Goal: Information Seeking & Learning: Find contact information

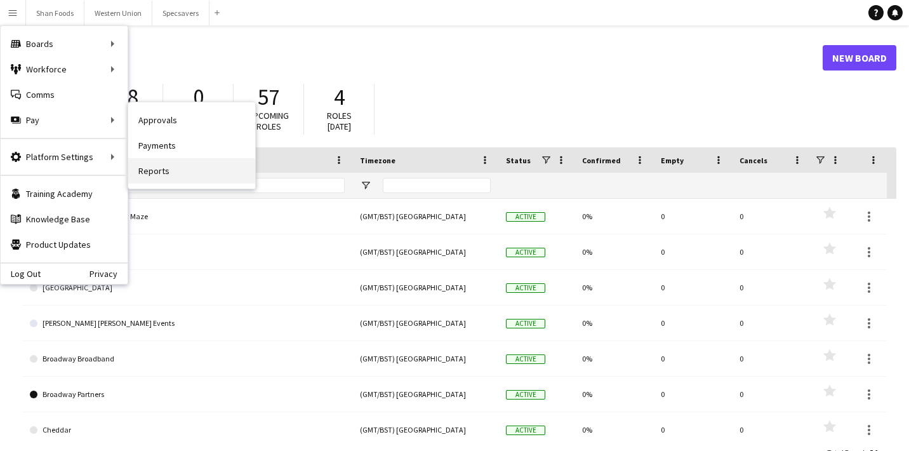
click at [170, 170] on link "Reports" at bounding box center [191, 170] width 127 height 25
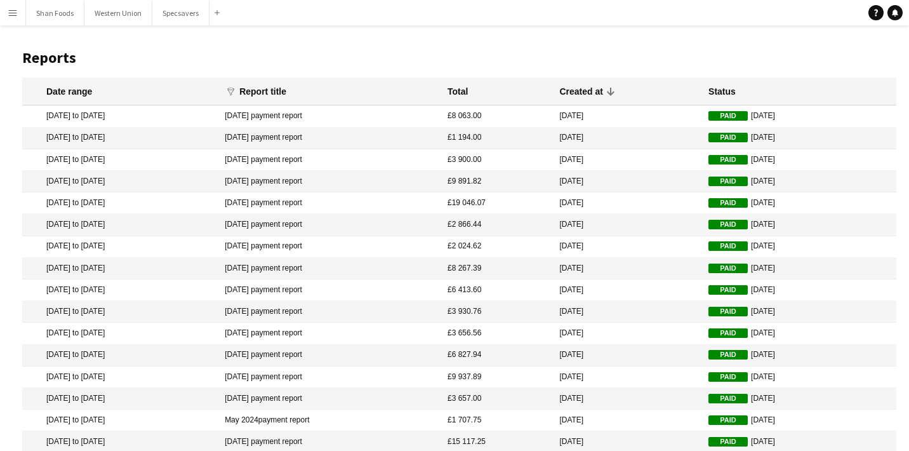
click at [17, 10] on app-icon "Menu" at bounding box center [13, 13] width 10 height 10
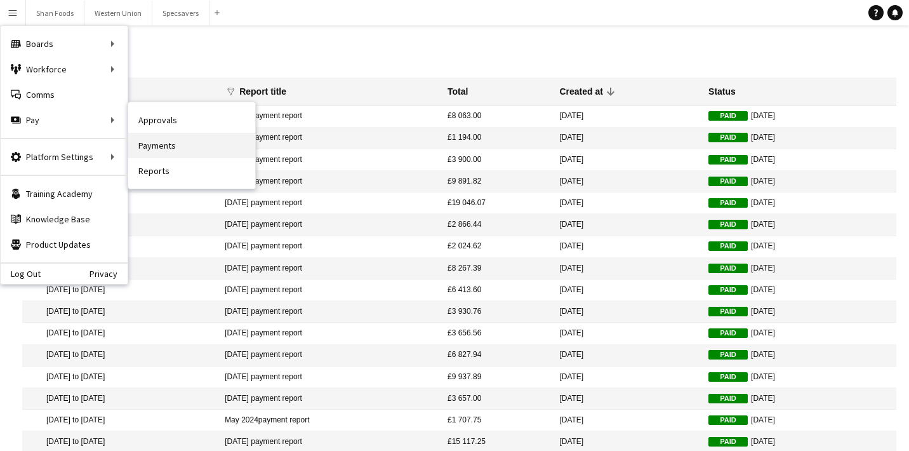
click at [161, 141] on link "Payments" at bounding box center [191, 145] width 127 height 25
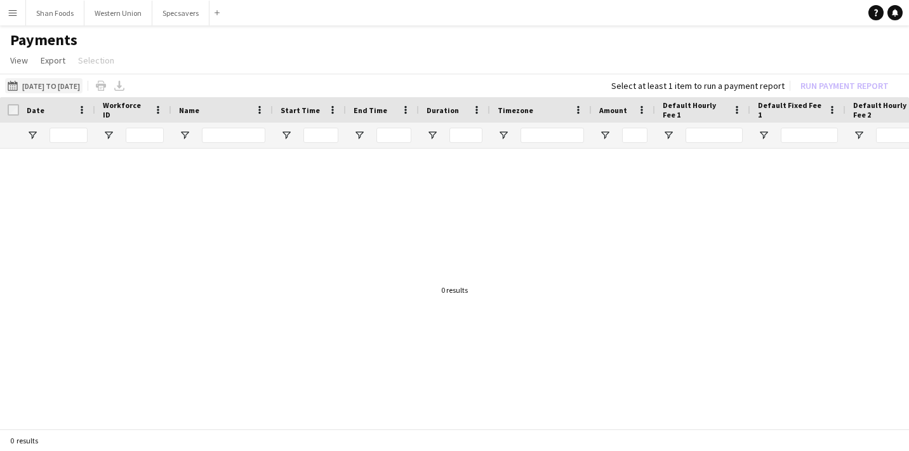
click at [54, 84] on button "26-06-2025 to 25-07-2025 26-06-2025 to 25-07-2025" at bounding box center [43, 85] width 77 height 15
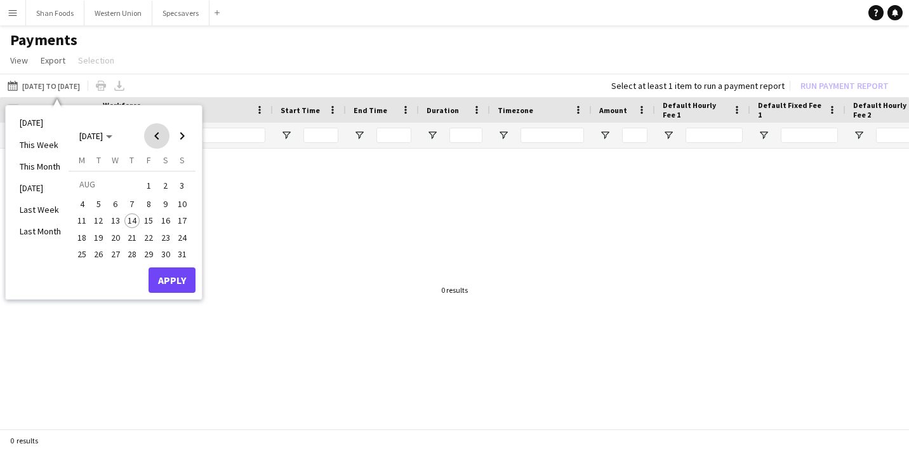
click at [160, 141] on span "Previous month" at bounding box center [156, 135] width 25 height 25
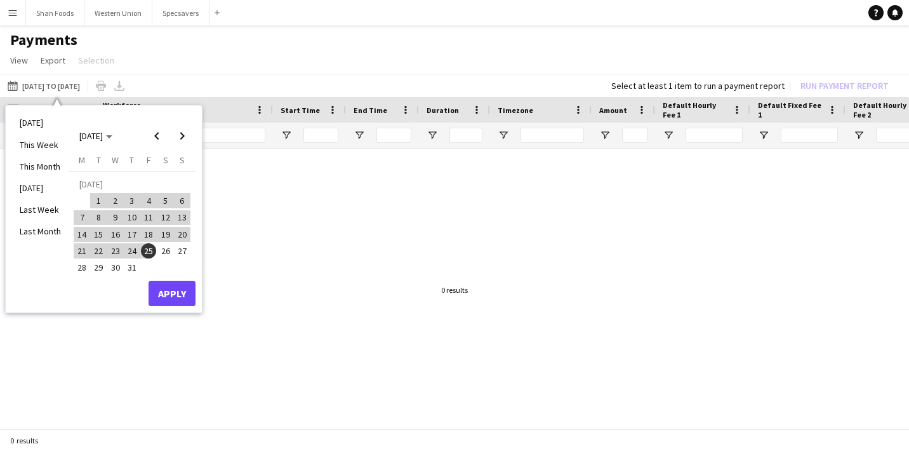
click at [160, 251] on span "26" at bounding box center [165, 250] width 15 height 15
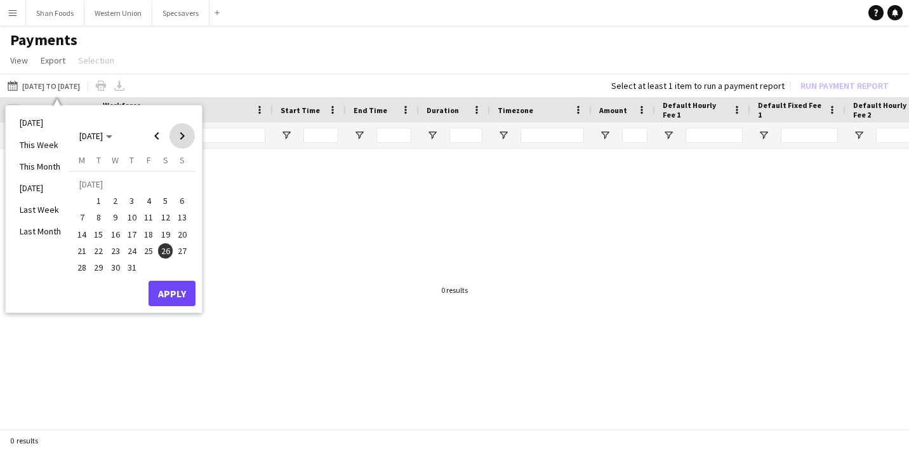
click at [177, 135] on span "Next month" at bounding box center [182, 135] width 25 height 25
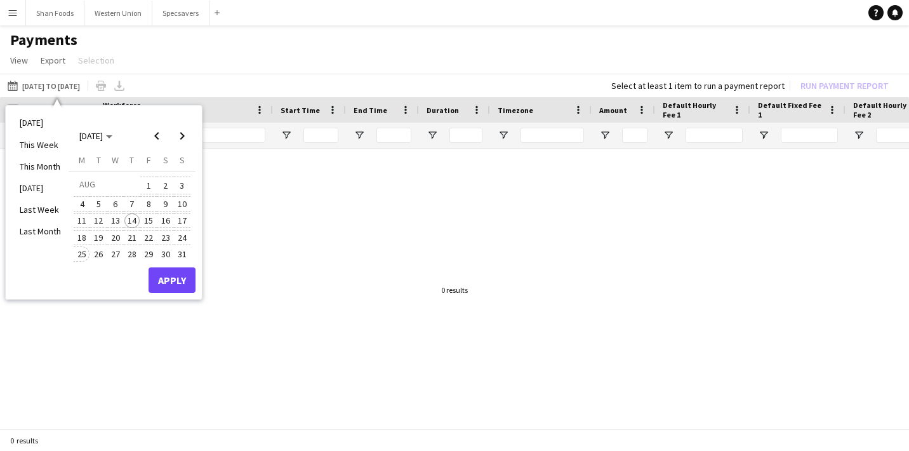
click at [83, 252] on span "25" at bounding box center [81, 253] width 15 height 15
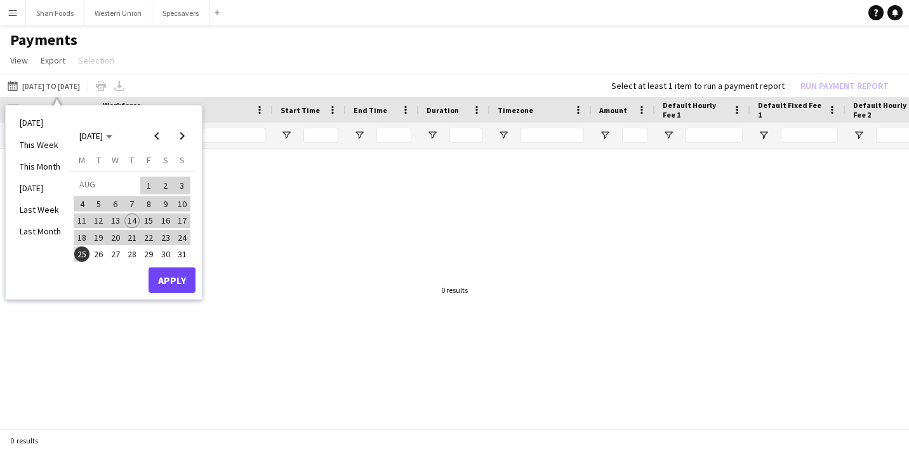
click at [163, 279] on button "Apply" at bounding box center [172, 279] width 47 height 25
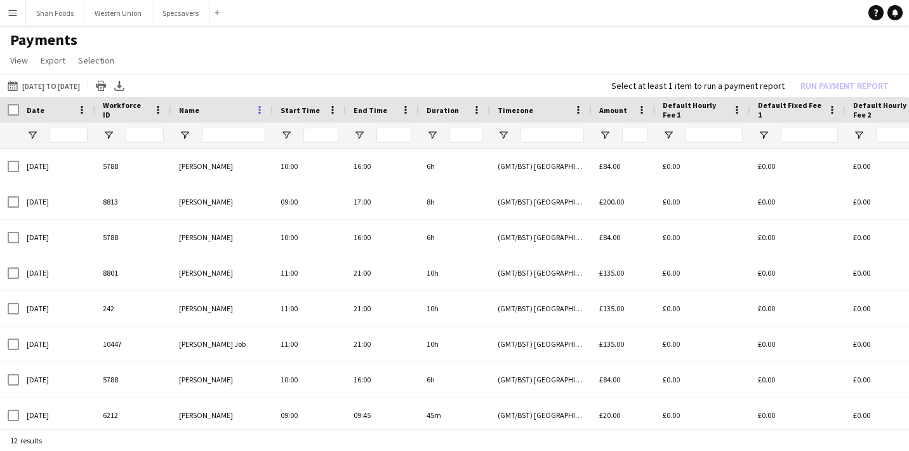
click at [257, 109] on span at bounding box center [259, 109] width 11 height 11
click at [213, 116] on div "Name" at bounding box center [214, 109] width 71 height 19
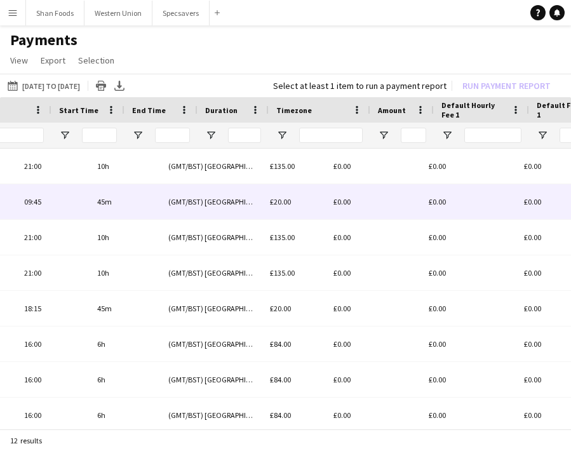
scroll to position [0, 346]
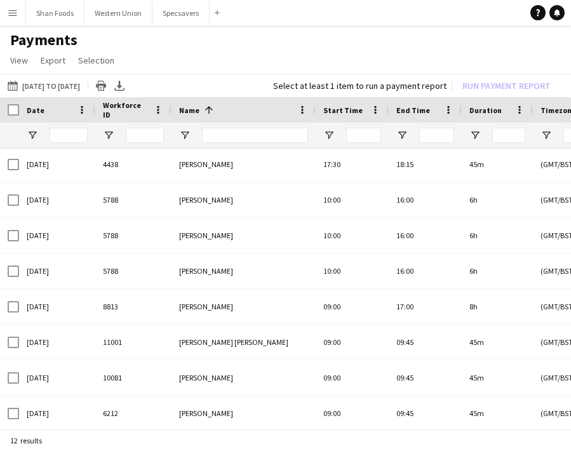
drag, startPoint x: 270, startPoint y: 111, endPoint x: 312, endPoint y: 112, distance: 42.6
click at [312, 112] on div at bounding box center [314, 109] width 5 height 25
click at [132, 23] on button "Western Union Close" at bounding box center [118, 13] width 68 height 25
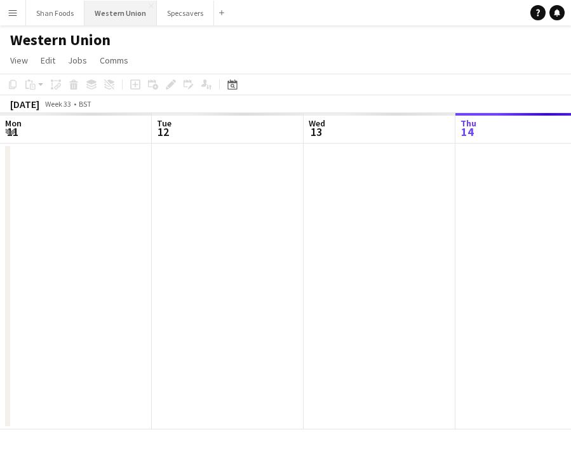
scroll to position [0, 304]
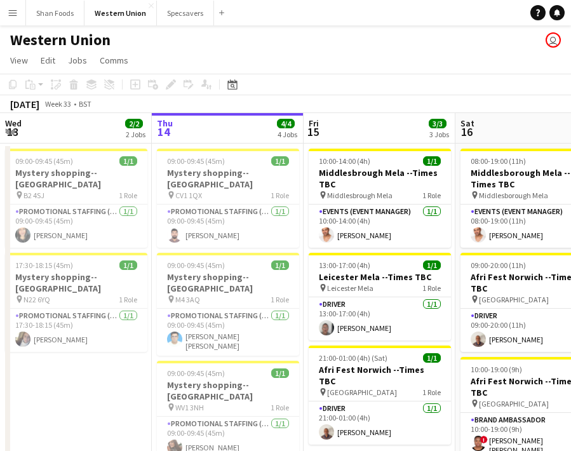
click at [13, 18] on button "Menu" at bounding box center [12, 12] width 25 height 25
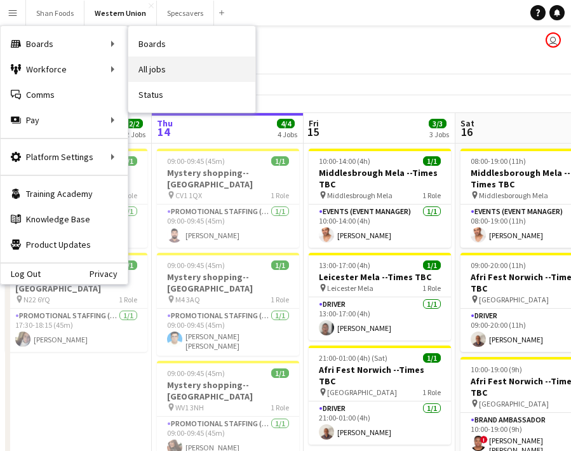
click at [133, 76] on link "All jobs" at bounding box center [191, 69] width 127 height 25
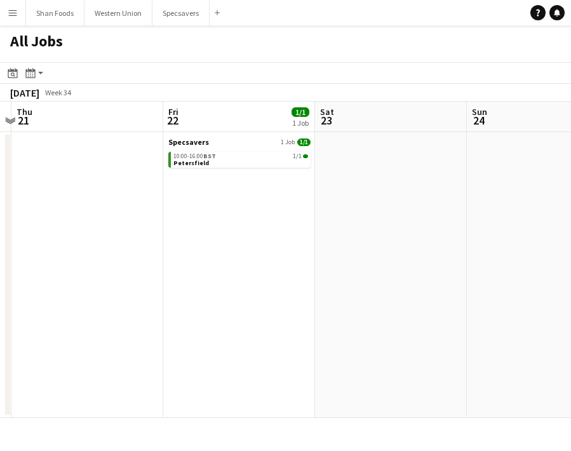
scroll to position [0, 448]
click at [267, 157] on div "10:00-16:00 BST 1/1" at bounding box center [237, 156] width 135 height 6
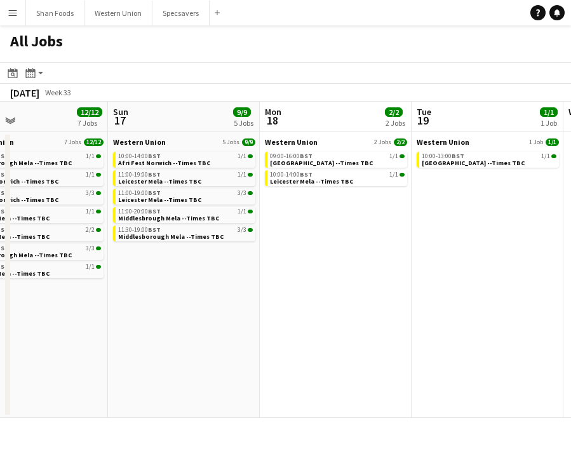
scroll to position [0, 335]
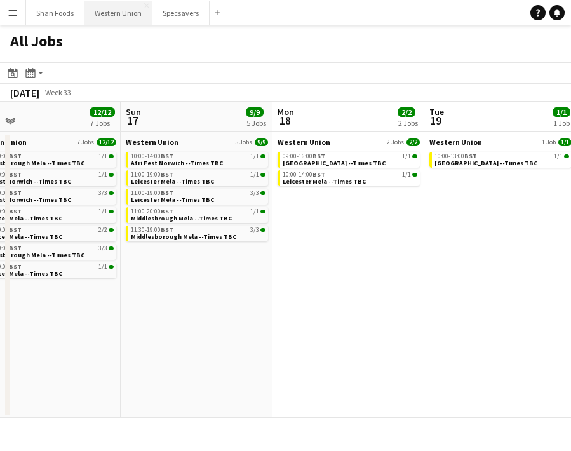
click at [101, 13] on button "Western Union Close" at bounding box center [118, 13] width 68 height 25
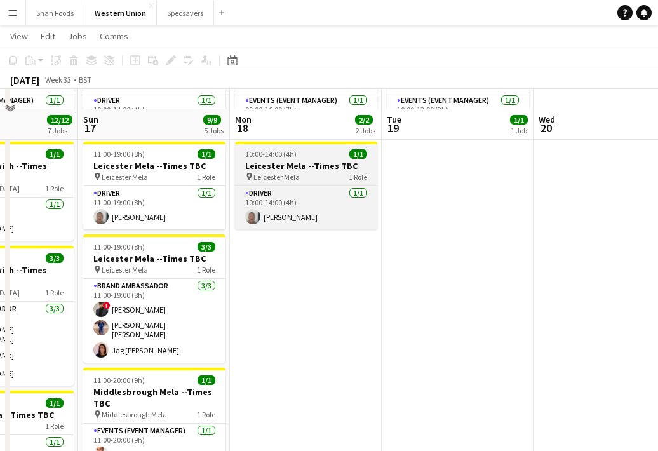
scroll to position [130, 0]
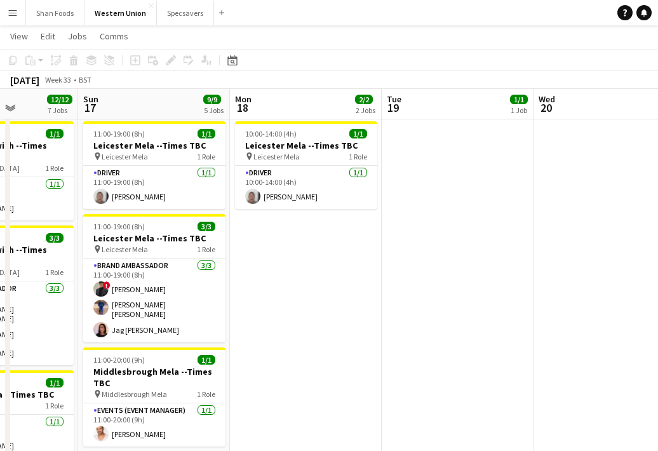
click at [8, 11] on app-icon "Menu" at bounding box center [13, 13] width 10 height 10
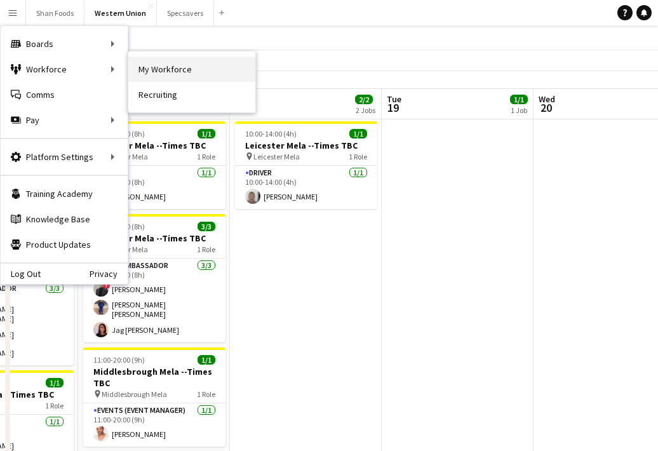
click at [139, 72] on link "My Workforce" at bounding box center [191, 69] width 127 height 25
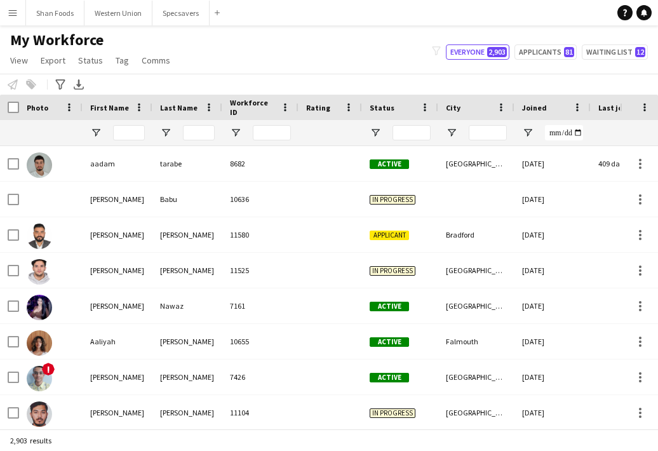
type input "*****"
type input "**********"
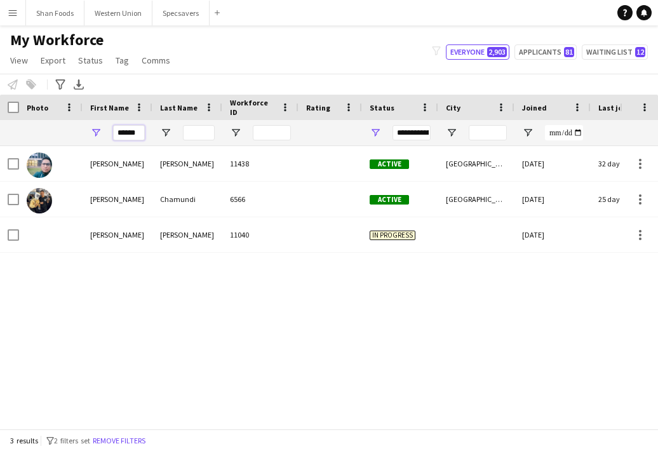
drag, startPoint x: 141, startPoint y: 135, endPoint x: 81, endPoint y: 125, distance: 60.6
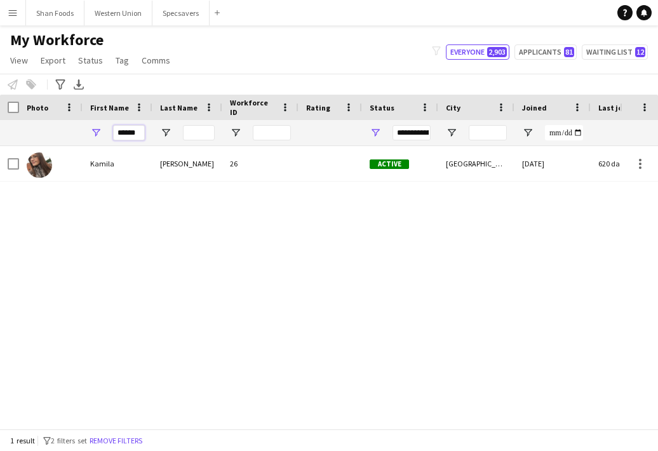
type input "******"
drag, startPoint x: 81, startPoint y: 125, endPoint x: 91, endPoint y: 168, distance: 44.2
click at [91, 168] on div "Kamila" at bounding box center [118, 163] width 70 height 35
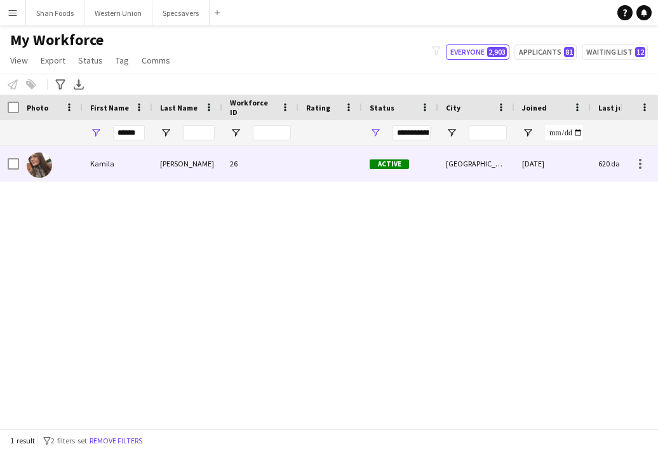
click at [91, 168] on div "Kamila" at bounding box center [118, 163] width 70 height 35
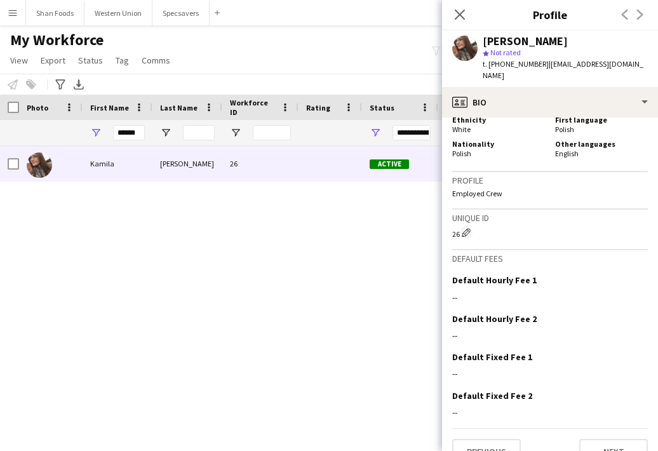
scroll to position [695, 0]
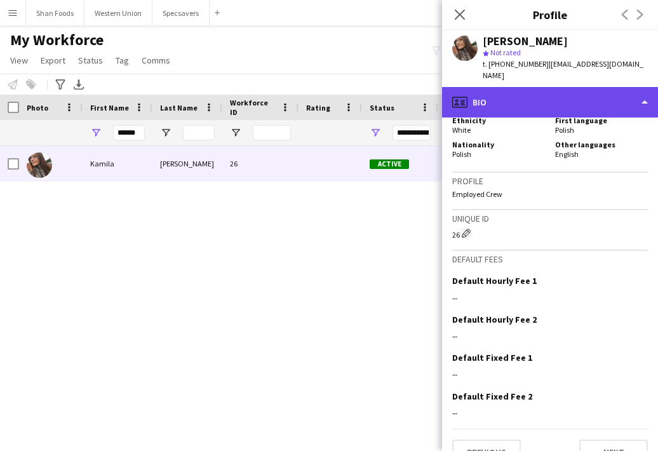
click at [567, 96] on div "profile Bio" at bounding box center [550, 102] width 216 height 30
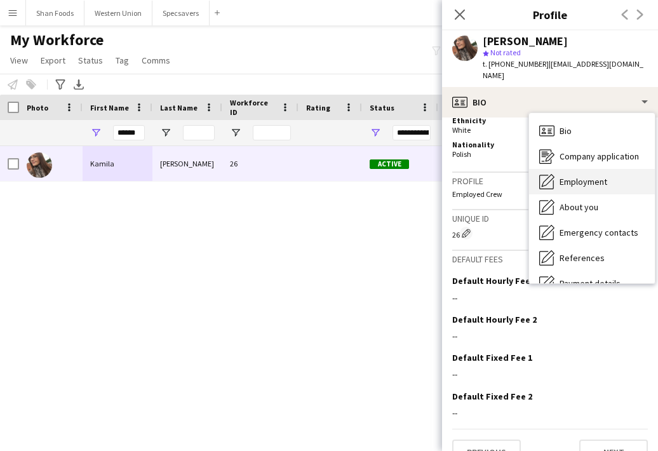
click at [560, 176] on span "Employment" at bounding box center [584, 181] width 48 height 11
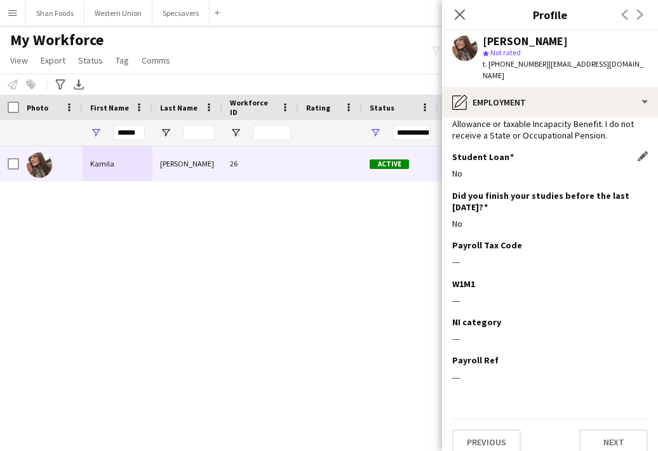
scroll to position [98, 0]
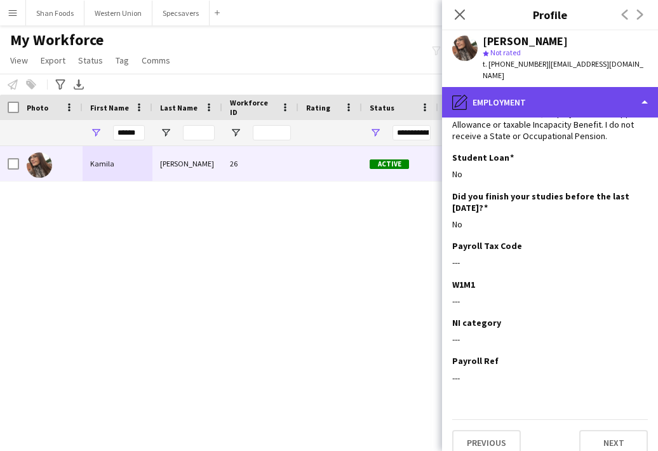
click at [556, 98] on div "pencil4 Employment" at bounding box center [550, 102] width 216 height 30
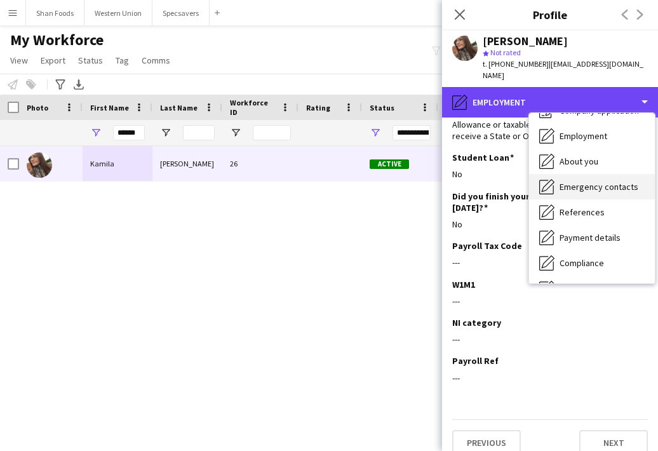
scroll to position [53, 0]
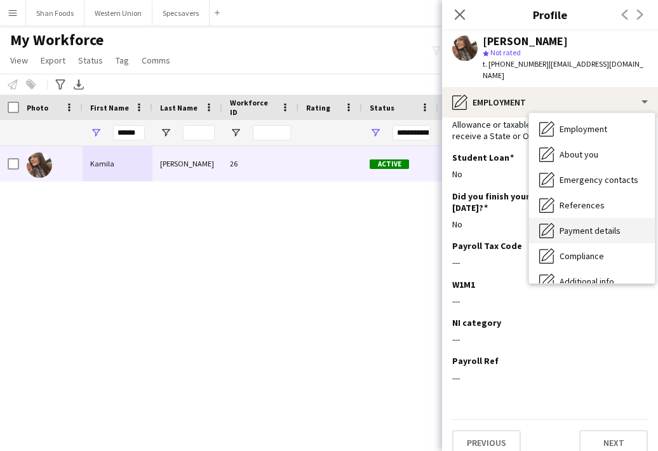
click at [572, 225] on div "Payment details Payment details" at bounding box center [592, 230] width 126 height 25
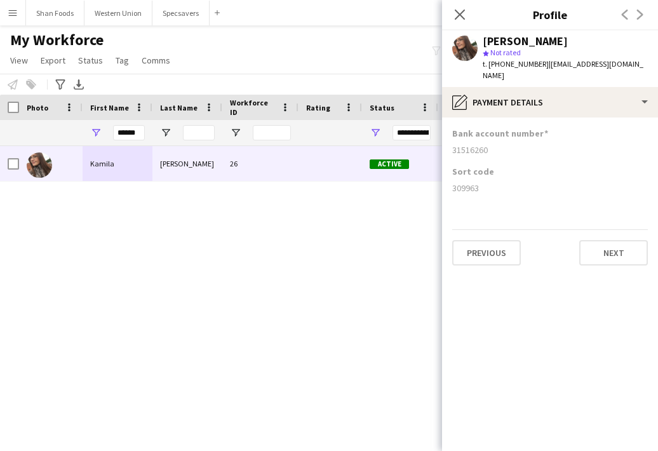
scroll to position [0, 0]
click at [461, 20] on icon "Close pop-in" at bounding box center [459, 14] width 12 height 12
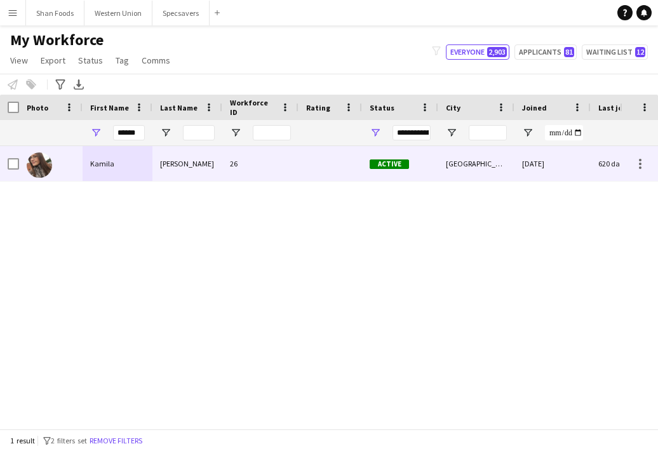
click at [439, 175] on div "Willenhall" at bounding box center [476, 163] width 76 height 35
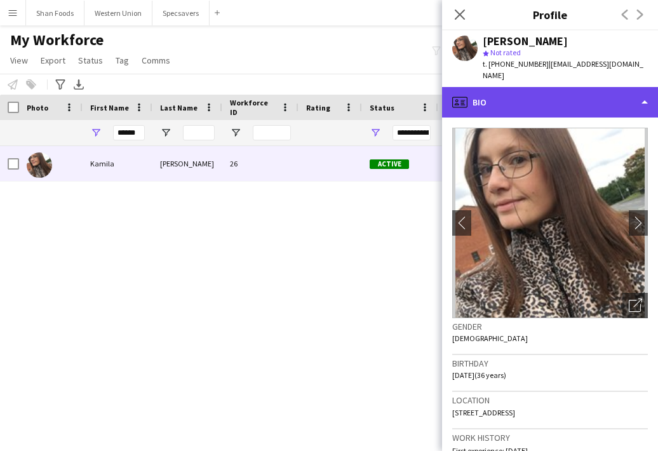
click at [511, 98] on div "profile Bio" at bounding box center [550, 102] width 216 height 30
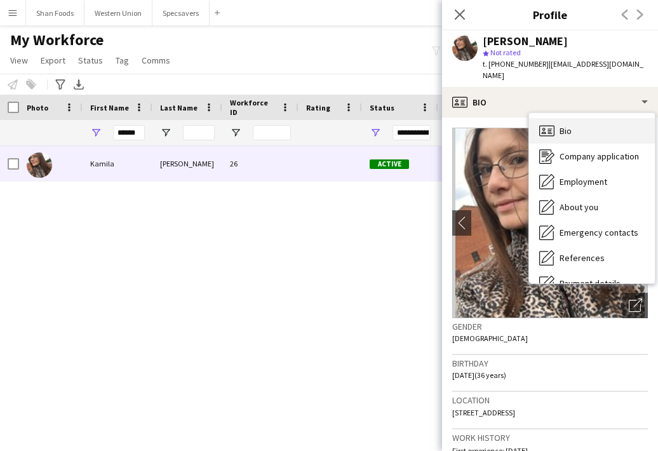
click at [553, 125] on icon at bounding box center [546, 130] width 15 height 11
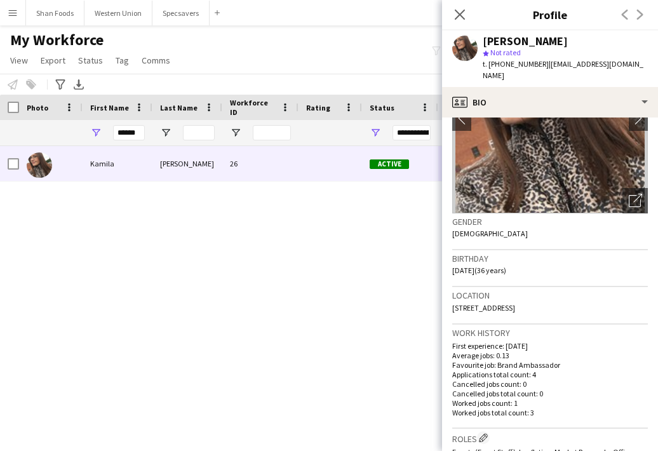
scroll to position [91, 0]
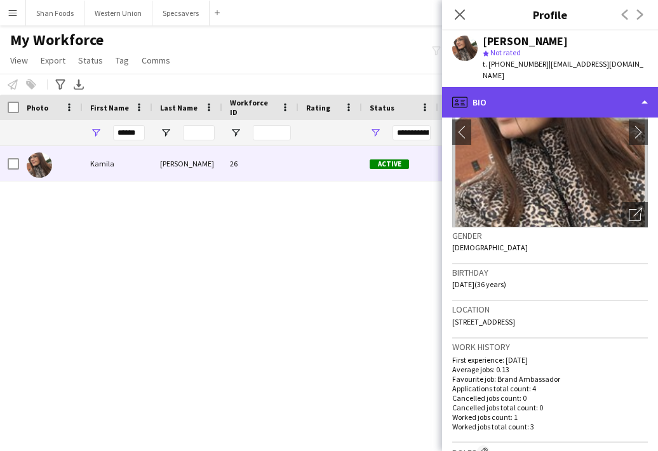
click at [560, 100] on div "profile Bio" at bounding box center [550, 102] width 216 height 30
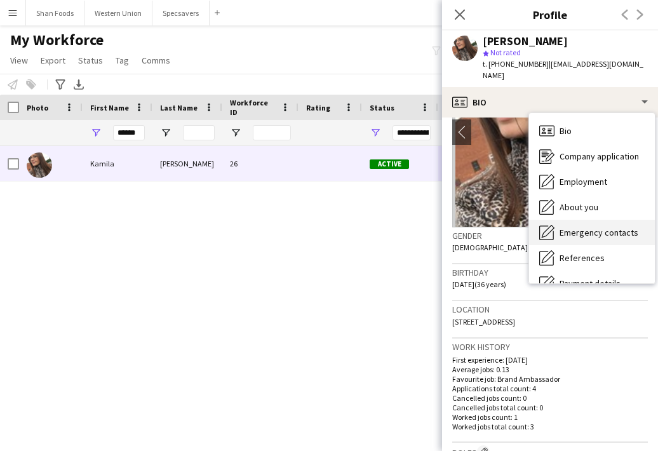
click at [599, 229] on div "Emergency contacts Emergency contacts" at bounding box center [592, 232] width 126 height 25
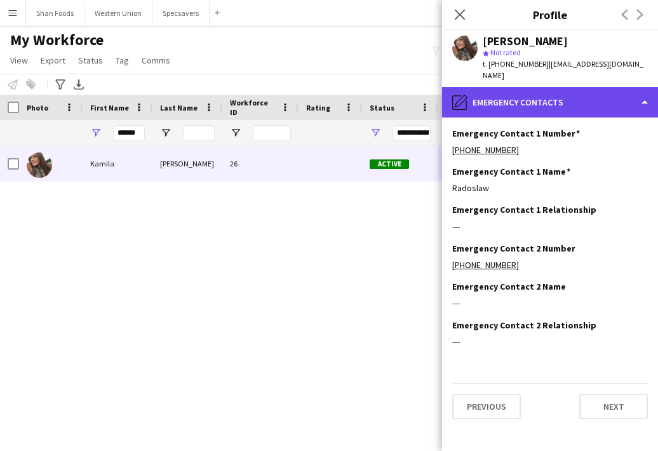
click at [569, 87] on div "pencil4 Emergency contacts" at bounding box center [550, 102] width 216 height 30
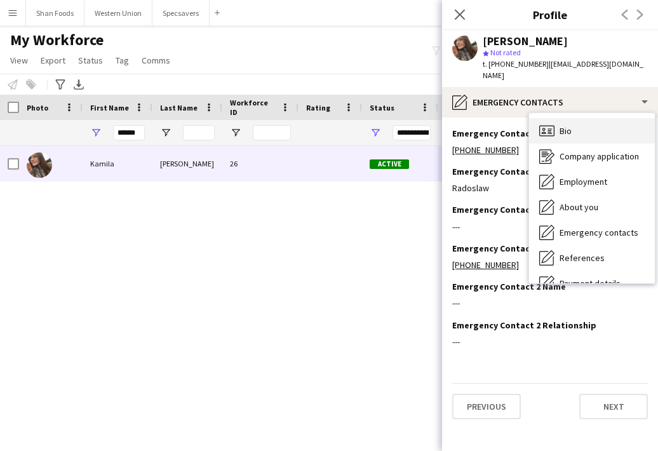
click at [570, 125] on span "Bio" at bounding box center [566, 130] width 12 height 11
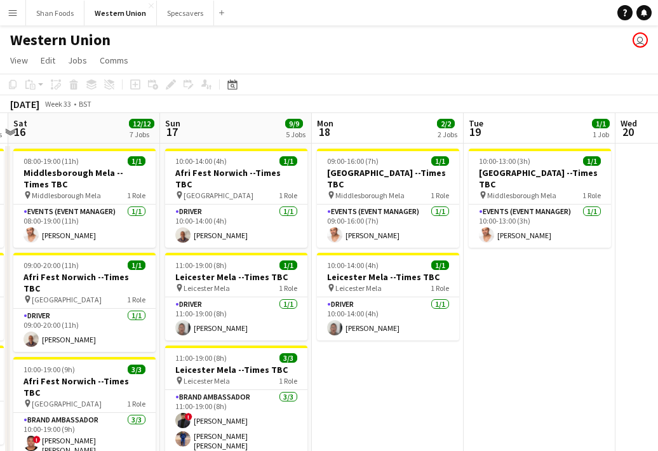
scroll to position [0, 459]
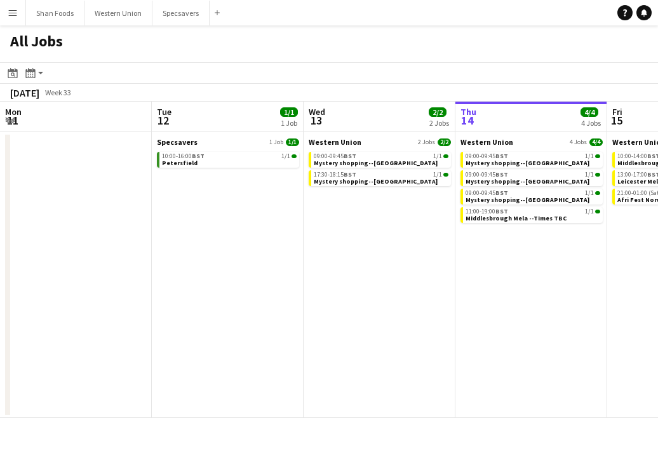
scroll to position [0, 304]
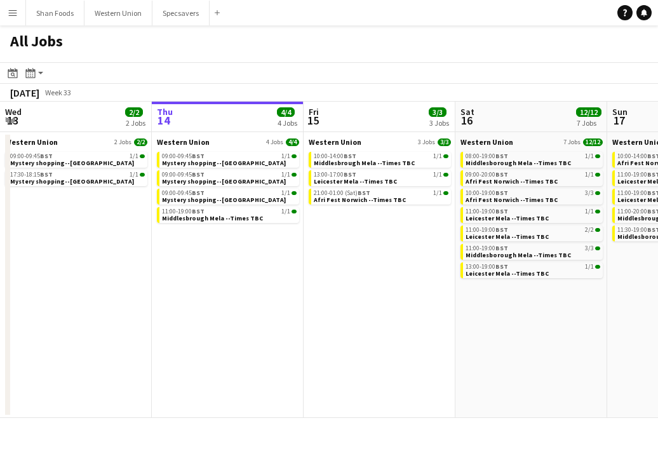
click at [10, 17] on app-icon "Menu" at bounding box center [13, 13] width 10 height 10
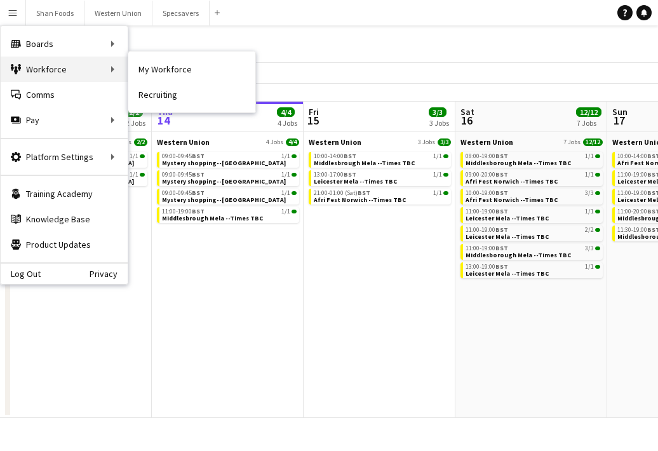
click at [60, 71] on div "Workforce Workforce" at bounding box center [64, 69] width 127 height 25
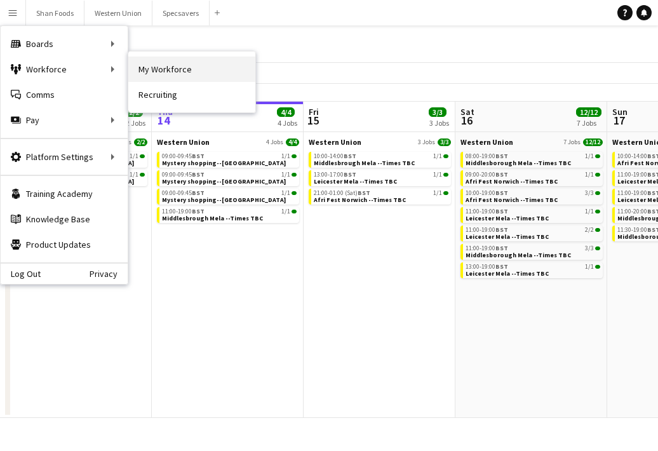
click at [164, 72] on link "My Workforce" at bounding box center [191, 69] width 127 height 25
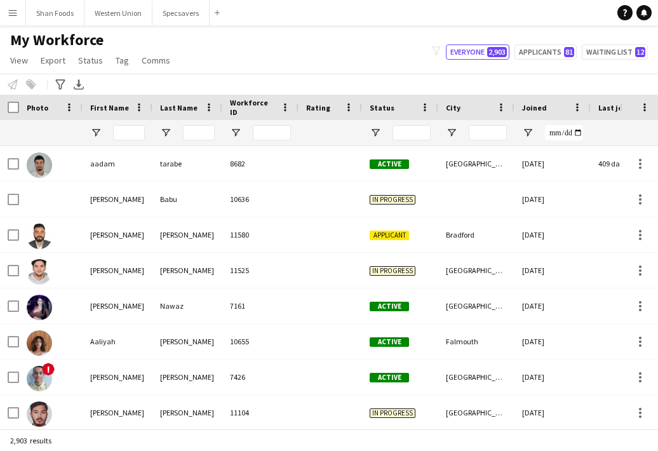
type input "******"
type input "**********"
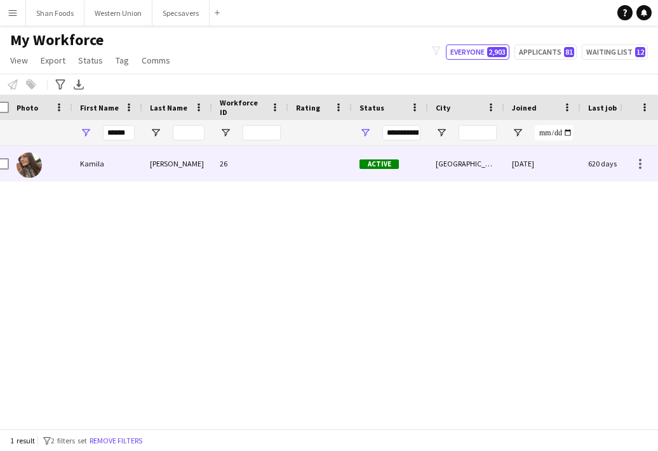
scroll to position [0, 75]
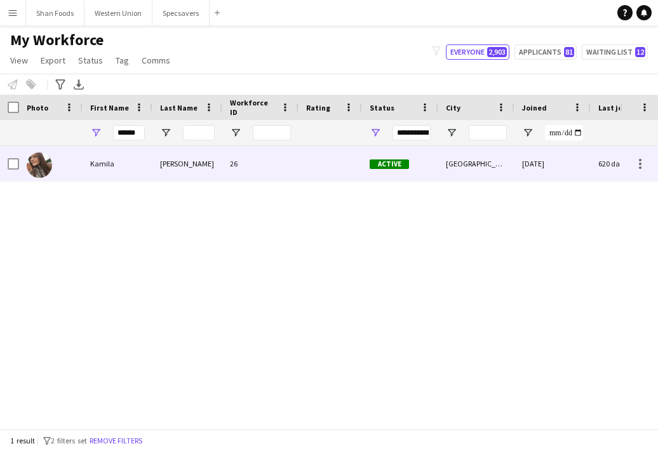
click at [113, 165] on div "Kamila" at bounding box center [118, 163] width 70 height 35
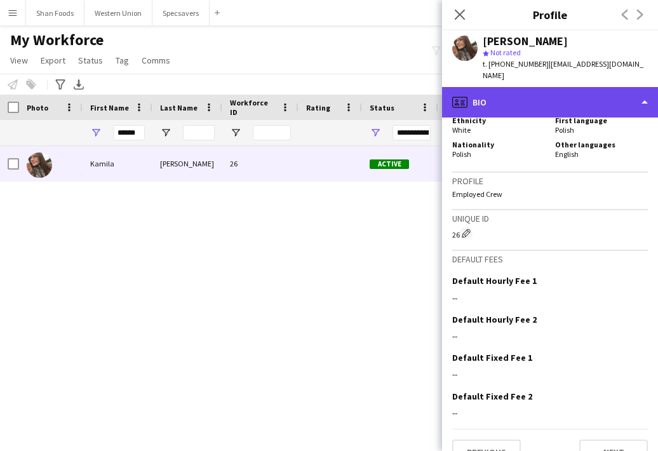
click at [549, 91] on div "profile Bio" at bounding box center [550, 102] width 216 height 30
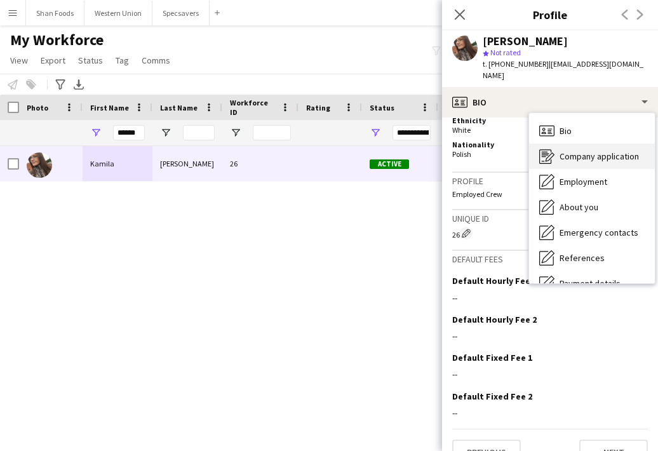
click at [554, 149] on div "Company application Company application" at bounding box center [592, 156] width 126 height 25
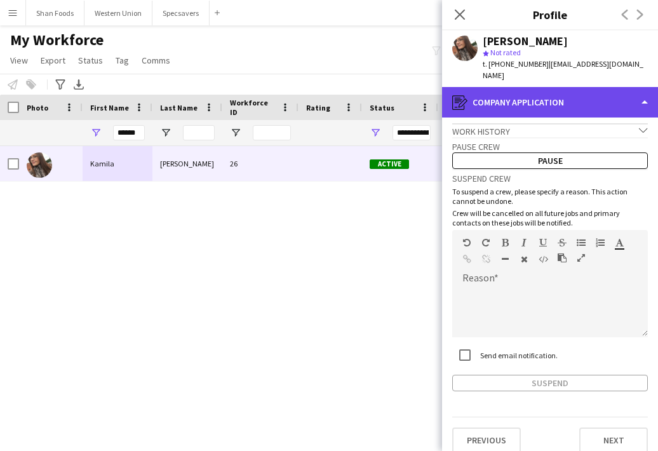
click at [564, 93] on div "register Company application" at bounding box center [550, 102] width 216 height 30
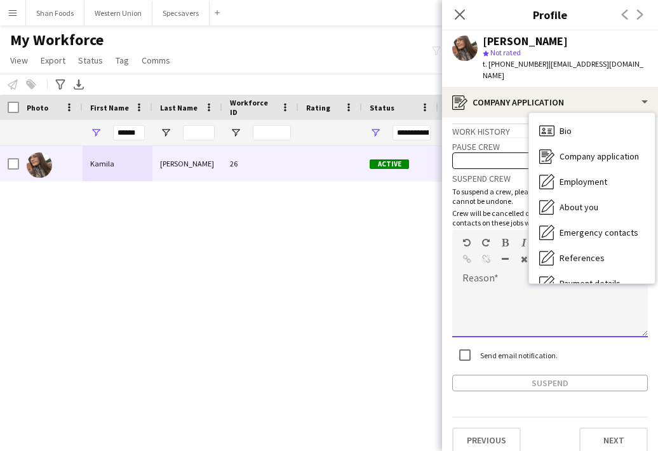
click at [497, 286] on div at bounding box center [550, 311] width 196 height 51
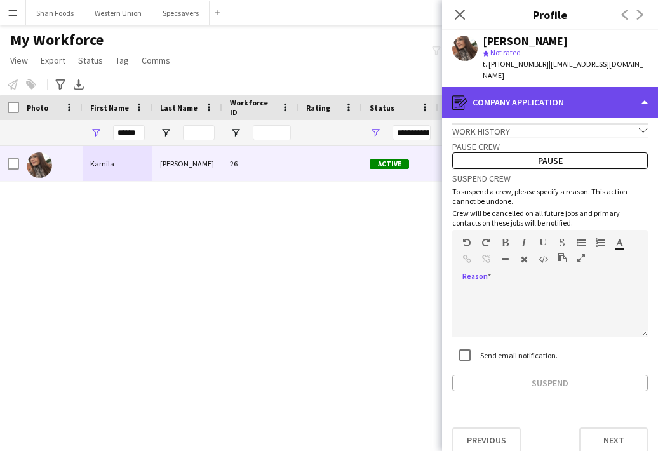
click at [552, 90] on div "register Company application" at bounding box center [550, 102] width 216 height 30
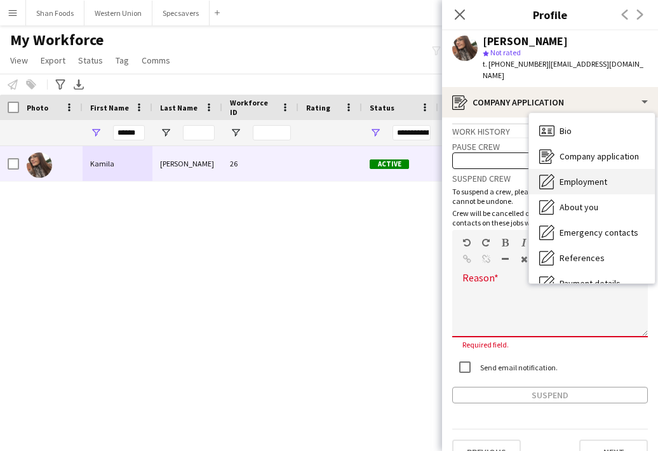
click at [565, 176] on span "Employment" at bounding box center [584, 181] width 48 height 11
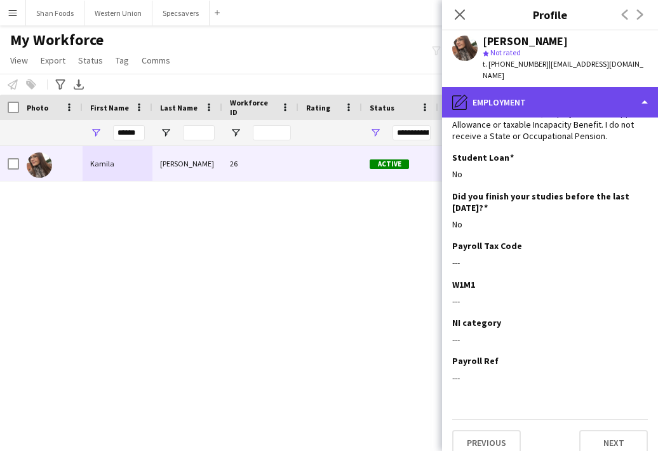
click at [554, 96] on div "pencil4 Employment" at bounding box center [550, 102] width 216 height 30
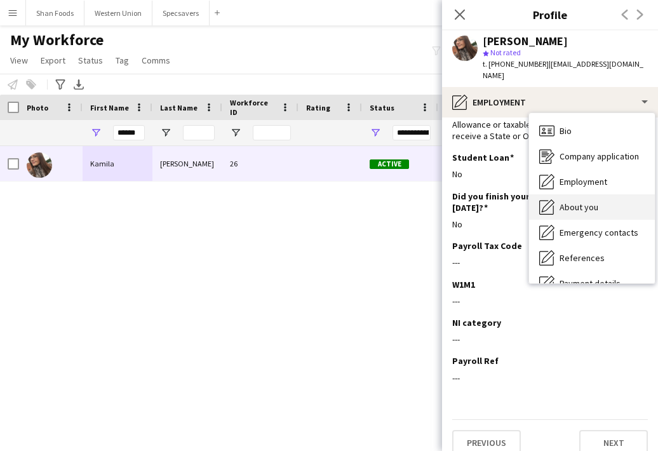
click at [569, 201] on span "About you" at bounding box center [579, 206] width 39 height 11
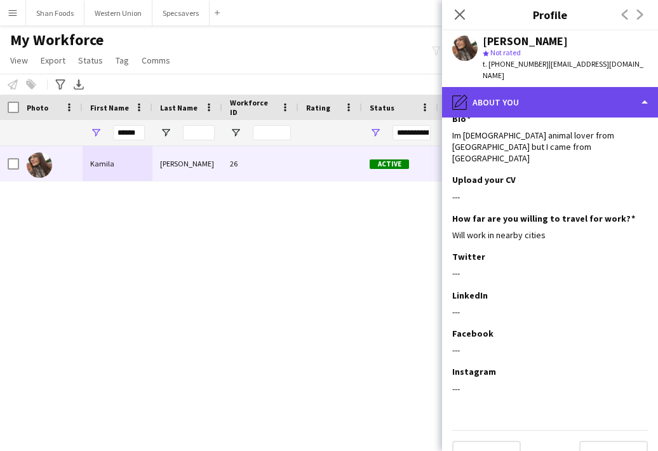
click at [572, 95] on div "pencil4 About you" at bounding box center [550, 102] width 216 height 30
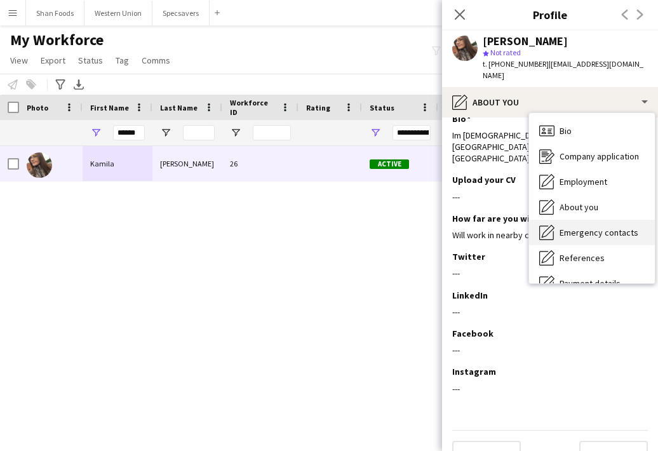
click at [576, 227] on span "Emergency contacts" at bounding box center [599, 232] width 79 height 11
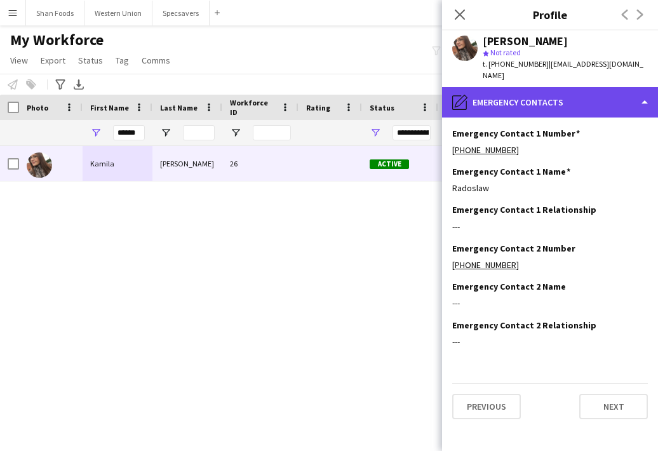
click at [578, 87] on div "pencil4 Emergency contacts" at bounding box center [550, 102] width 216 height 30
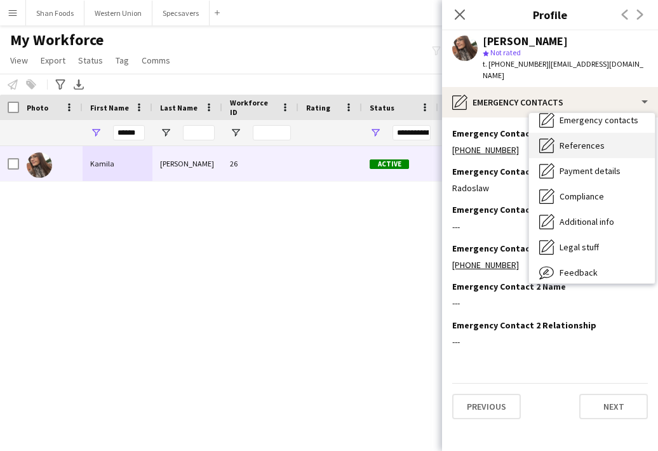
click at [590, 140] on span "References" at bounding box center [582, 145] width 45 height 11
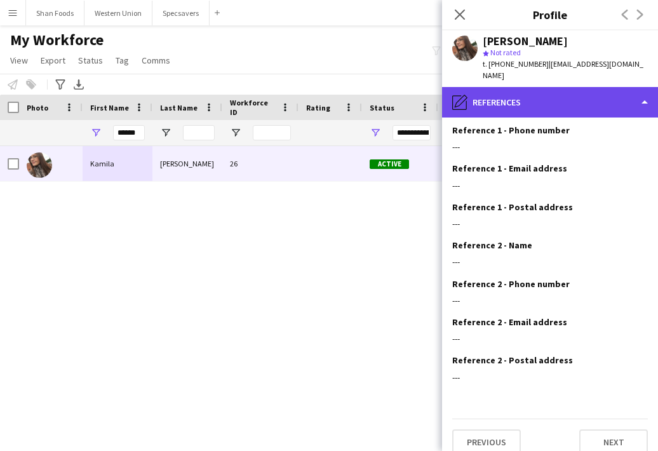
click at [591, 94] on div "pencil4 References" at bounding box center [550, 102] width 216 height 30
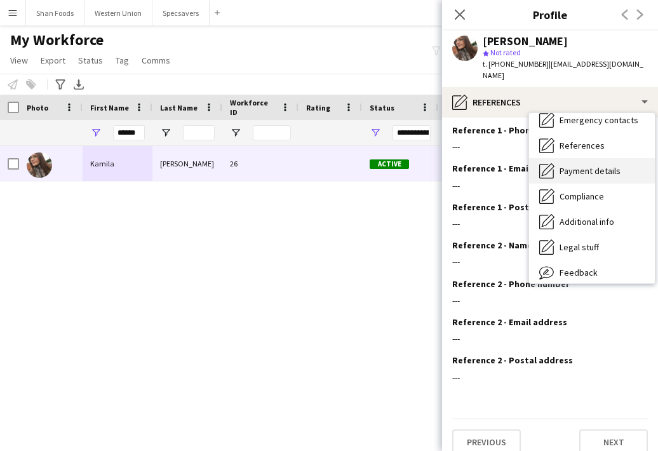
click at [592, 165] on span "Payment details" at bounding box center [590, 170] width 61 height 11
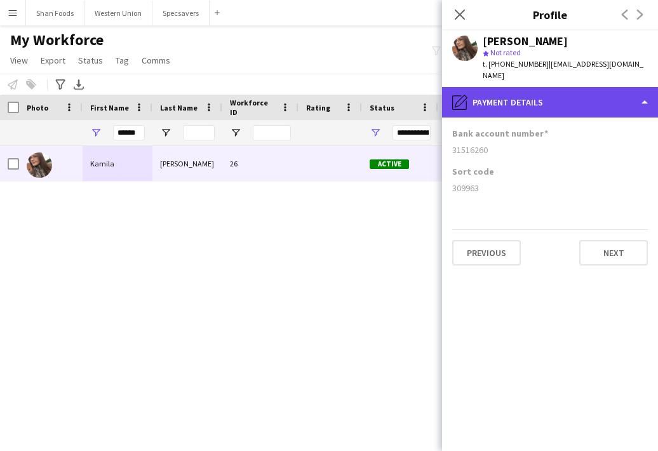
click at [579, 87] on div "pencil4 Payment details" at bounding box center [550, 102] width 216 height 30
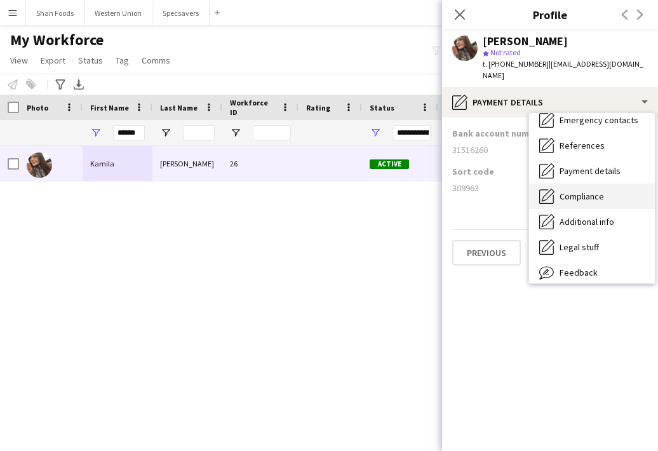
click at [586, 191] on span "Compliance" at bounding box center [582, 196] width 44 height 11
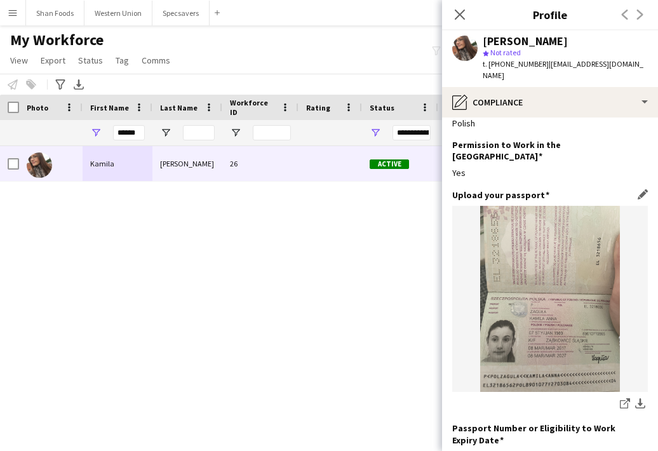
click at [548, 304] on img at bounding box center [550, 299] width 196 height 186
click at [619, 397] on link "share-external-link-1" at bounding box center [624, 404] width 15 height 15
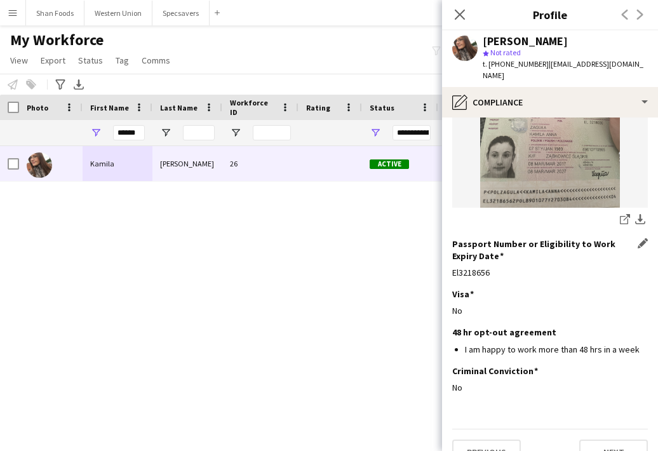
scroll to position [210, 0]
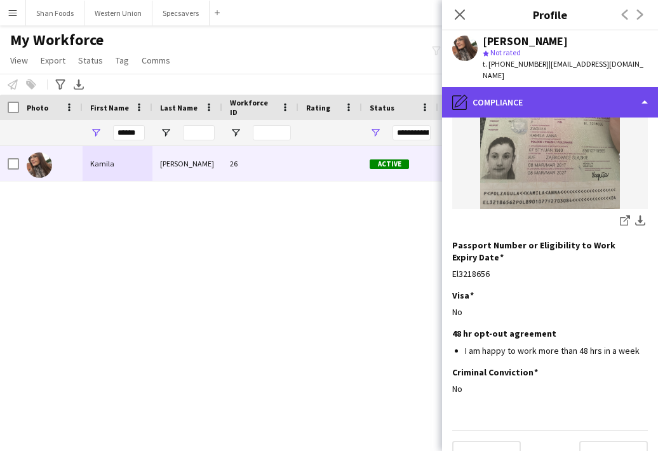
click at [569, 97] on div "pencil4 Compliance" at bounding box center [550, 102] width 216 height 30
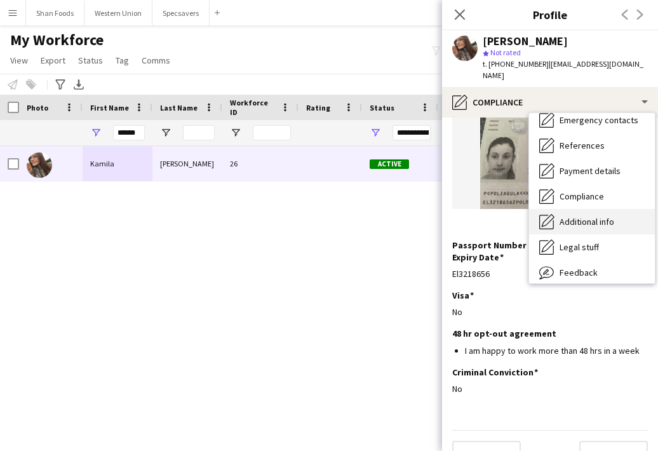
click at [578, 216] on span "Additional info" at bounding box center [587, 221] width 55 height 11
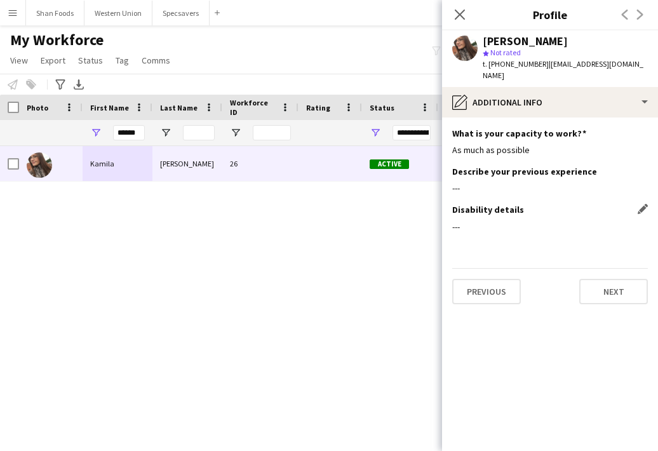
scroll to position [0, 0]
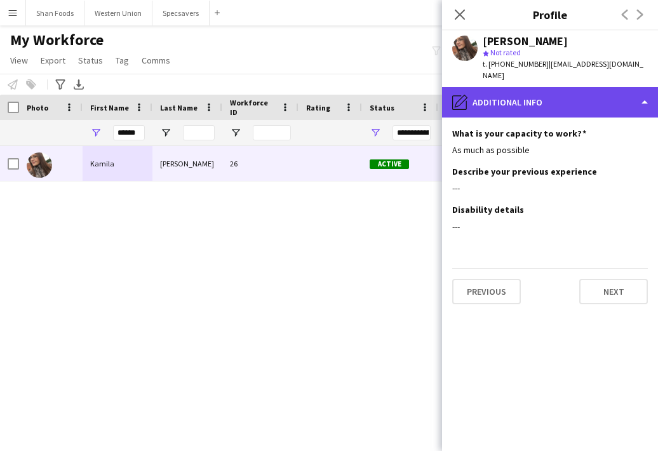
click at [590, 101] on div "pencil4 Additional info" at bounding box center [550, 102] width 216 height 30
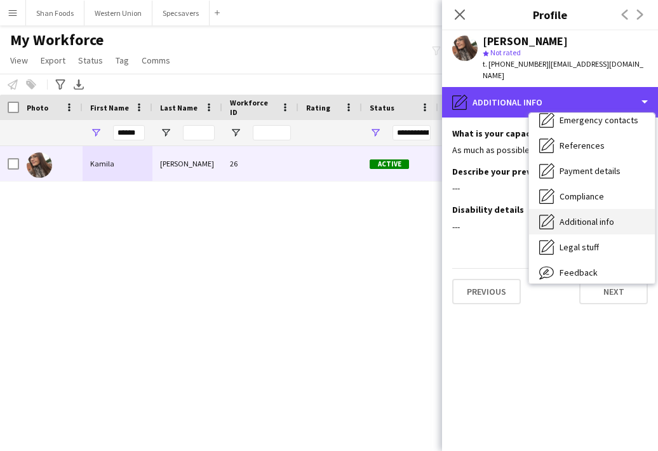
scroll to position [124, 0]
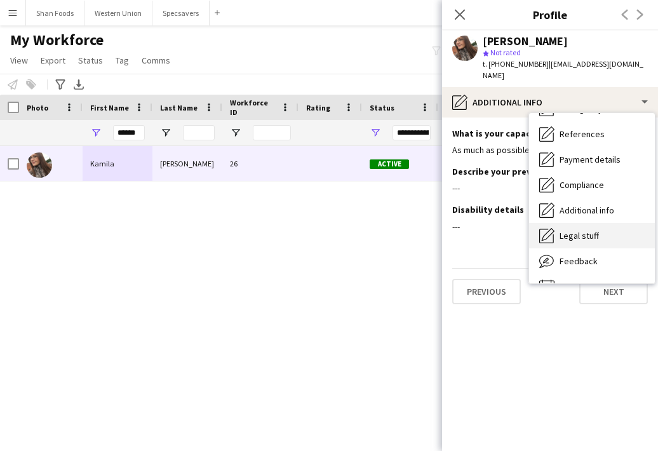
click at [584, 231] on div "Legal stuff Legal stuff" at bounding box center [592, 235] width 126 height 25
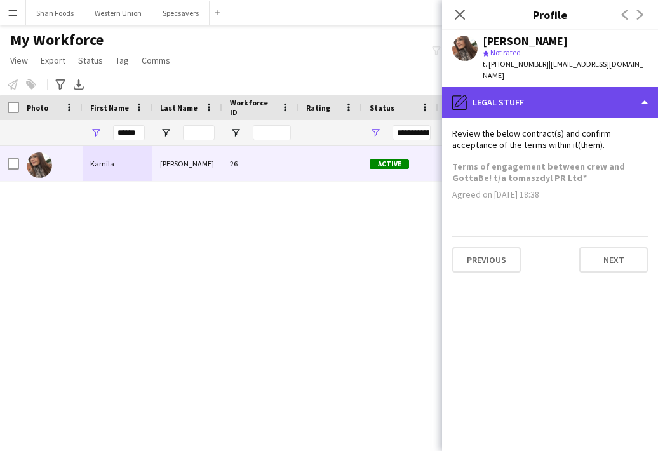
click at [585, 100] on div "pencil4 Legal stuff" at bounding box center [550, 102] width 216 height 30
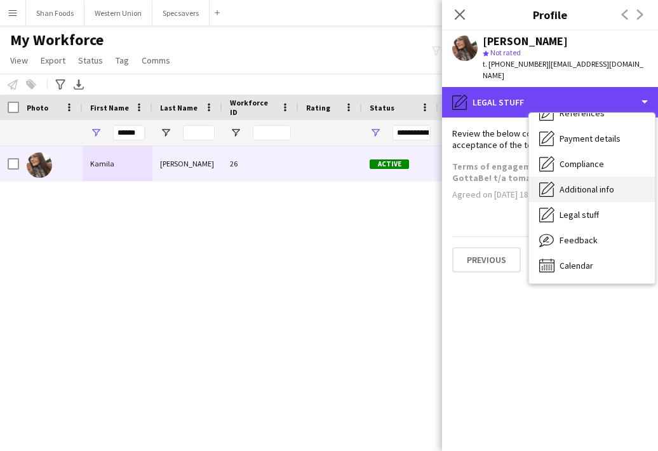
scroll to position [145, 0]
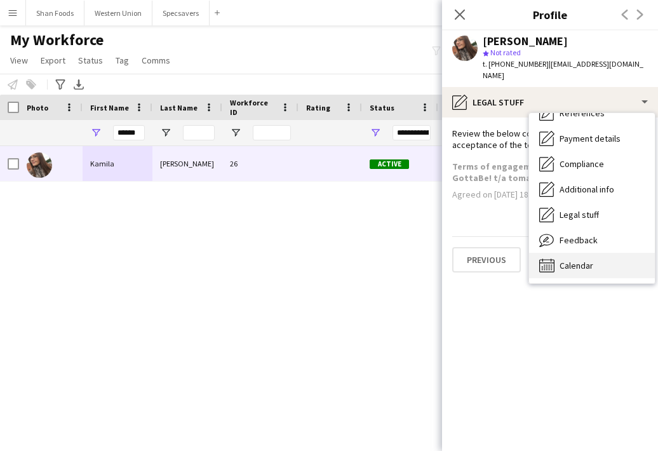
click at [579, 260] on span "Calendar" at bounding box center [577, 265] width 34 height 11
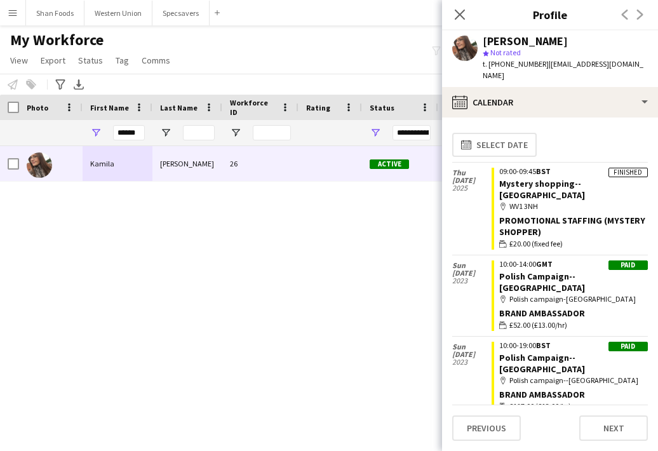
scroll to position [0, 0]
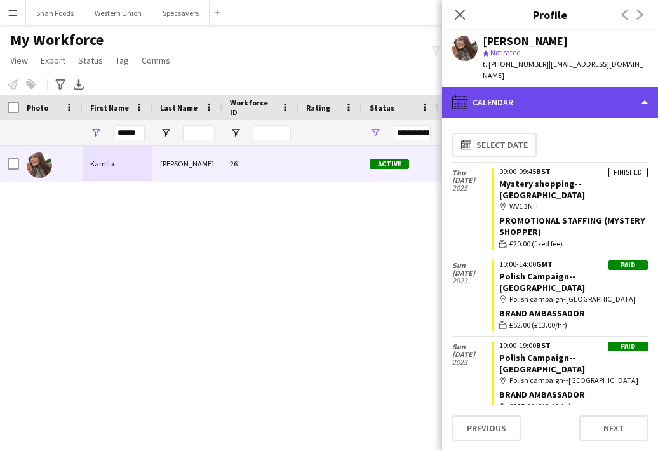
click at [574, 90] on div "calendar-full Calendar" at bounding box center [550, 102] width 216 height 30
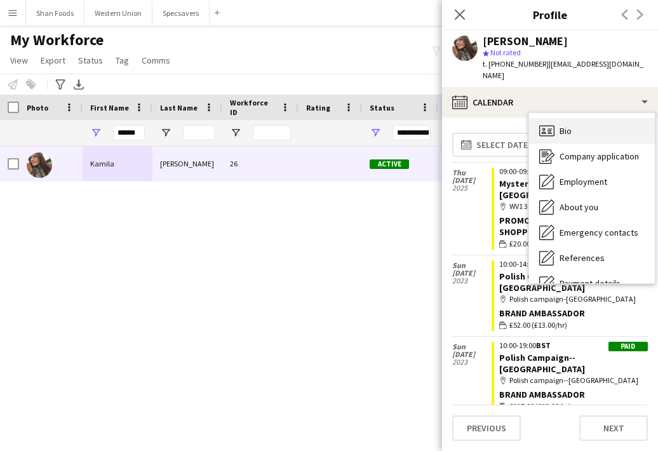
click at [564, 125] on span "Bio" at bounding box center [566, 130] width 12 height 11
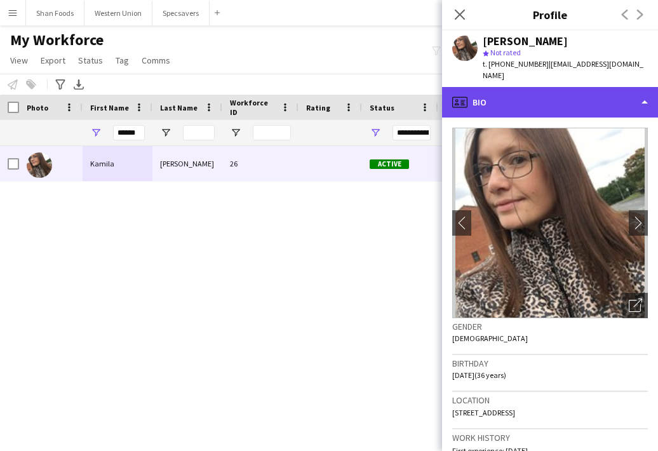
click at [561, 102] on div "profile Bio" at bounding box center [550, 102] width 216 height 30
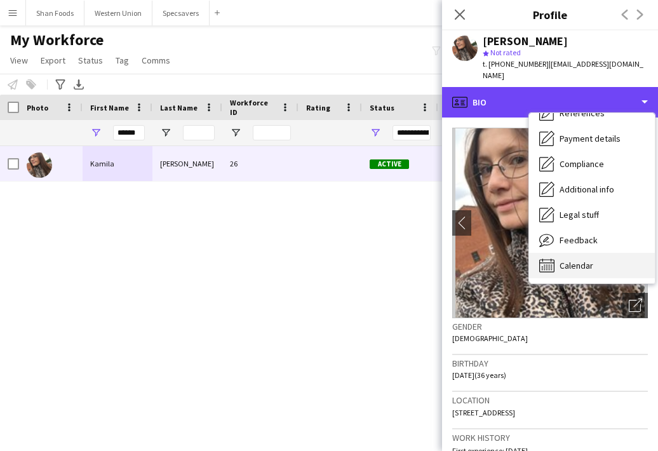
scroll to position [145, 0]
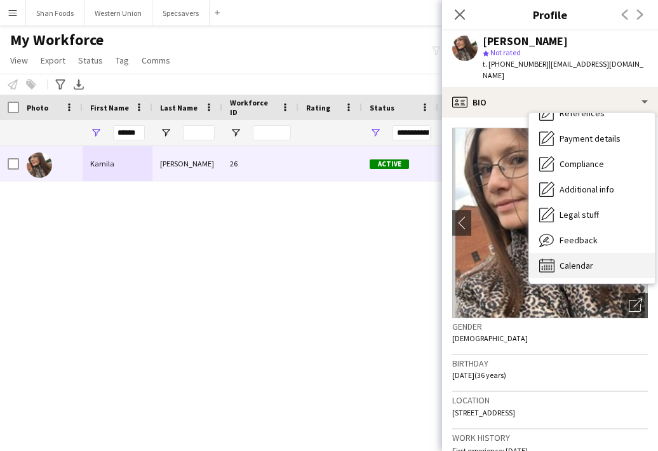
click at [561, 260] on span "Calendar" at bounding box center [577, 265] width 34 height 11
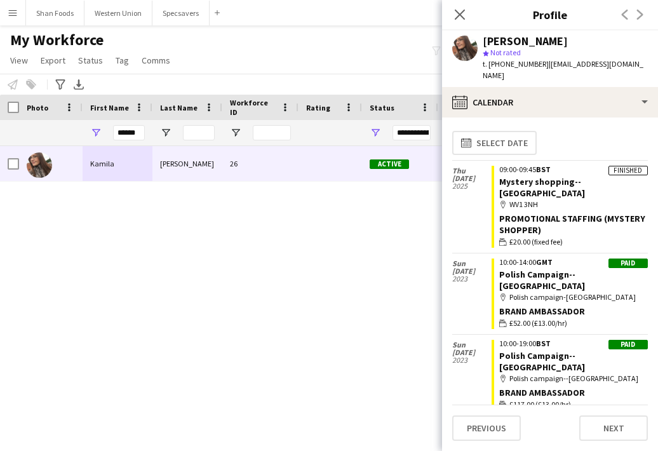
scroll to position [2, 0]
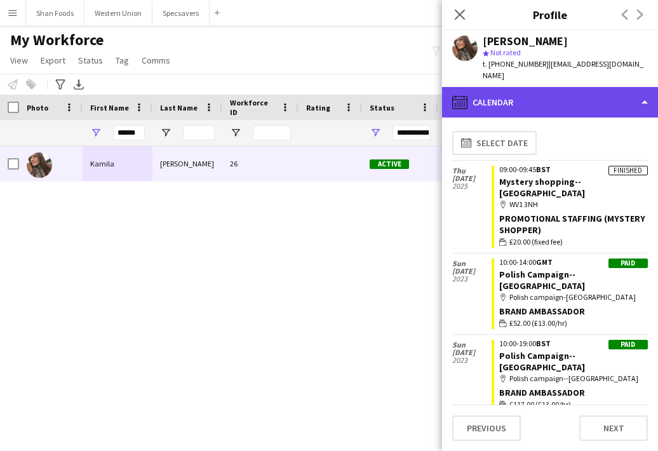
click at [619, 91] on div "calendar-full Calendar" at bounding box center [550, 102] width 216 height 30
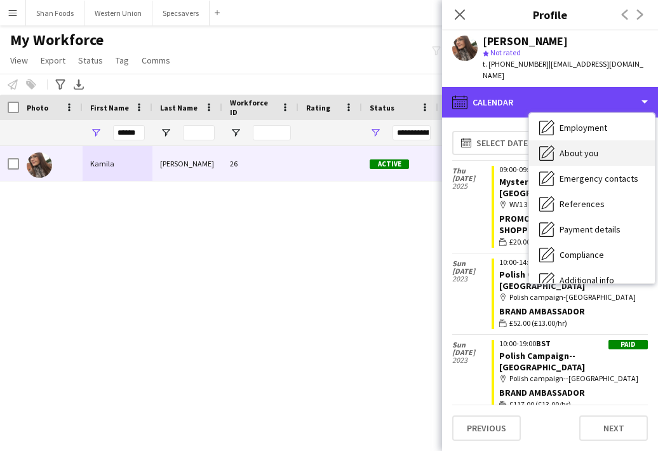
scroll to position [55, 0]
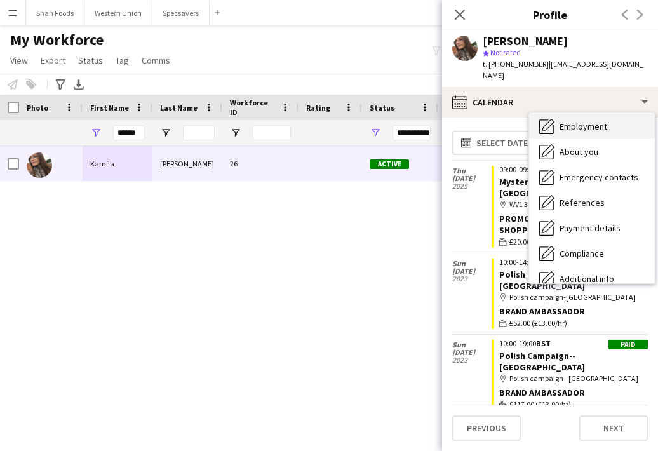
click at [605, 121] on span "Employment" at bounding box center [584, 126] width 48 height 11
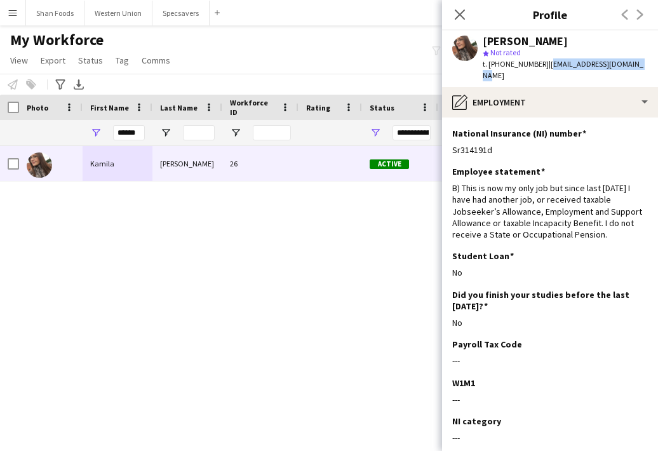
drag, startPoint x: 633, startPoint y: 63, endPoint x: 544, endPoint y: 63, distance: 89.6
click at [544, 63] on div "Kamila Zagula star Not rated t. +447534649821 | kamilazagula07@gmail.com" at bounding box center [550, 58] width 216 height 57
copy span "kamilazagula07@gmail.com"
click at [456, 18] on icon at bounding box center [460, 15] width 10 height 10
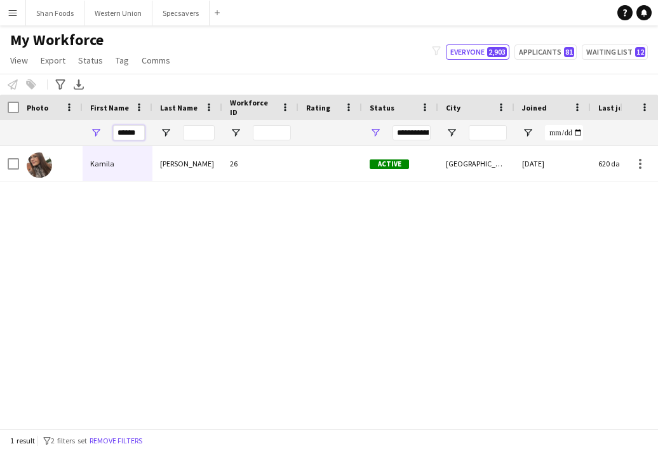
drag, startPoint x: 142, startPoint y: 131, endPoint x: 111, endPoint y: 131, distance: 31.1
click at [111, 131] on div "******" at bounding box center [118, 132] width 70 height 25
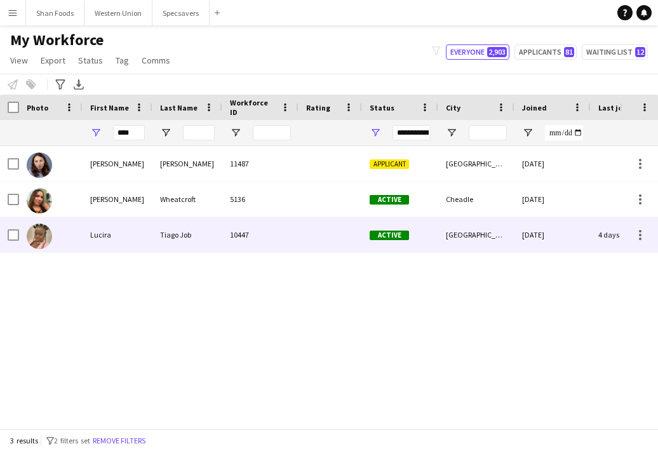
click at [113, 224] on div "Lucira" at bounding box center [118, 234] width 70 height 35
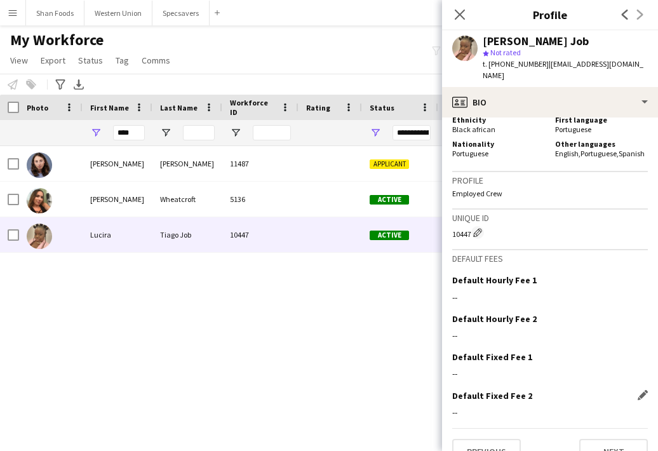
scroll to position [699, 0]
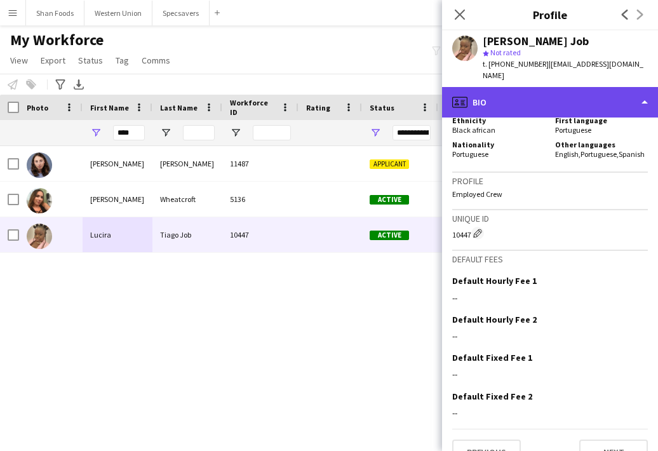
click at [545, 87] on div "profile Bio" at bounding box center [550, 102] width 216 height 30
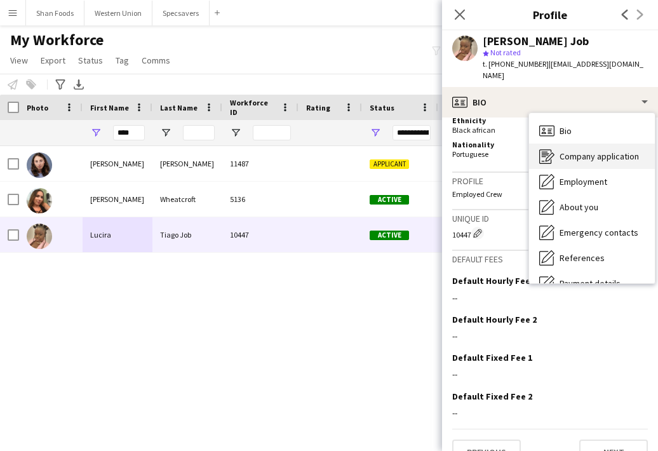
click at [555, 144] on div "Company application Company application" at bounding box center [592, 156] width 126 height 25
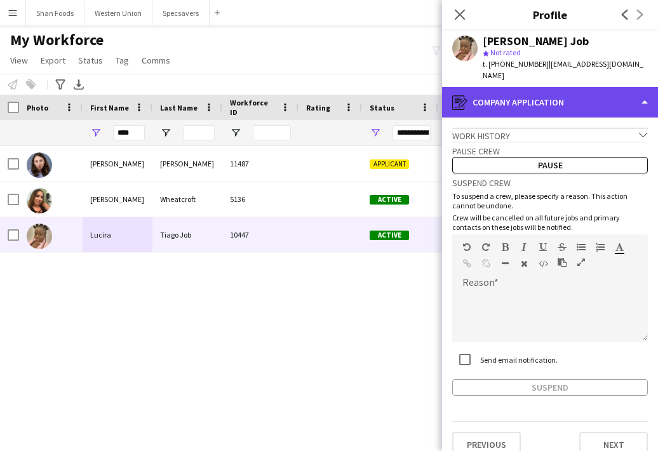
click at [541, 97] on div "register Company application" at bounding box center [550, 102] width 216 height 30
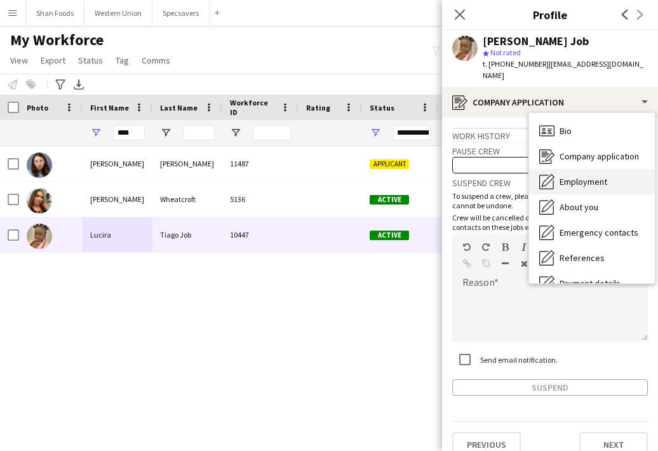
click at [560, 176] on span "Employment" at bounding box center [584, 181] width 48 height 11
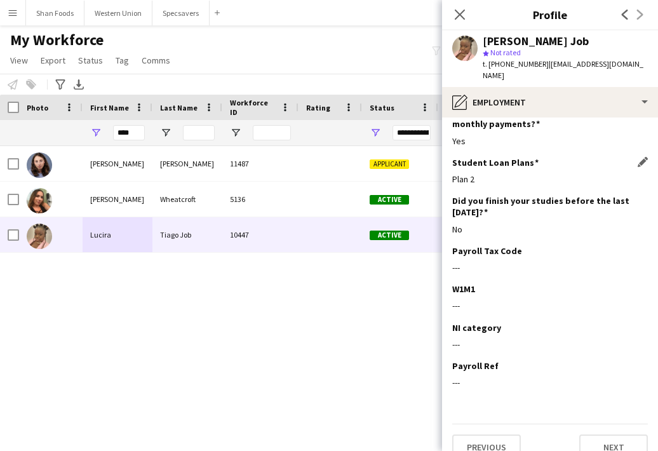
scroll to position [163, 0]
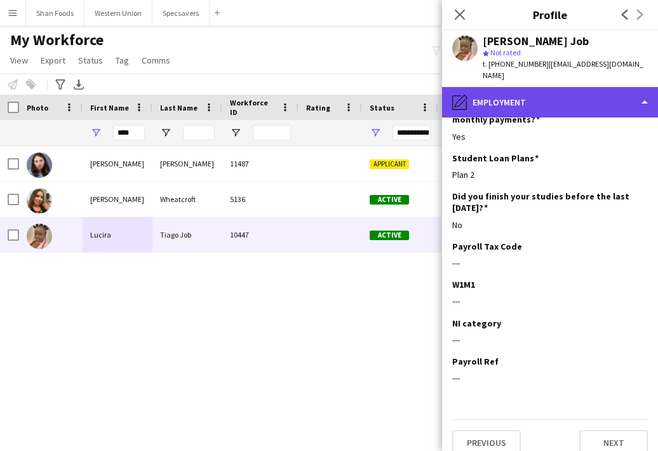
click at [513, 99] on div "pencil4 Employment" at bounding box center [550, 102] width 216 height 30
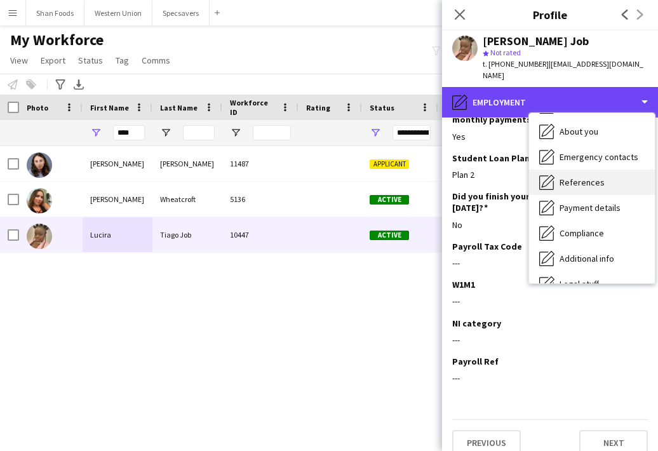
scroll to position [83, 0]
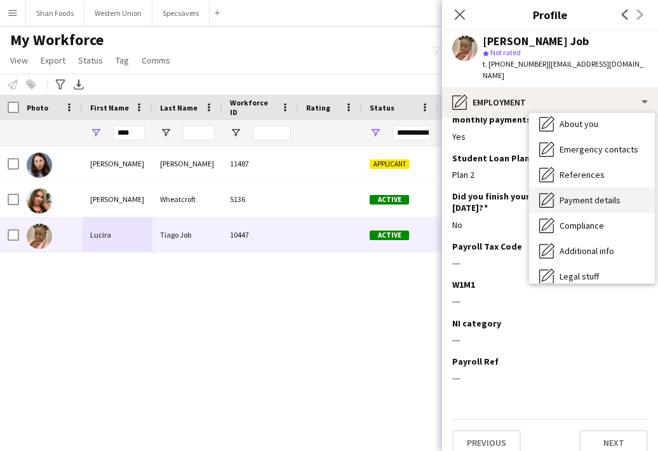
click at [587, 198] on div "Payment details Payment details" at bounding box center [592, 199] width 126 height 25
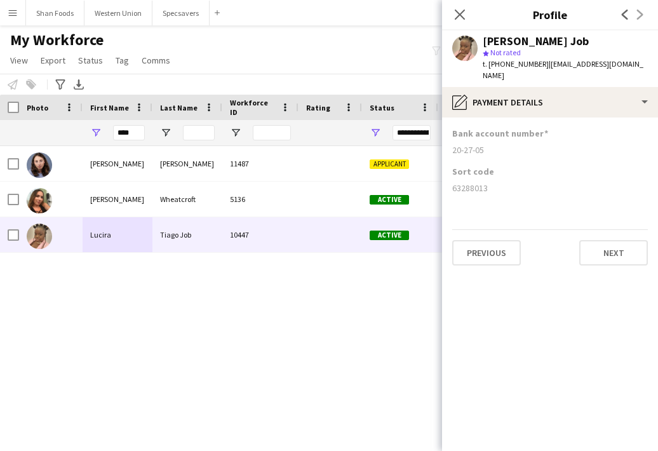
scroll to position [0, 0]
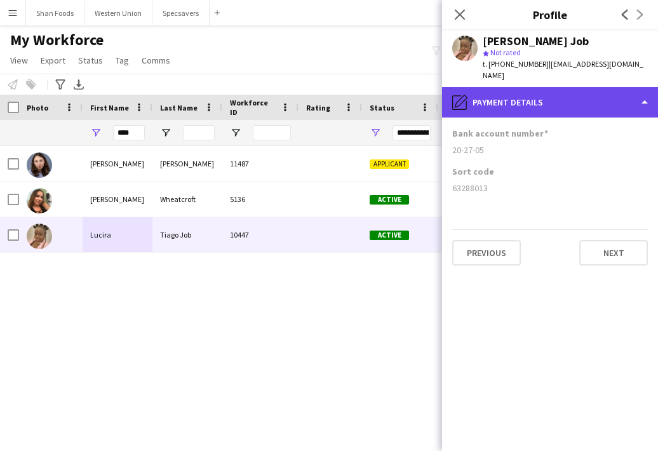
click at [556, 87] on div "pencil4 Payment details" at bounding box center [550, 102] width 216 height 30
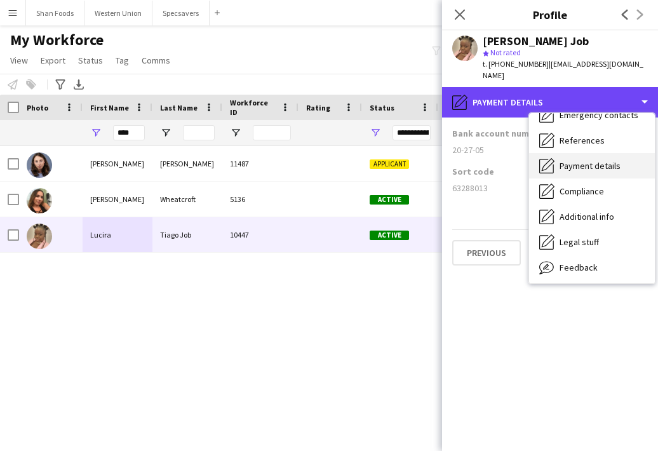
scroll to position [119, 0]
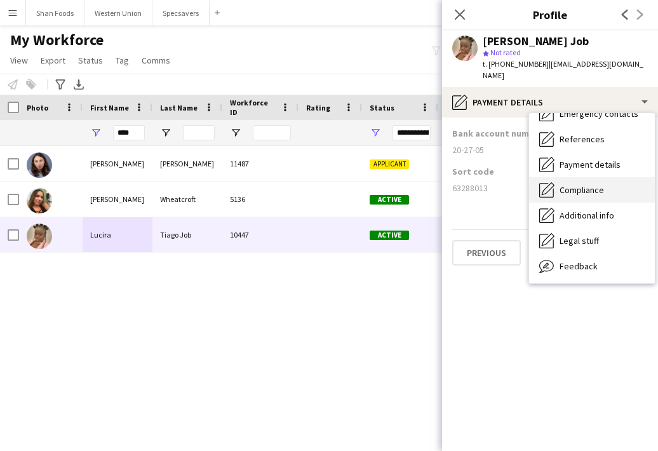
click at [572, 184] on span "Compliance" at bounding box center [582, 189] width 44 height 11
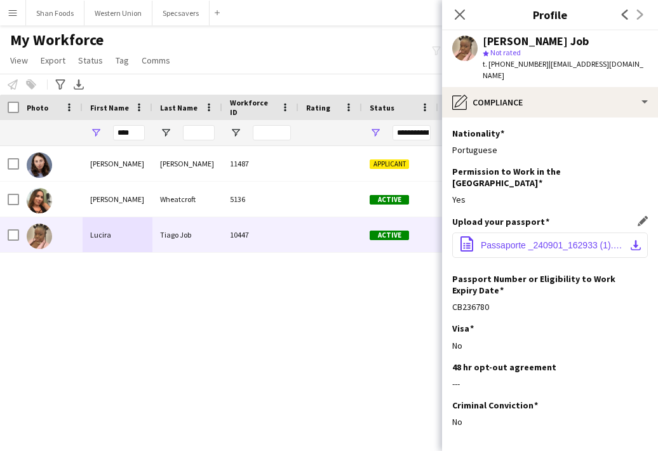
click at [549, 240] on span "Passaporte _240901_162933 (1).pdf" at bounding box center [553, 245] width 144 height 10
click at [643, 232] on button "office-file-sheet Passaporte _240901_162933 (1).pdf download-bottom" at bounding box center [550, 244] width 196 height 25
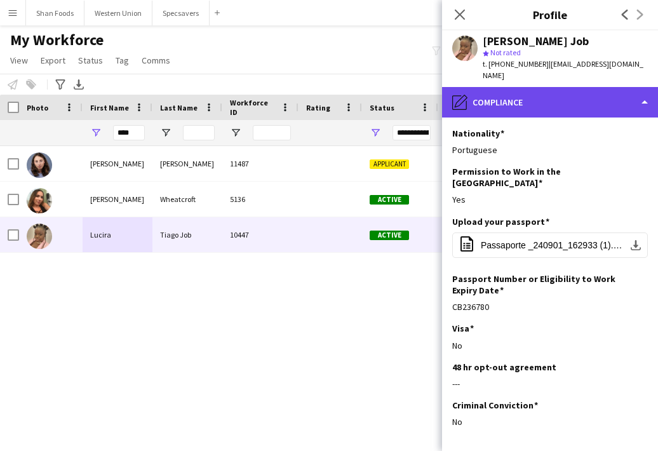
click at [591, 99] on div "pencil4 Compliance" at bounding box center [550, 102] width 216 height 30
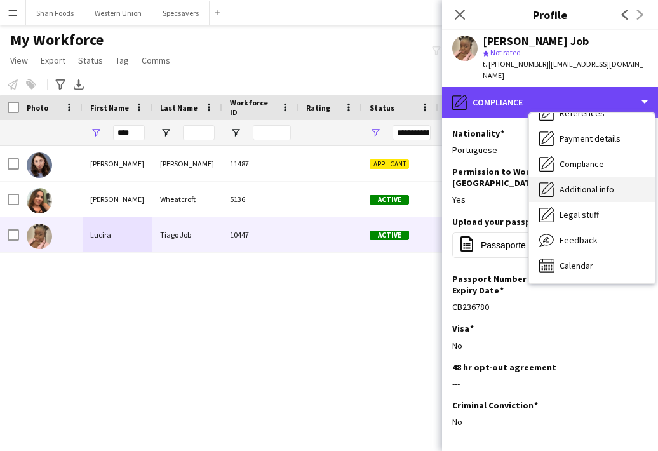
scroll to position [145, 0]
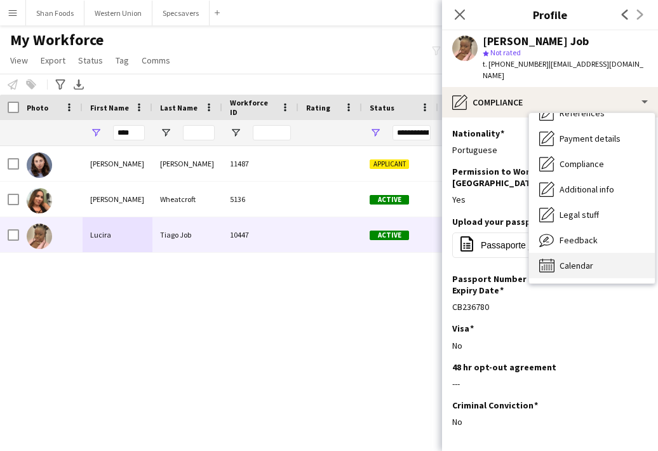
click at [585, 260] on div "Calendar Calendar" at bounding box center [592, 265] width 126 height 25
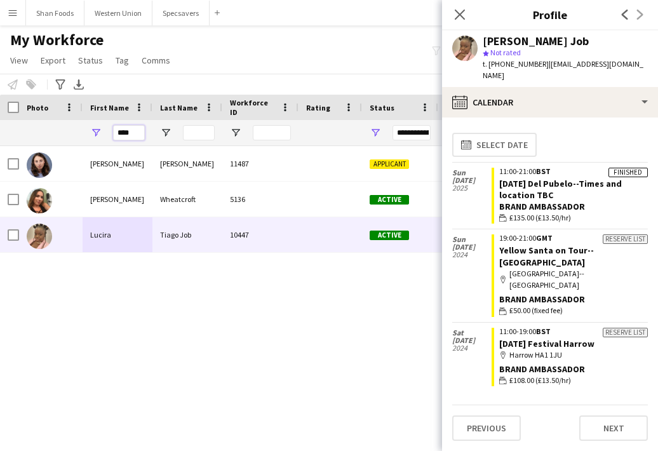
drag, startPoint x: 137, startPoint y: 135, endPoint x: 104, endPoint y: 135, distance: 32.4
click at [104, 135] on div "****" at bounding box center [118, 132] width 70 height 25
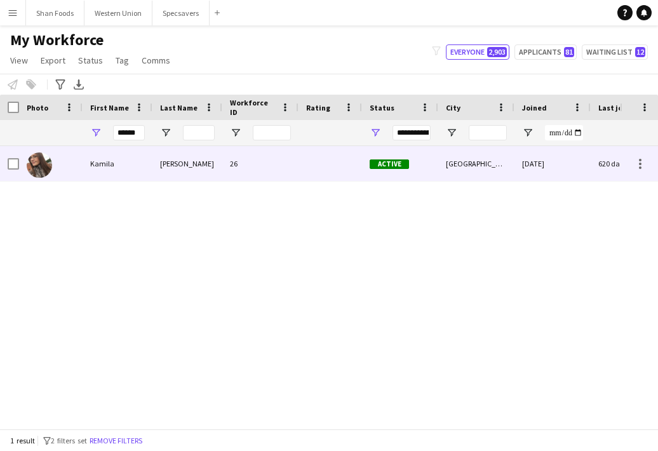
click at [135, 169] on div "Kamila" at bounding box center [118, 163] width 70 height 35
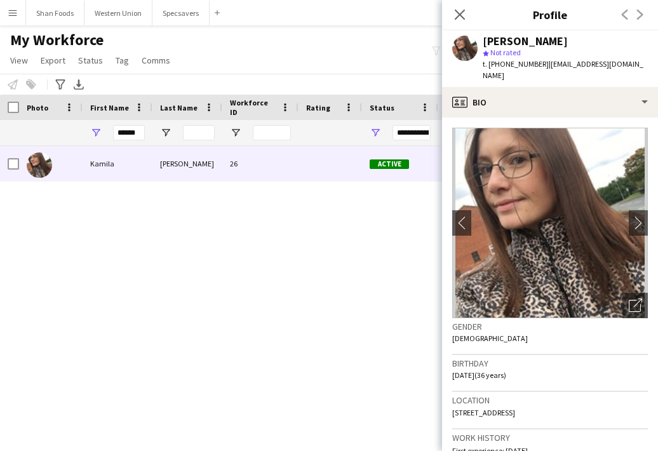
scroll to position [29, 0]
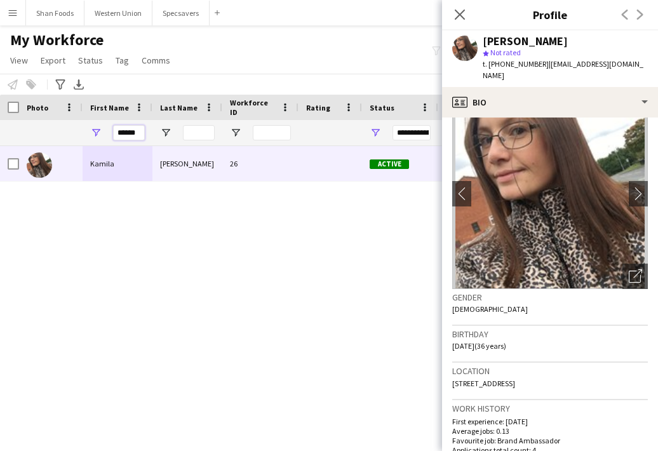
drag, startPoint x: 116, startPoint y: 128, endPoint x: 189, endPoint y: 134, distance: 73.3
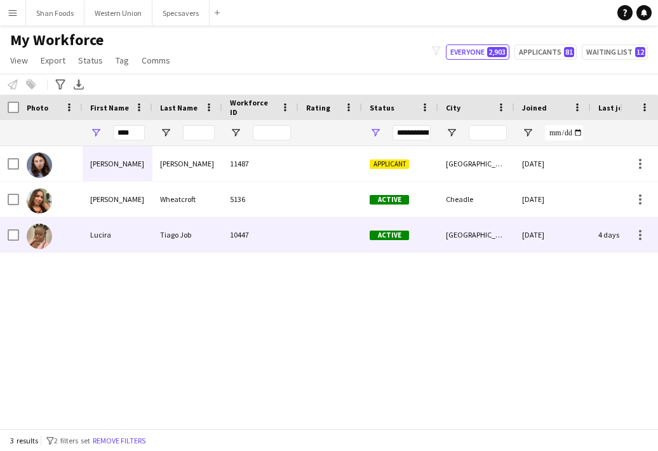
click at [142, 236] on div "Lucira" at bounding box center [118, 234] width 70 height 35
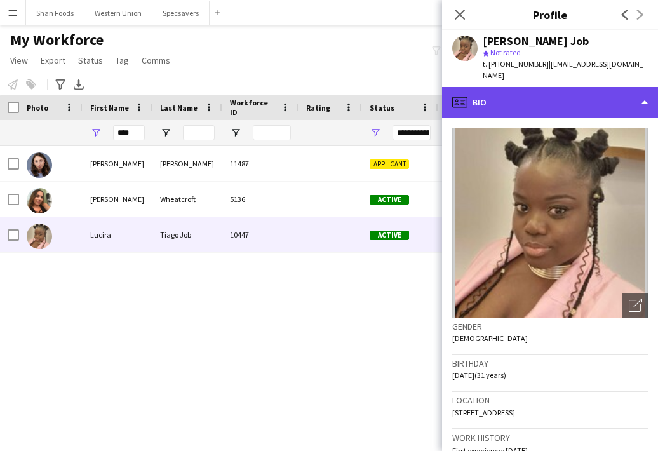
click at [570, 99] on div "profile Bio" at bounding box center [550, 102] width 216 height 30
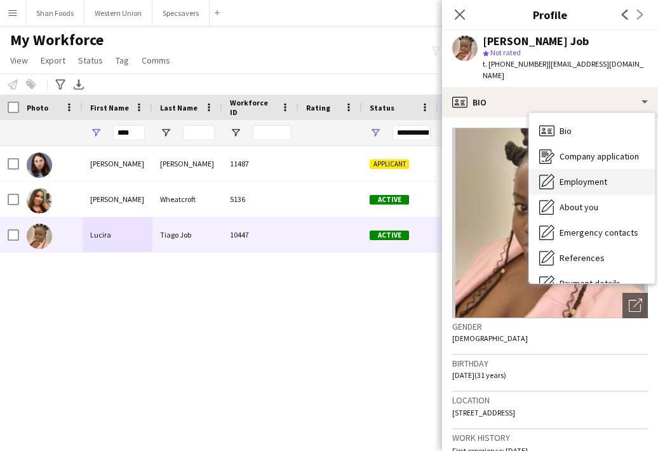
click at [566, 180] on div "Employment Employment" at bounding box center [592, 181] width 126 height 25
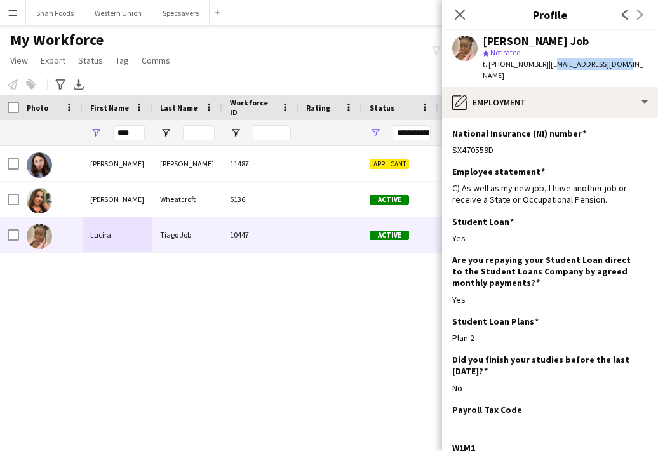
drag, startPoint x: 612, startPoint y: 64, endPoint x: 545, endPoint y: 65, distance: 67.3
click at [545, 65] on div "Lucira Tiago Job star Not rated t. +447466345689 | lucira707@gmail.com" at bounding box center [550, 58] width 216 height 57
copy span "ucira707@gmail.com"
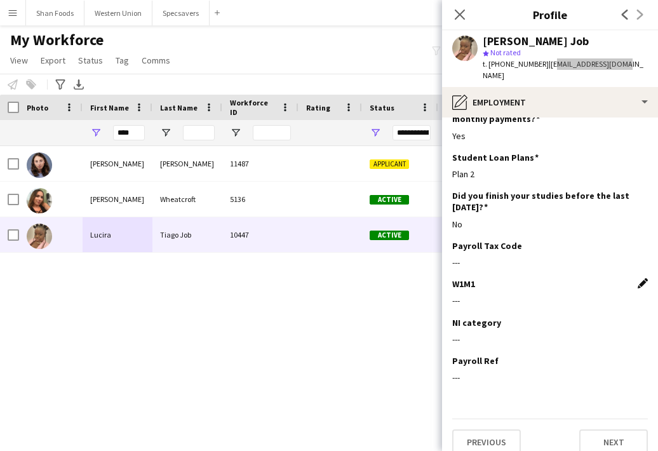
scroll to position [163, 0]
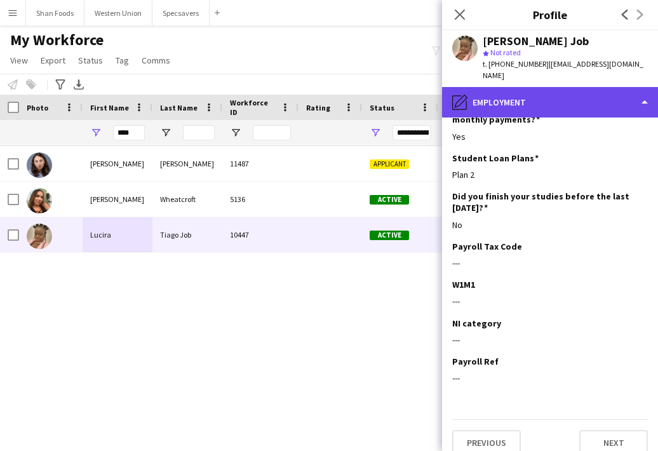
click at [497, 99] on div "pencil4 Employment" at bounding box center [550, 102] width 216 height 30
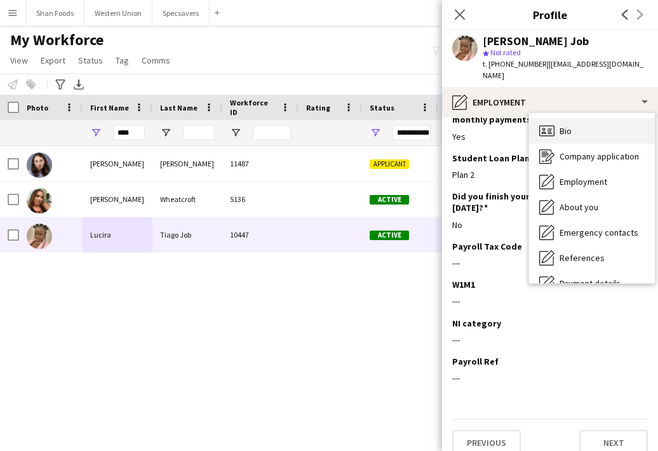
click at [571, 125] on div "Bio Bio" at bounding box center [592, 130] width 126 height 25
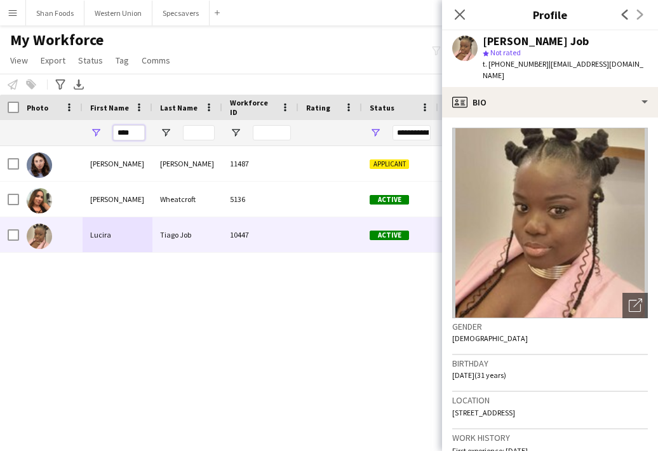
click at [137, 135] on input "****" at bounding box center [129, 132] width 32 height 15
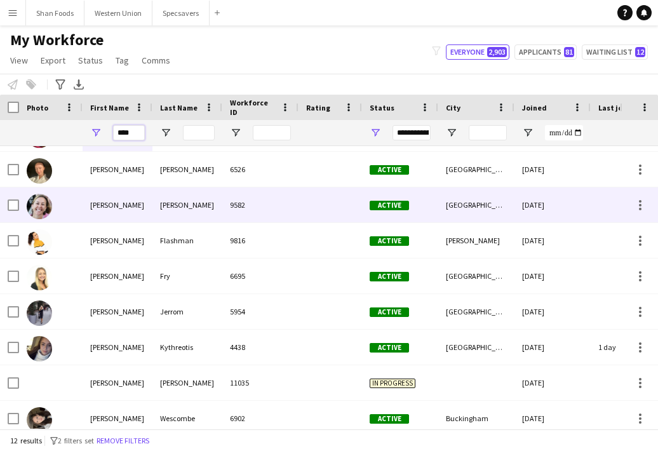
scroll to position [112, 0]
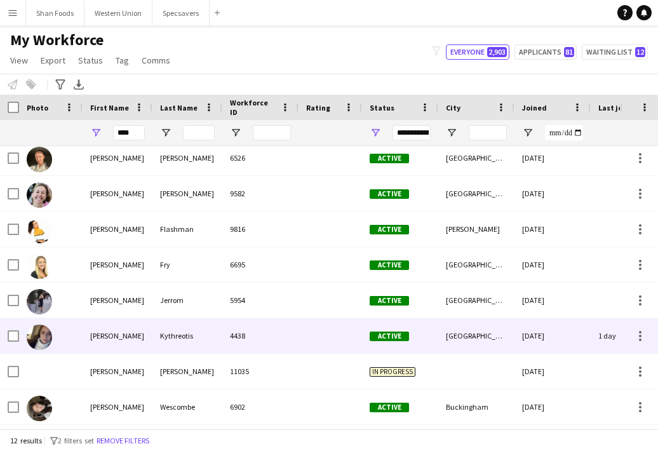
click at [122, 349] on div "Lucy" at bounding box center [118, 335] width 70 height 35
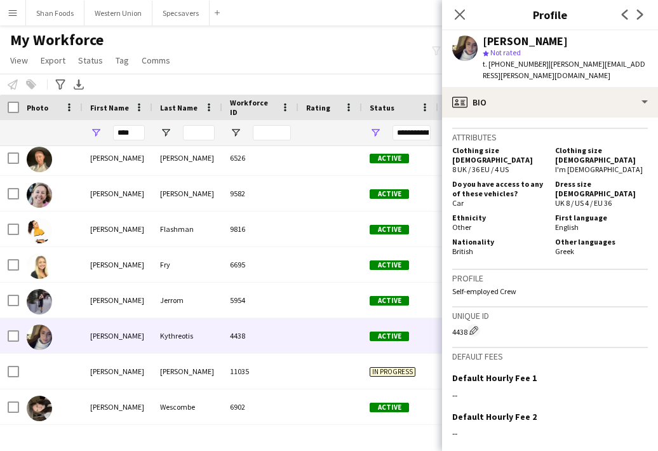
scroll to position [560, 0]
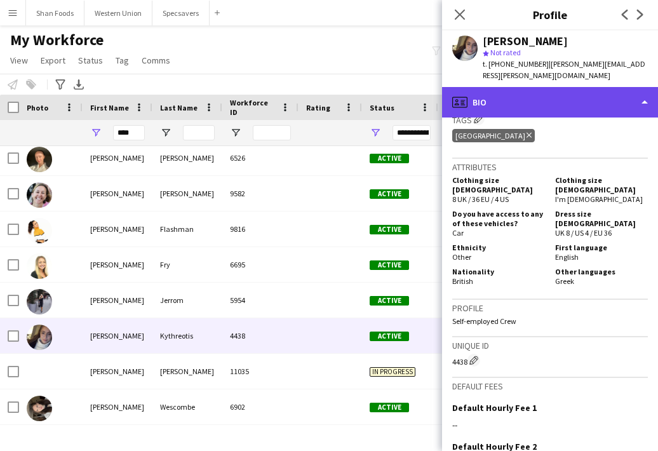
click at [562, 93] on div "profile Bio" at bounding box center [550, 102] width 216 height 30
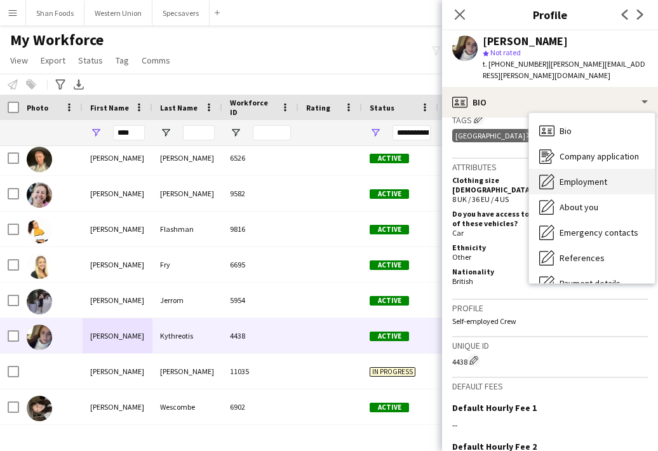
click at [576, 176] on span "Employment" at bounding box center [584, 181] width 48 height 11
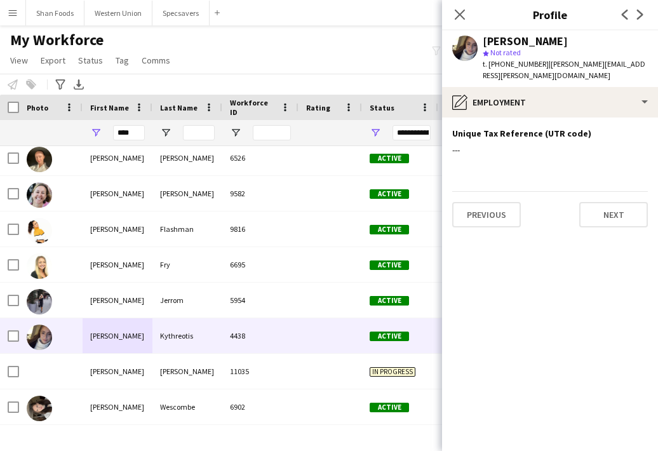
click at [636, 65] on app-profile-header "Lucy Kythreotis star Not rated t. +447805526333 | lucy.louis@hotmail.co.uk" at bounding box center [550, 58] width 216 height 57
drag, startPoint x: 628, startPoint y: 65, endPoint x: 543, endPoint y: 63, distance: 84.5
click at [543, 63] on div "Lucy Kythreotis star Not rated t. +447805526333 | lucy.louis@hotmail.co.uk" at bounding box center [550, 58] width 216 height 57
copy span "lucy.louis@hotmail.co.uk"
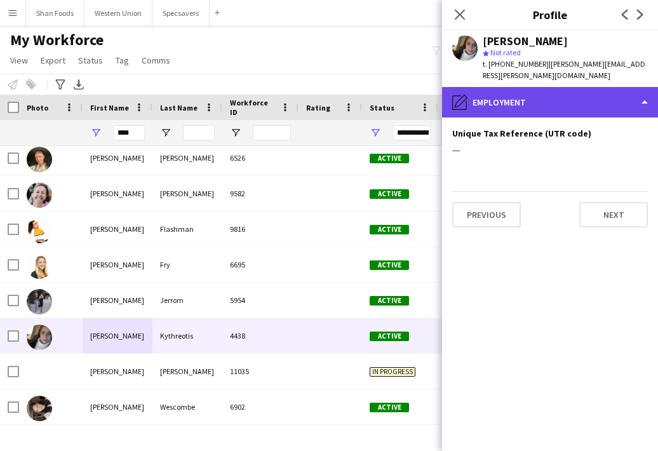
click at [493, 87] on div "pencil4 Employment" at bounding box center [550, 102] width 216 height 30
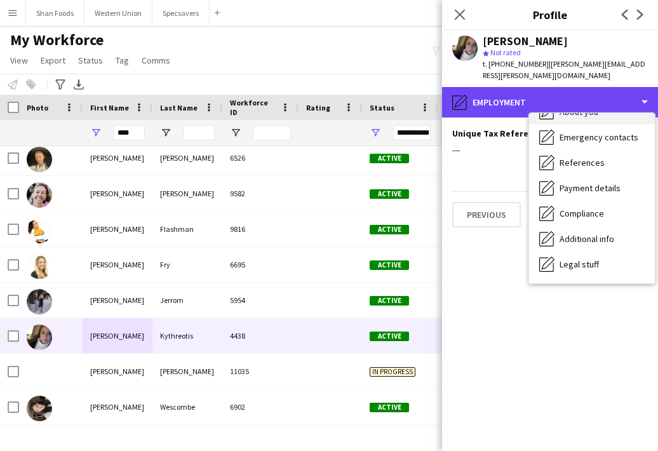
scroll to position [127, 0]
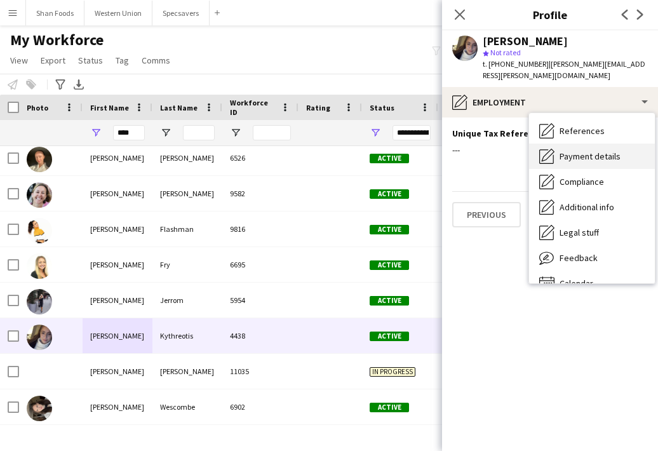
click at [578, 151] on span "Payment details" at bounding box center [590, 156] width 61 height 11
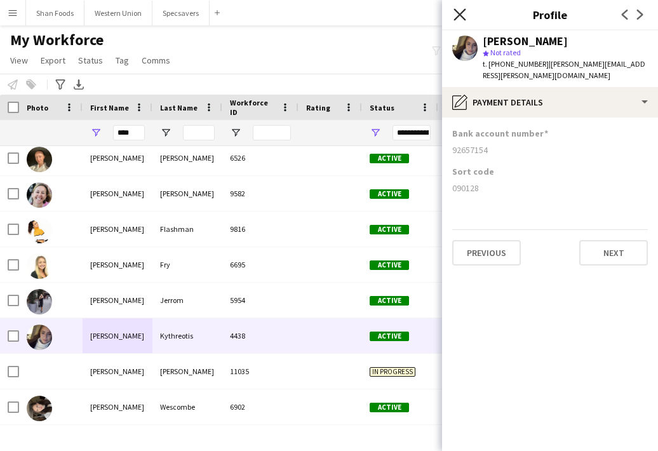
click at [464, 15] on icon "Close pop-in" at bounding box center [459, 14] width 12 height 12
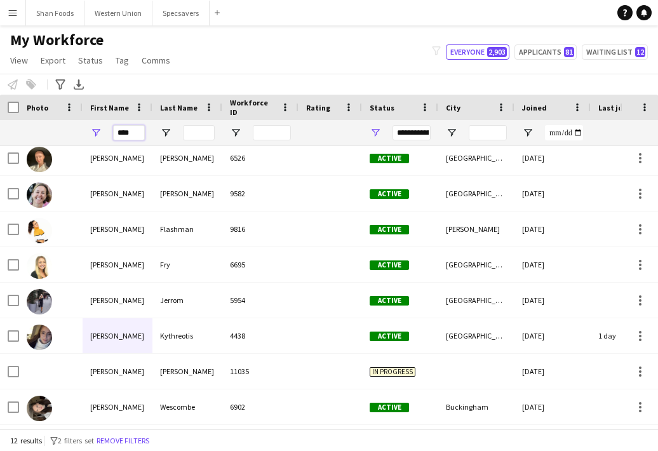
drag, startPoint x: 137, startPoint y: 134, endPoint x: 98, endPoint y: 129, distance: 38.4
click at [98, 129] on div "****" at bounding box center [118, 132] width 70 height 25
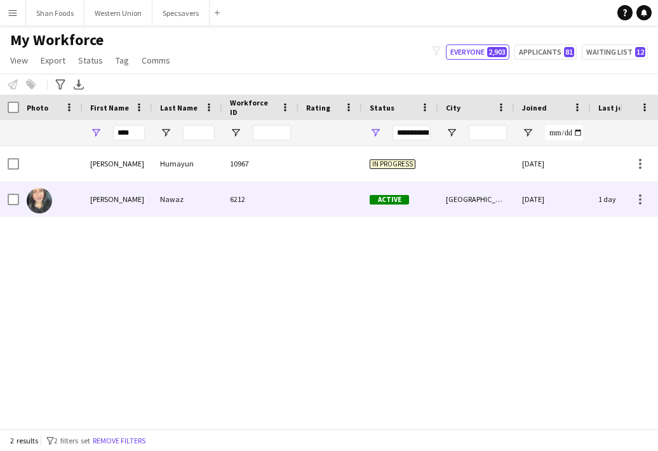
click at [111, 208] on div "Uzma" at bounding box center [118, 199] width 70 height 35
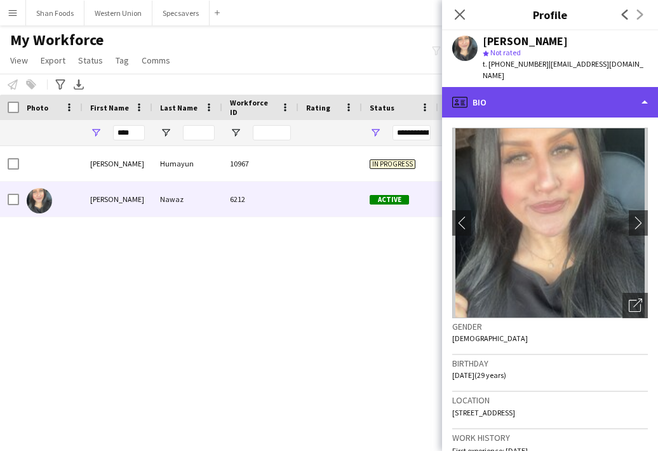
click at [525, 95] on div "profile Bio" at bounding box center [550, 102] width 216 height 30
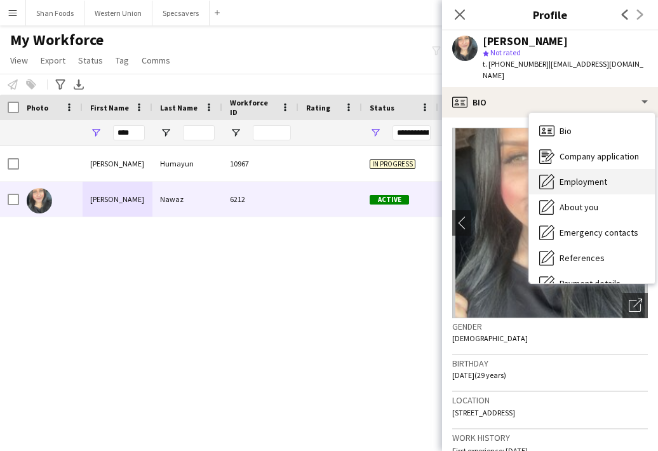
click at [561, 169] on div "Employment Employment" at bounding box center [592, 181] width 126 height 25
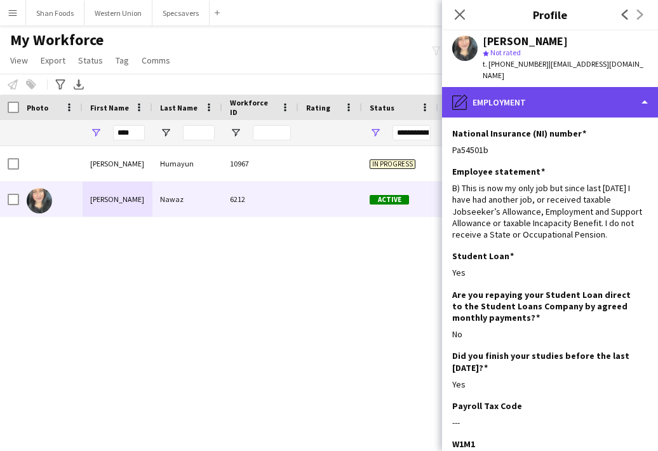
click at [560, 90] on div "pencil4 Employment" at bounding box center [550, 102] width 216 height 30
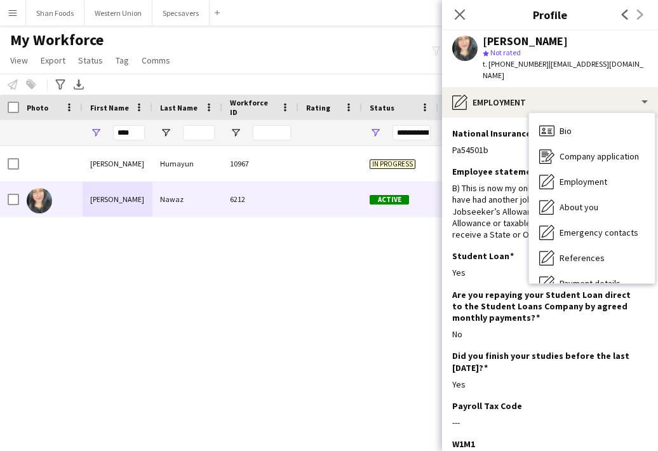
click at [580, 32] on div "Uzma Nawaz star Not rated t. +447377453884 | uzma_nawaz1@hotmail.co.uk" at bounding box center [550, 58] width 216 height 57
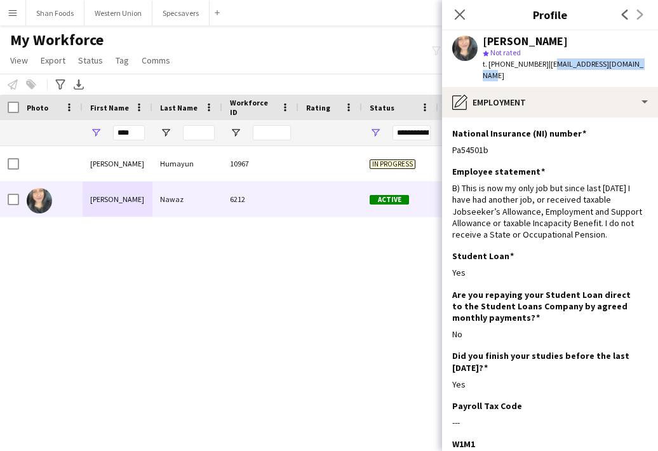
drag, startPoint x: 643, startPoint y: 65, endPoint x: 546, endPoint y: 68, distance: 96.6
click at [546, 67] on div "Uzma Nawaz star Not rated t. +447377453884 | uzma_nawaz1@hotmail.co.uk" at bounding box center [550, 58] width 216 height 57
click at [647, 61] on div "Uzma Nawaz star Not rated t. +447377453884 | uzma_nawaz1@hotmail.co.uk" at bounding box center [550, 58] width 216 height 57
drag, startPoint x: 647, startPoint y: 61, endPoint x: 553, endPoint y: 64, distance: 94.0
click at [553, 64] on div "Uzma Nawaz star Not rated t. +447377453884 | uzma_nawaz1@hotmail.co.uk" at bounding box center [550, 58] width 216 height 57
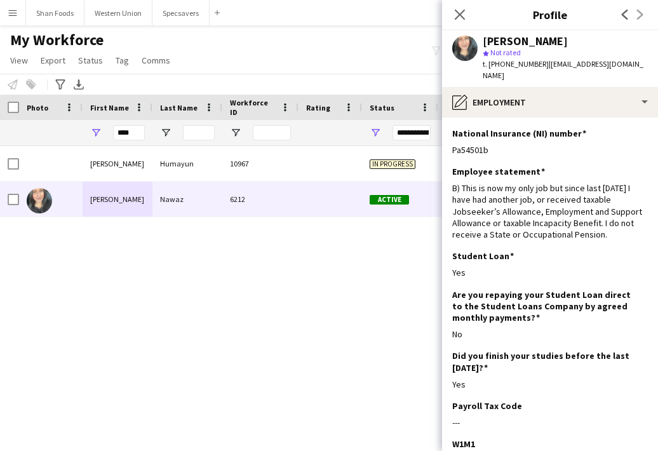
click at [565, 48] on div "star Not rated" at bounding box center [565, 52] width 165 height 11
drag, startPoint x: 642, startPoint y: 62, endPoint x: 544, endPoint y: 67, distance: 98.0
click at [544, 67] on div "Uzma Nawaz star Not rated t. +447377453884 | uzma_nawaz1@hotmail.co.uk" at bounding box center [550, 58] width 216 height 57
copy span "uzma_nawaz1@hotmail.co.uk"
drag, startPoint x: 144, startPoint y: 133, endPoint x: 86, endPoint y: 130, distance: 57.9
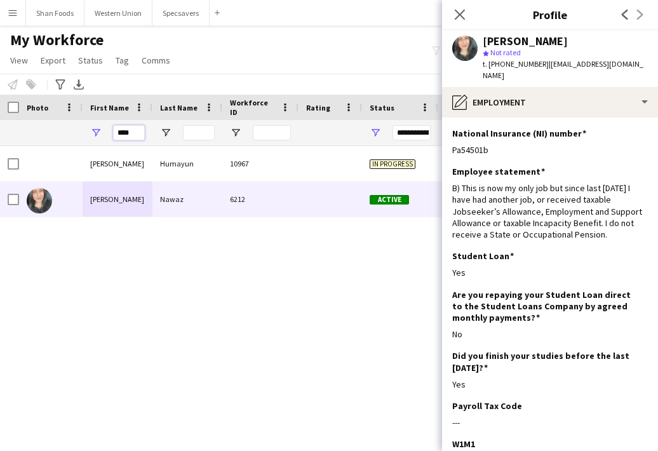
click at [85, 130] on div "****" at bounding box center [118, 132] width 70 height 25
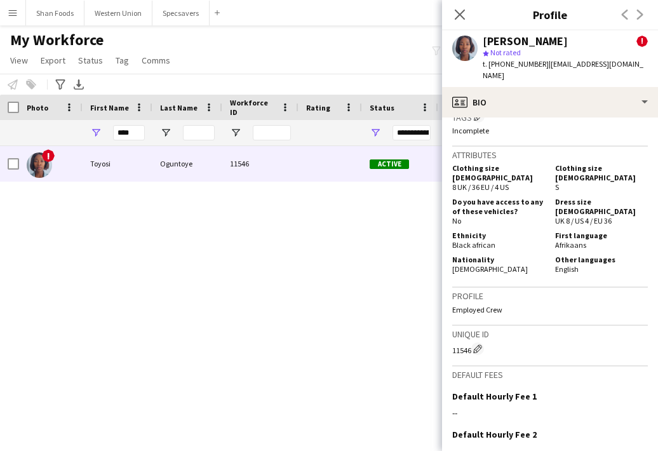
scroll to position [640, 0]
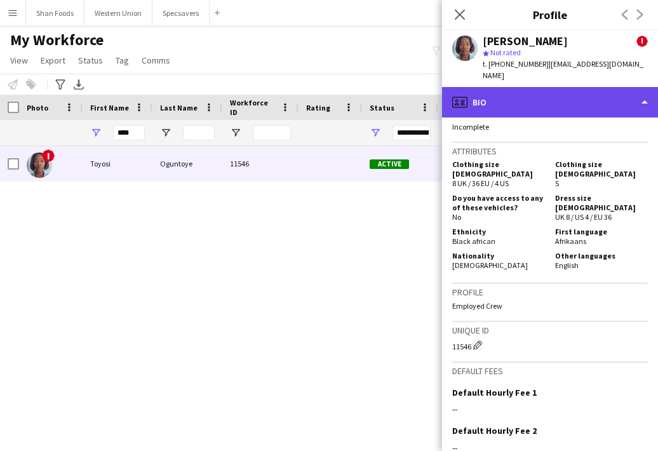
click at [541, 91] on div "profile Bio" at bounding box center [550, 102] width 216 height 30
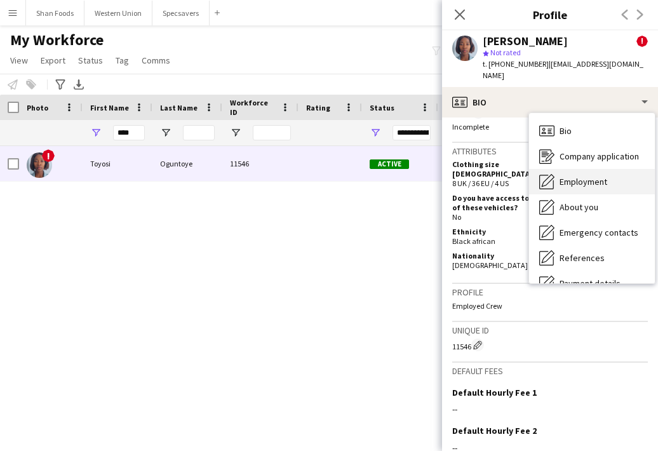
click at [554, 169] on div "Employment Employment" at bounding box center [592, 181] width 126 height 25
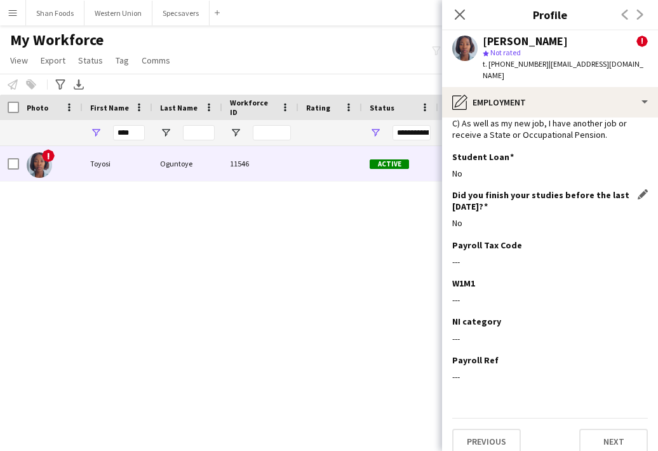
scroll to position [64, 0]
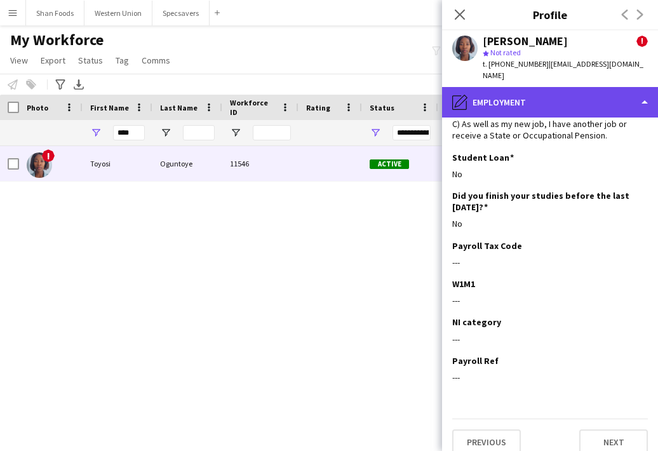
click at [534, 87] on div "pencil4 Employment" at bounding box center [550, 102] width 216 height 30
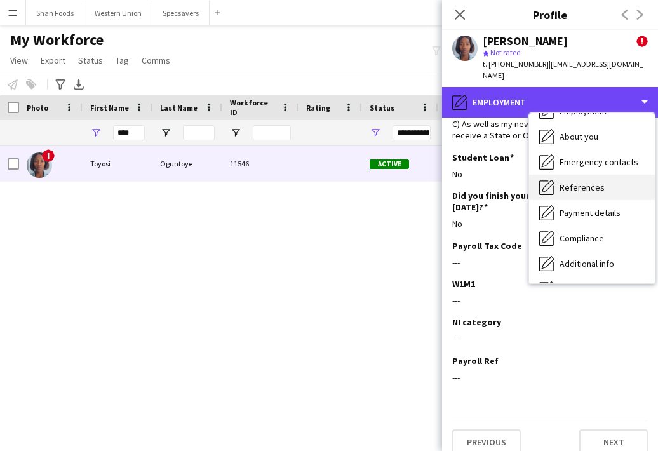
scroll to position [89, 0]
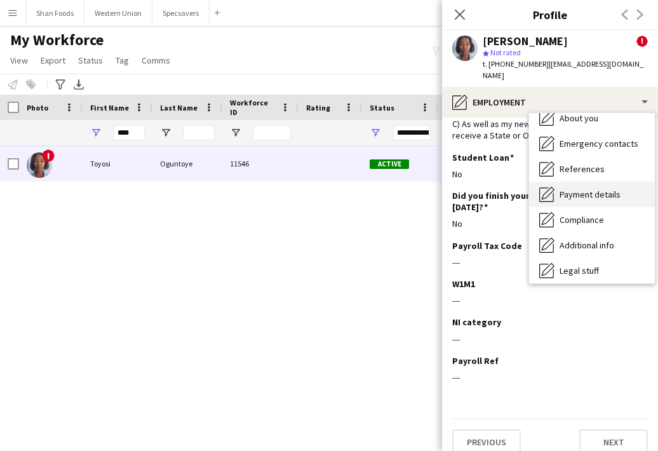
click at [580, 189] on span "Payment details" at bounding box center [590, 194] width 61 height 11
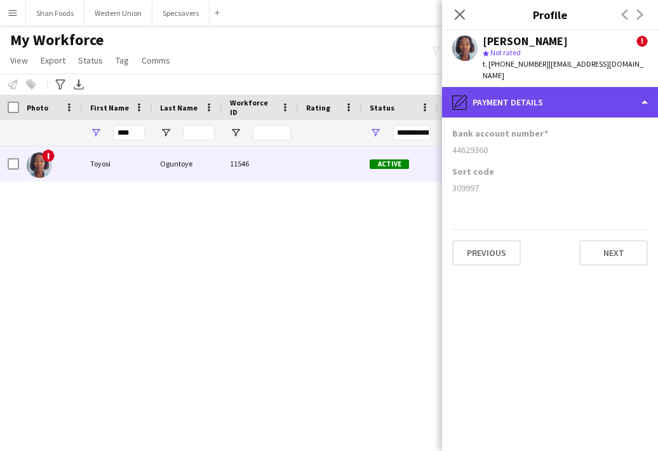
click at [528, 90] on div "pencil4 Payment details" at bounding box center [550, 102] width 216 height 30
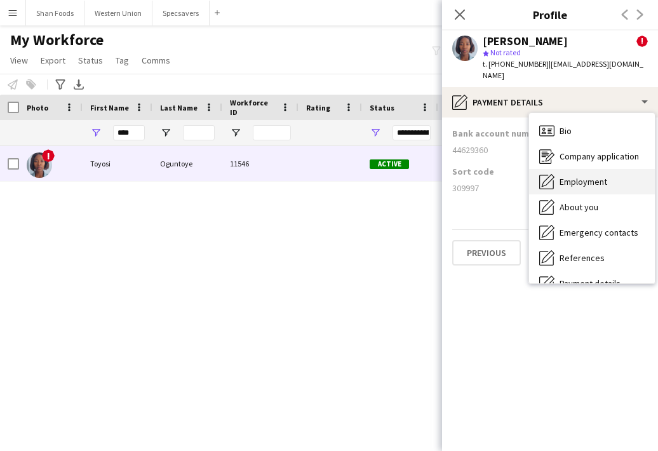
click at [553, 174] on icon "Employment" at bounding box center [546, 181] width 15 height 15
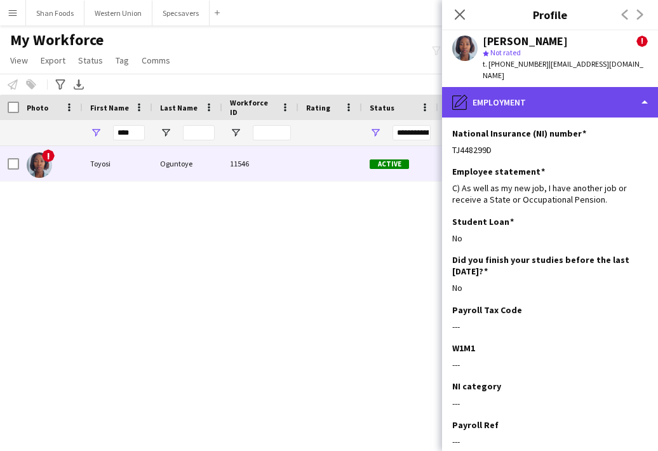
click at [474, 87] on div "pencil4 Employment" at bounding box center [550, 102] width 216 height 30
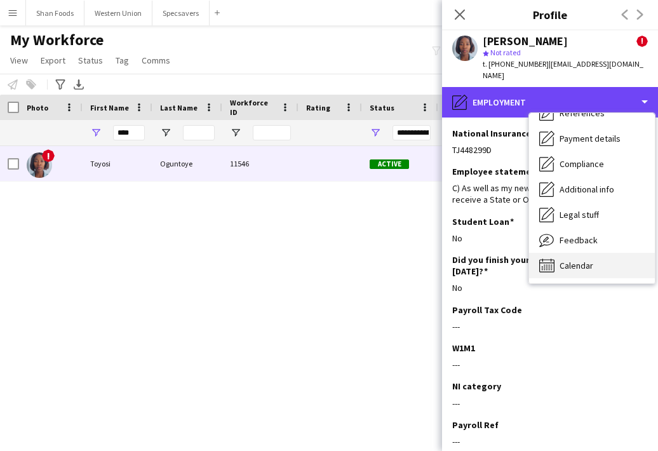
scroll to position [145, 0]
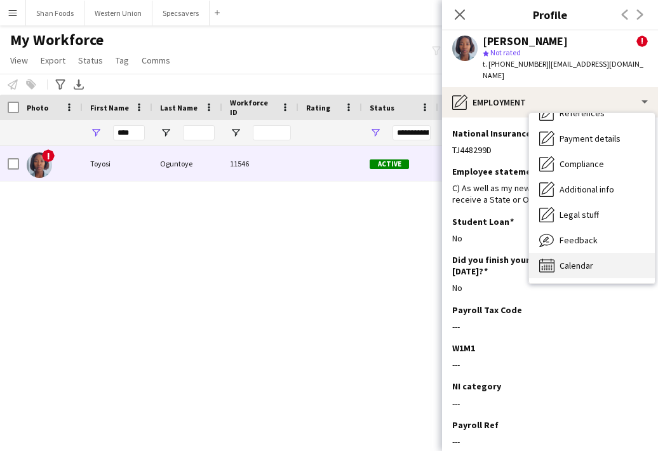
click at [584, 260] on span "Calendar" at bounding box center [577, 265] width 34 height 11
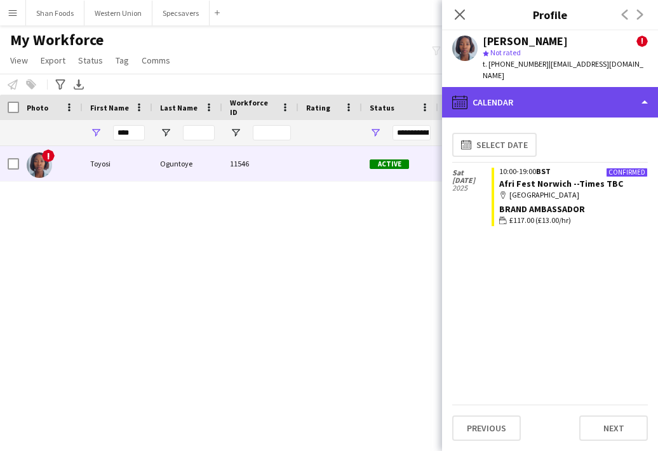
click at [577, 93] on div "calendar-full Calendar" at bounding box center [550, 102] width 216 height 30
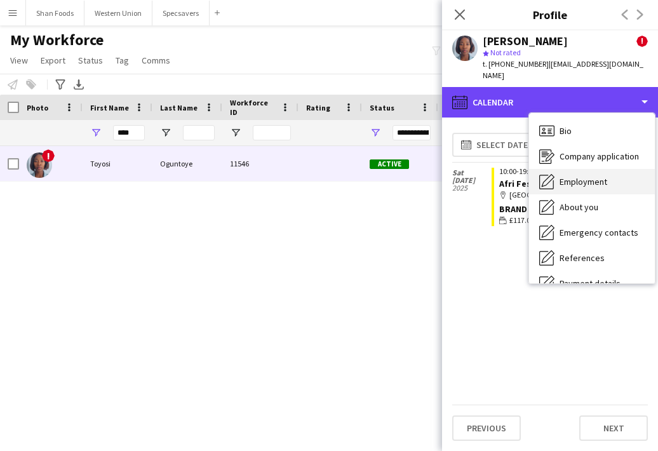
scroll to position [0, 0]
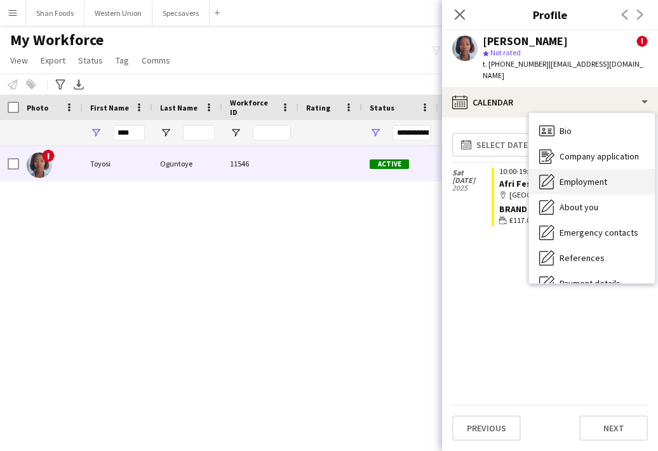
click at [579, 176] on span "Employment" at bounding box center [584, 181] width 48 height 11
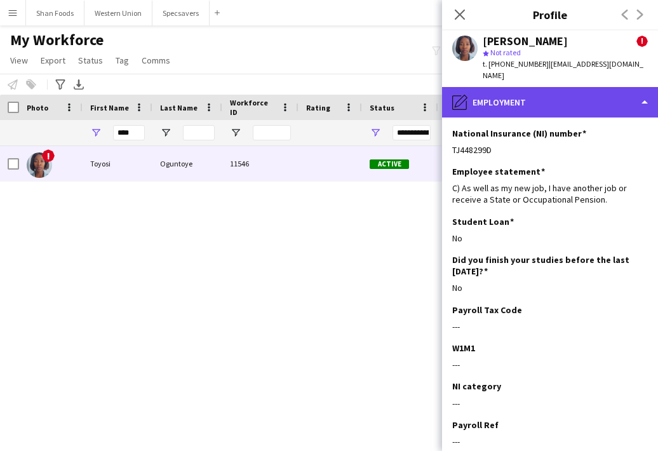
click at [578, 100] on div "pencil4 Employment" at bounding box center [550, 102] width 216 height 30
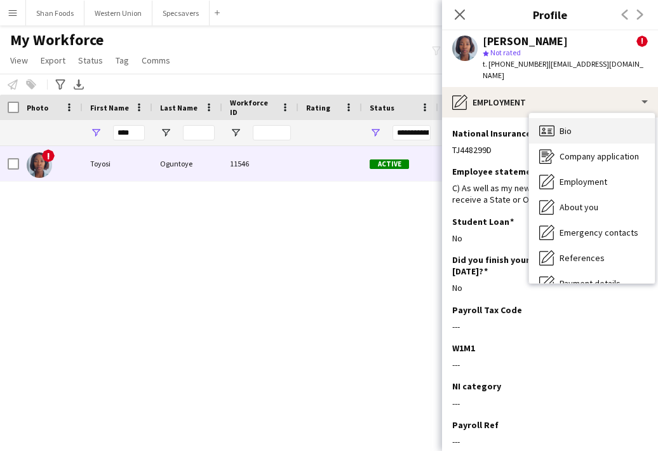
click at [570, 129] on div "Bio Bio" at bounding box center [592, 130] width 126 height 25
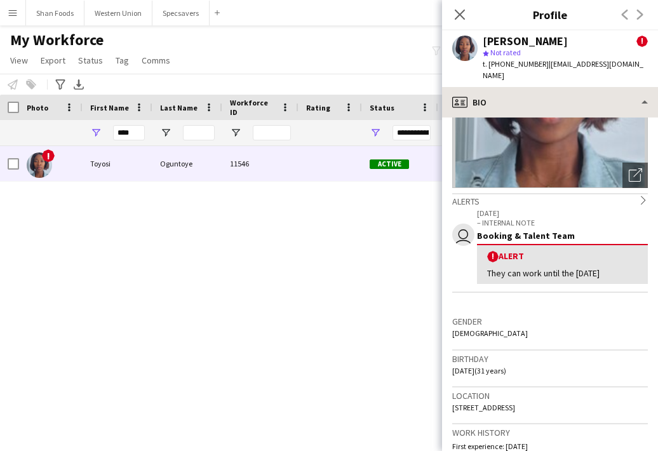
scroll to position [146, 0]
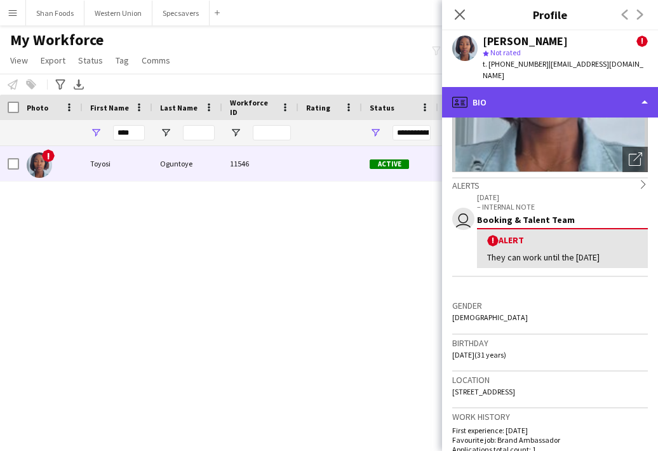
click at [600, 88] on div "profile Bio" at bounding box center [550, 102] width 216 height 30
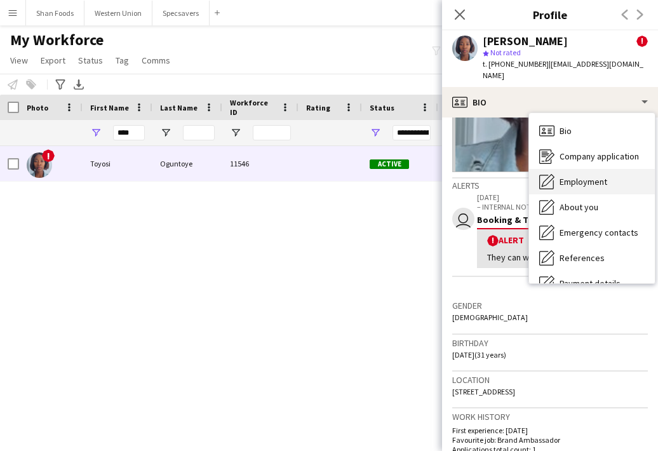
click at [583, 176] on span "Employment" at bounding box center [584, 181] width 48 height 11
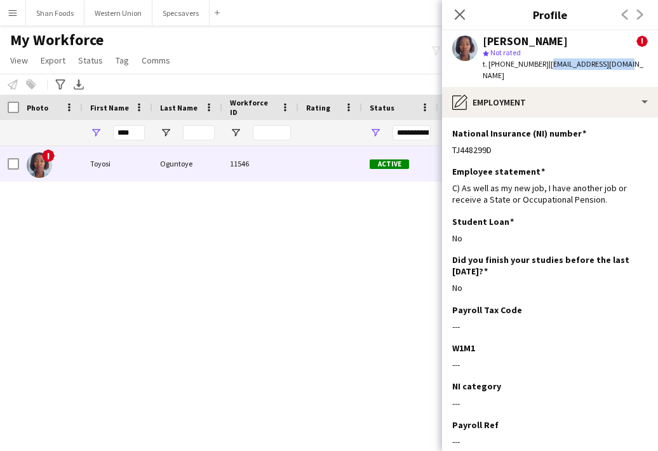
drag, startPoint x: 638, startPoint y: 134, endPoint x: 544, endPoint y: 65, distance: 116.9
click at [544, 65] on div "Toyosi Oguntoye ! star Not rated t. +447780054222 | drealtyc01@gmail.com" at bounding box center [550, 58] width 216 height 57
copy span "drealtyc01@gmail.com"
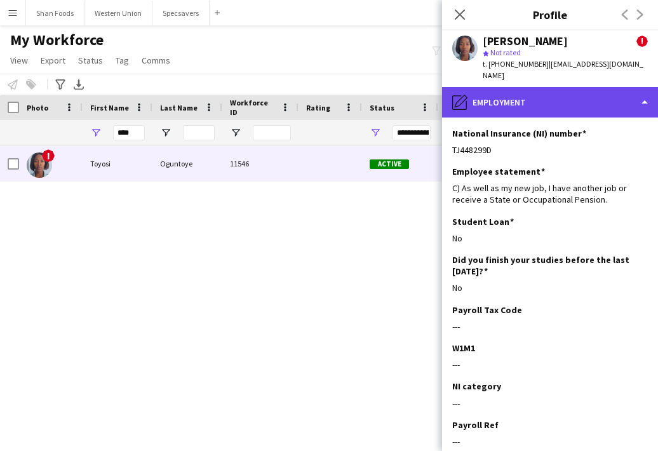
click at [561, 98] on div "pencil4 Employment" at bounding box center [550, 102] width 216 height 30
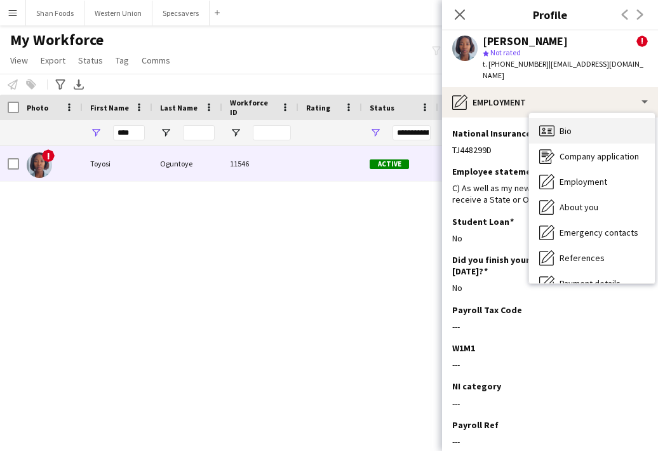
click at [557, 119] on div "Bio Bio" at bounding box center [592, 130] width 126 height 25
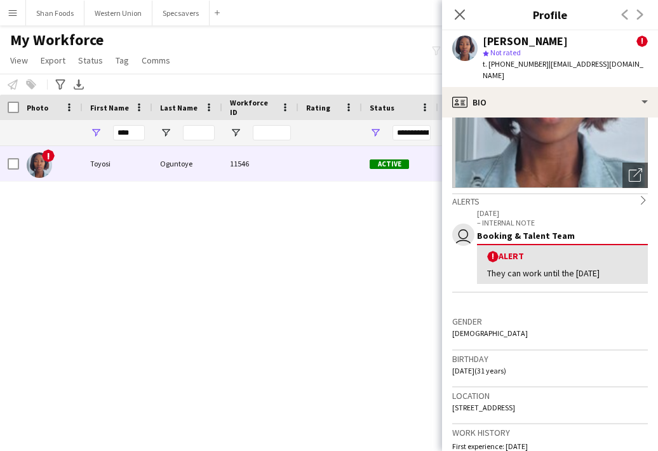
scroll to position [277, 0]
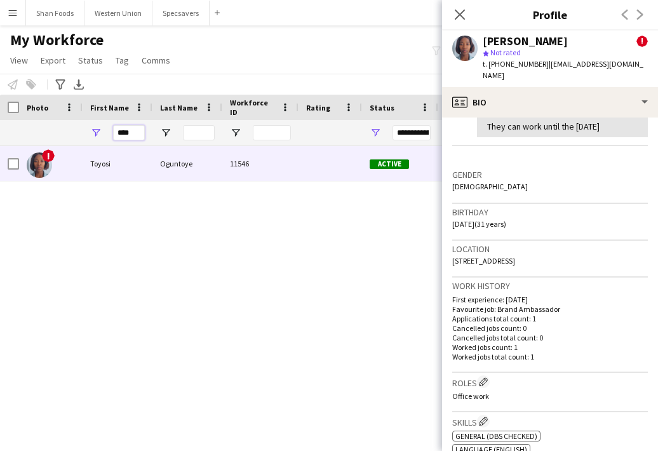
drag, startPoint x: 143, startPoint y: 133, endPoint x: 67, endPoint y: 131, distance: 75.6
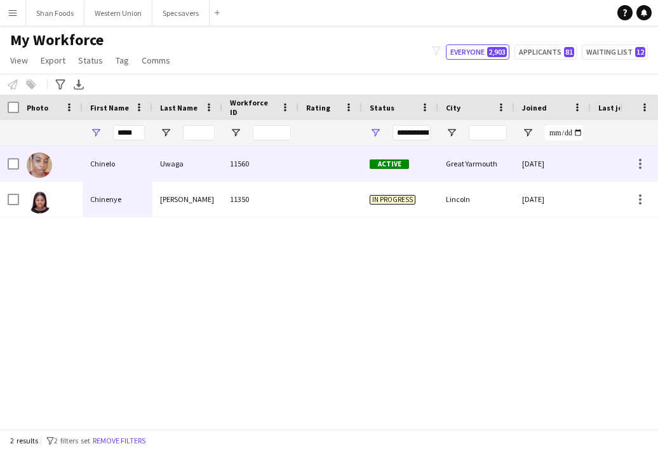
click at [97, 163] on div "Chinelo" at bounding box center [118, 163] width 70 height 35
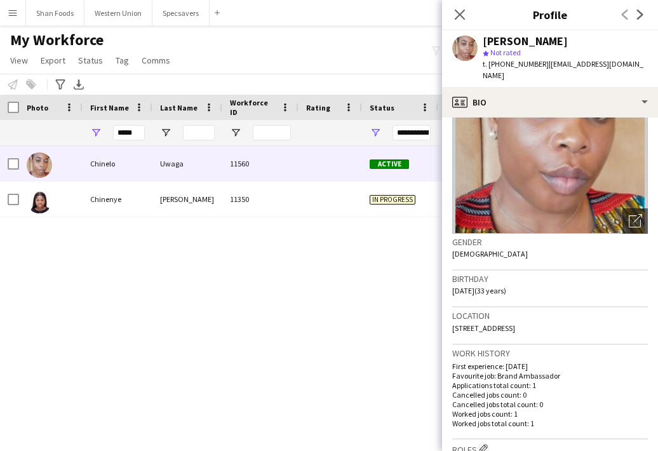
scroll to position [88, 0]
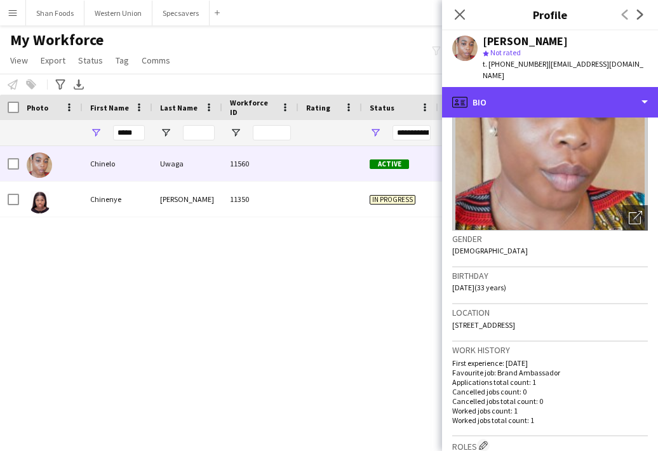
click at [561, 89] on div "profile Bio" at bounding box center [550, 102] width 216 height 30
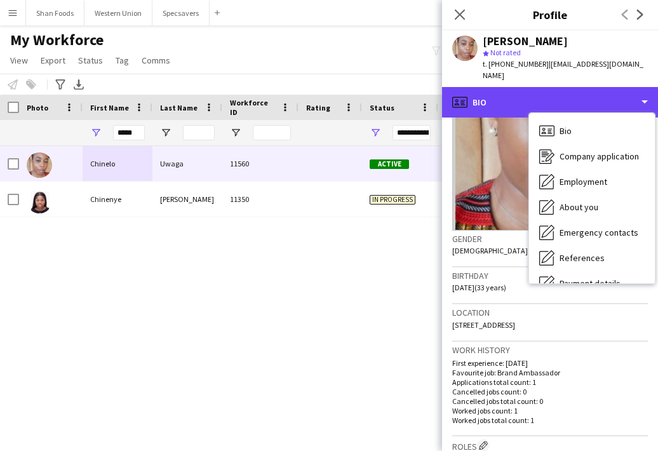
click at [561, 89] on div "profile Bio" at bounding box center [550, 102] width 216 height 30
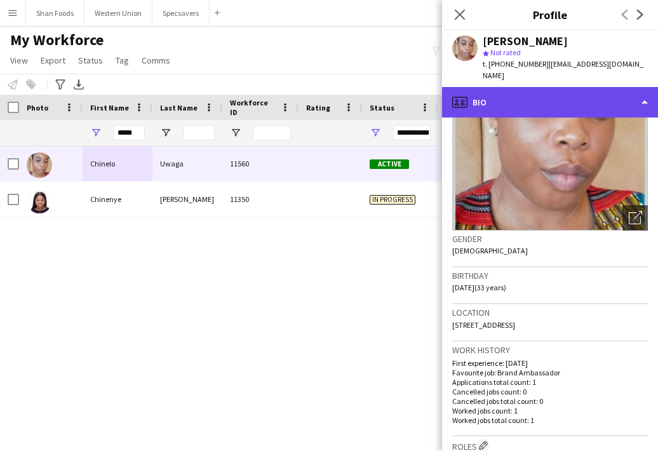
click at [563, 93] on div "profile Bio" at bounding box center [550, 102] width 216 height 30
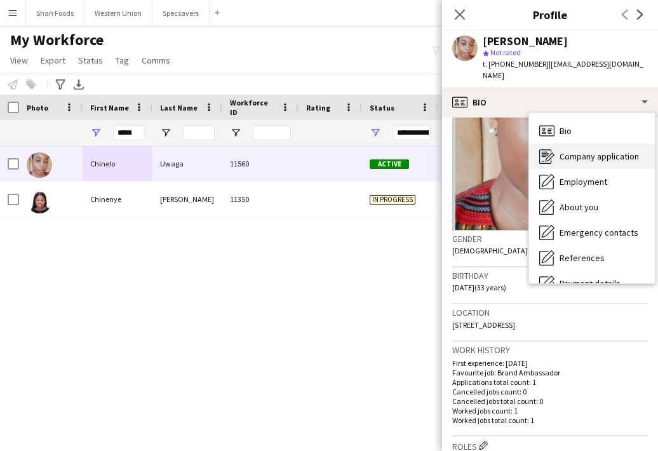
click at [574, 151] on span "Company application" at bounding box center [599, 156] width 79 height 11
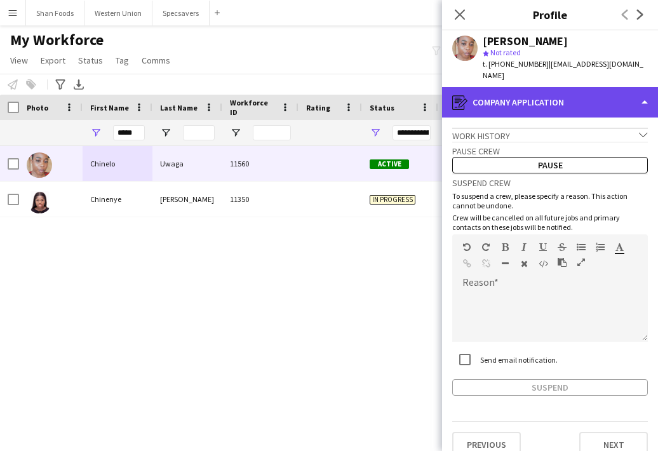
click at [572, 93] on div "register Company application" at bounding box center [550, 102] width 216 height 30
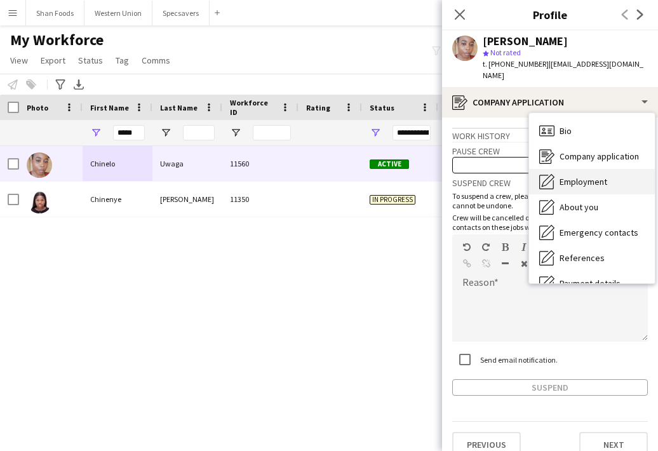
click at [570, 169] on div "Employment Employment" at bounding box center [592, 181] width 126 height 25
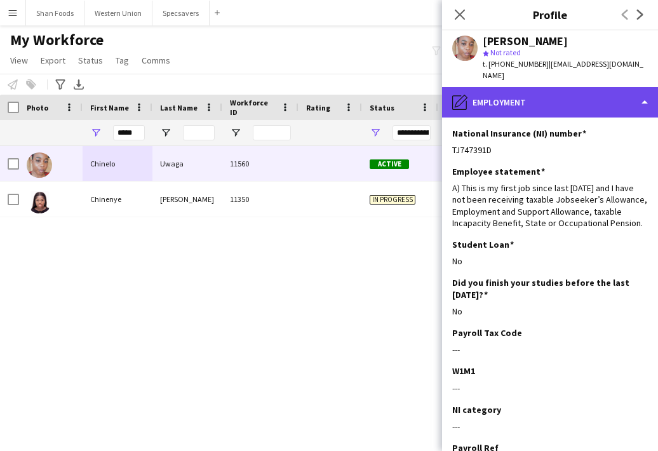
click at [547, 95] on div "pencil4 Employment" at bounding box center [550, 102] width 216 height 30
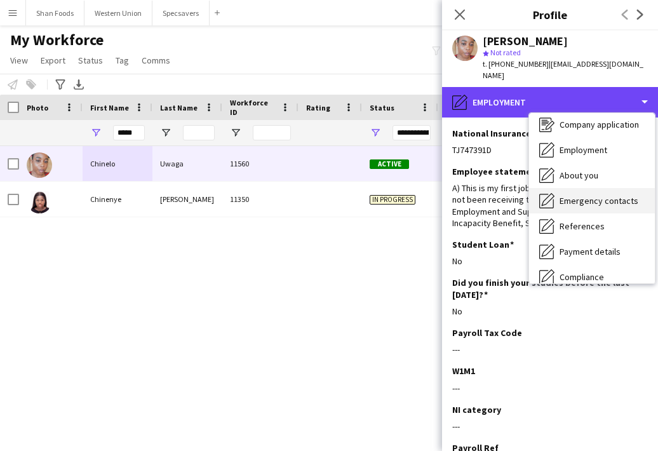
scroll to position [53, 0]
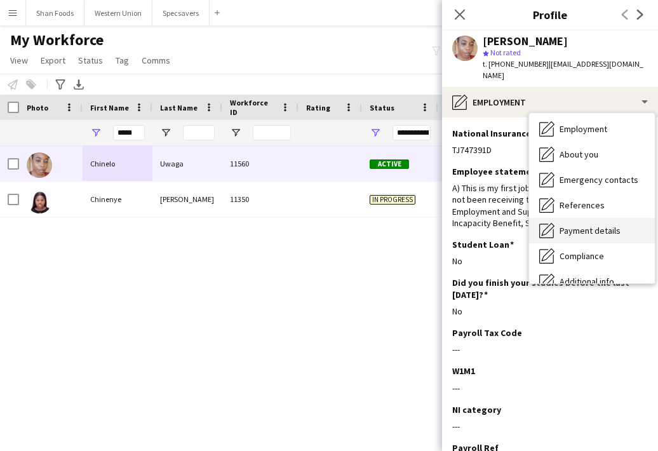
click at [575, 226] on div "Payment details Payment details" at bounding box center [592, 230] width 126 height 25
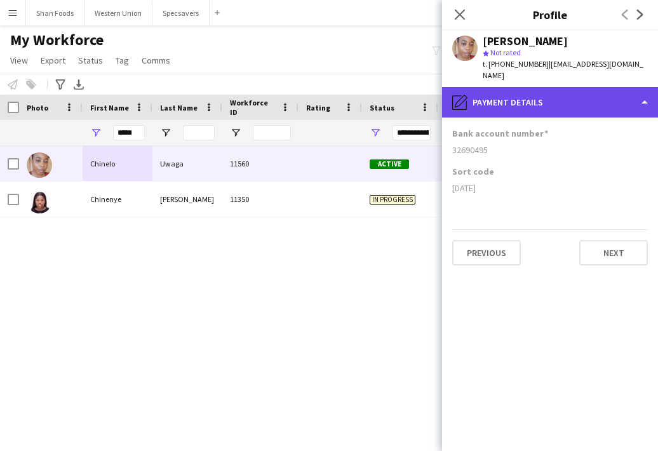
click at [617, 102] on div "pencil4 Payment details" at bounding box center [550, 102] width 216 height 30
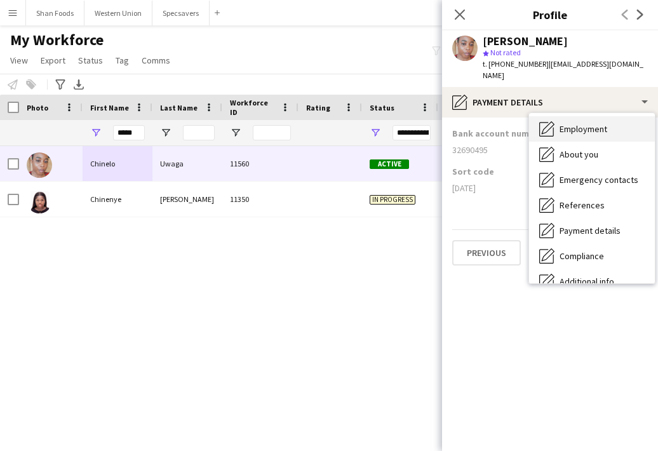
click at [607, 129] on div "Employment Employment" at bounding box center [592, 128] width 126 height 25
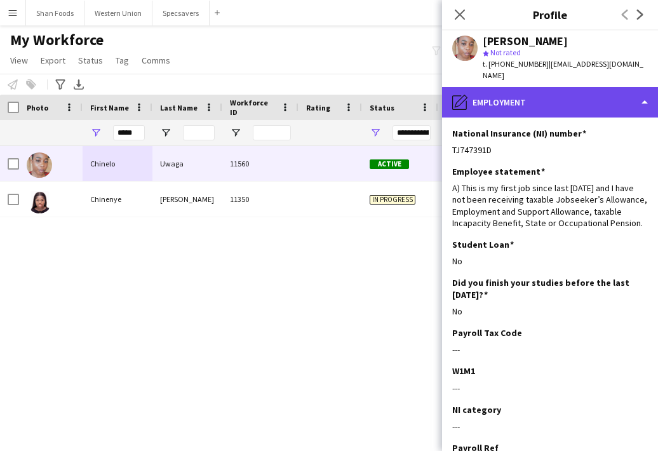
click at [589, 93] on div "pencil4 Employment" at bounding box center [550, 102] width 216 height 30
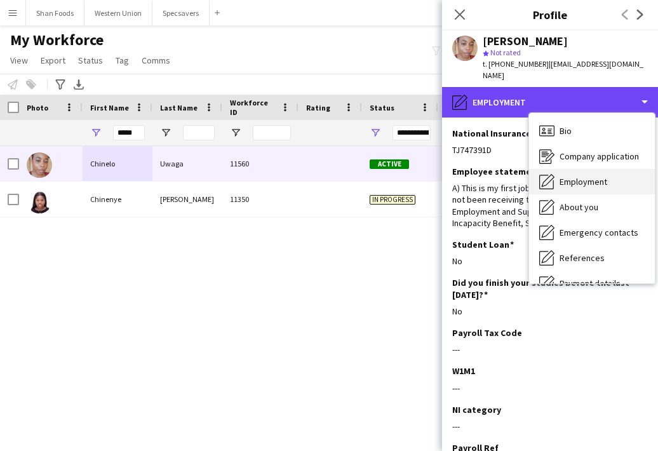
scroll to position [-1, 0]
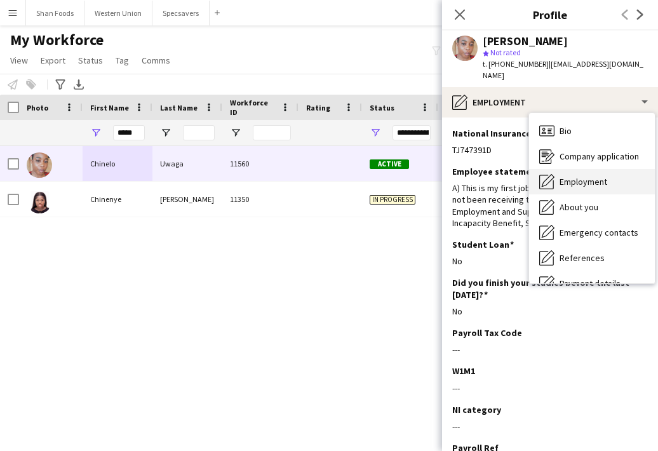
click at [584, 121] on div "Bio Bio" at bounding box center [592, 130] width 126 height 25
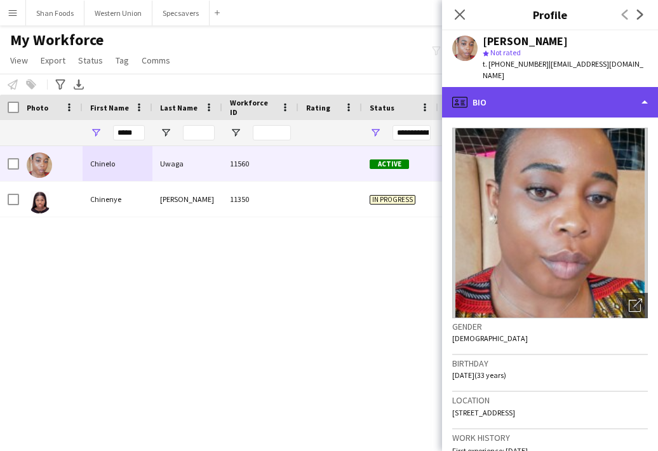
click at [599, 87] on div "profile Bio" at bounding box center [550, 102] width 216 height 30
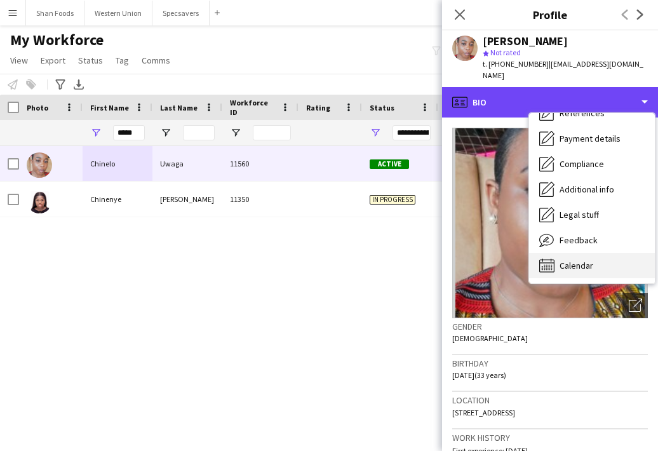
scroll to position [145, 0]
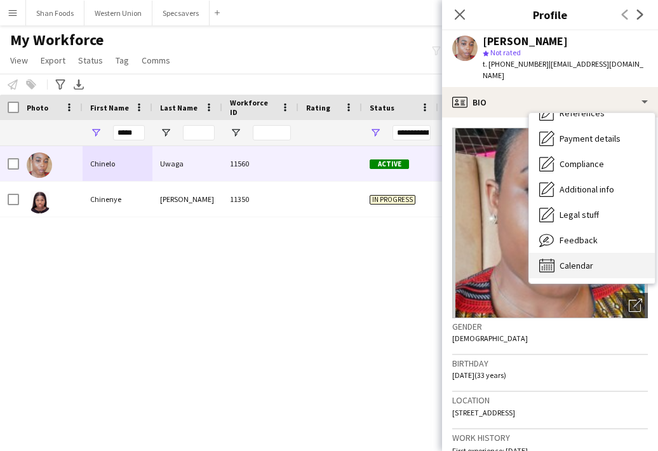
click at [592, 260] on span "Calendar" at bounding box center [577, 265] width 34 height 11
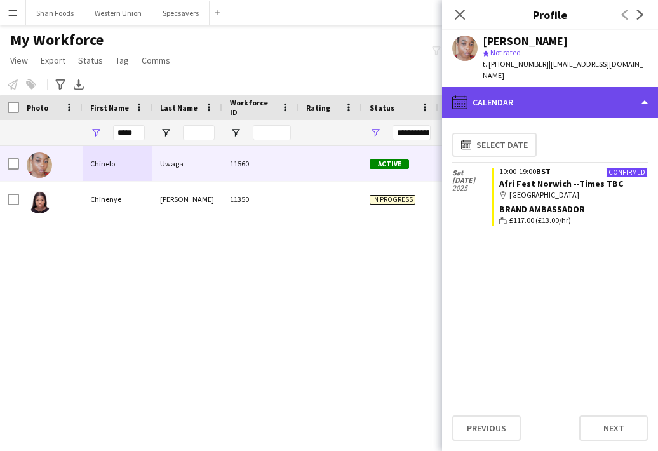
click at [597, 95] on div "calendar-full Calendar" at bounding box center [550, 102] width 216 height 30
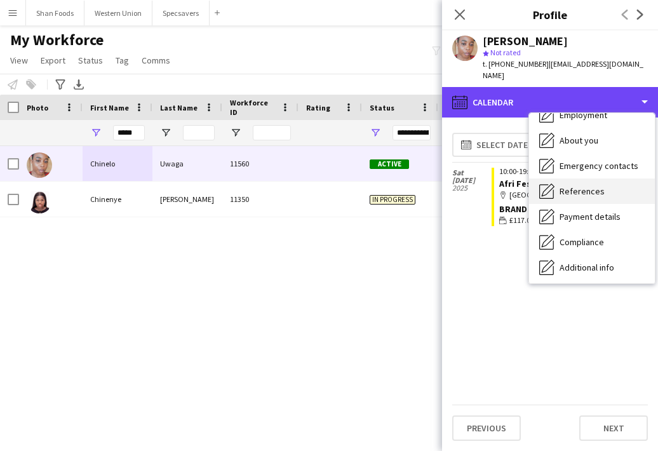
scroll to position [61, 0]
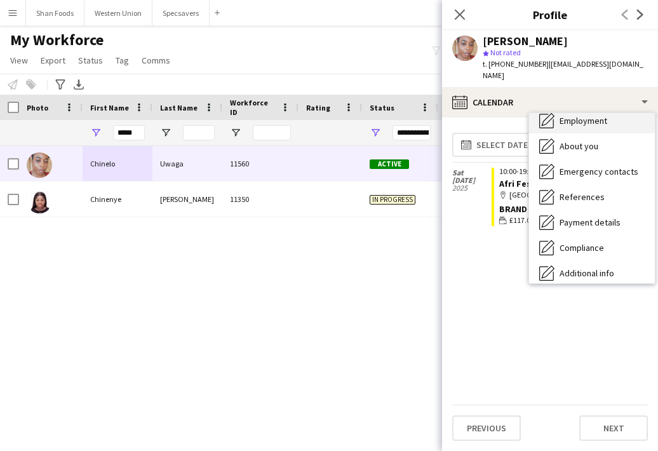
click at [602, 114] on div "Employment Employment" at bounding box center [592, 120] width 126 height 25
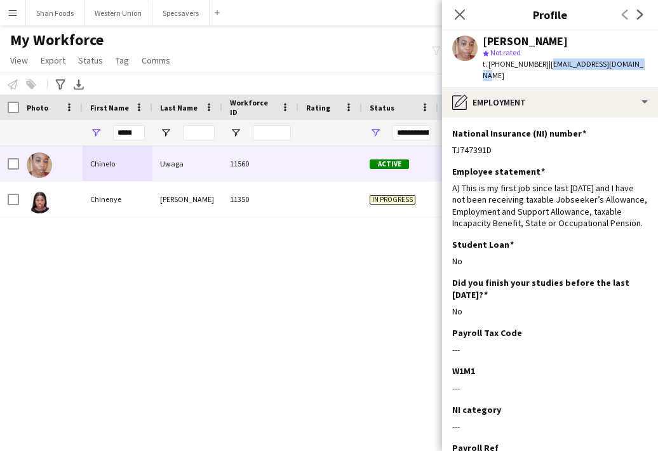
drag, startPoint x: 639, startPoint y: 65, endPoint x: 547, endPoint y: 62, distance: 91.5
click at [547, 62] on div "Chinelo Uwaga star Not rated t. +4407864398261 | chimachinelo09@gmail.com" at bounding box center [550, 58] width 216 height 57
copy span "chimachinelo09@gmail.com"
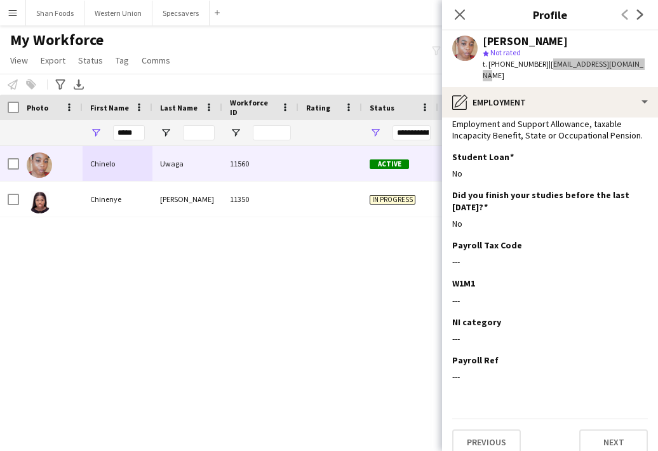
scroll to position [87, 0]
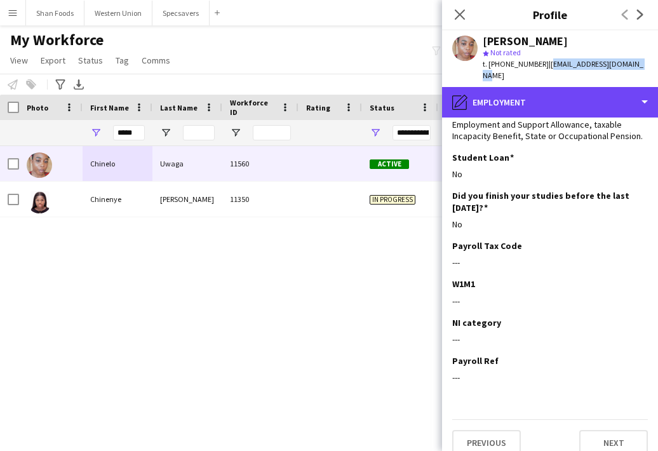
click at [556, 90] on div "pencil4 Employment" at bounding box center [550, 102] width 216 height 30
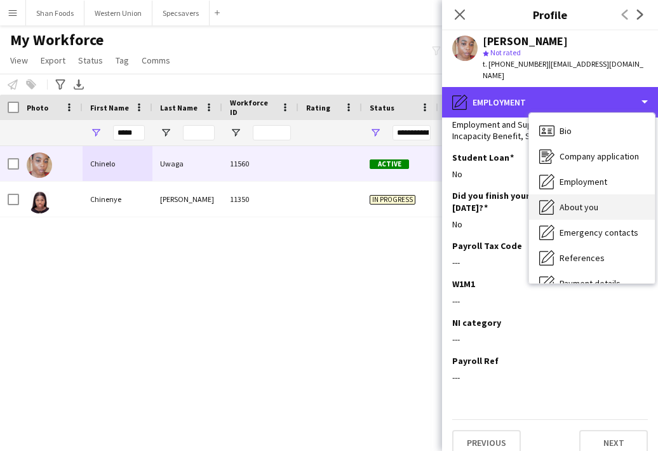
scroll to position [0, 0]
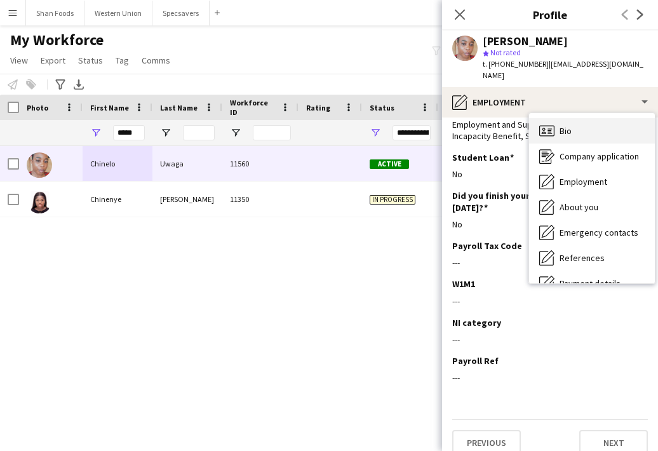
click at [562, 125] on span "Bio" at bounding box center [566, 130] width 12 height 11
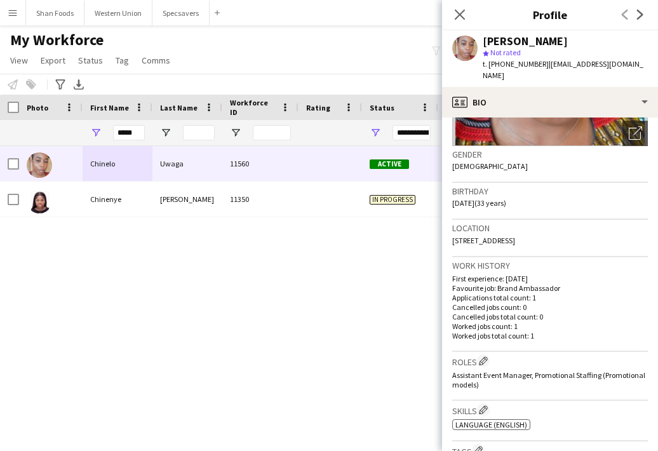
scroll to position [189, 0]
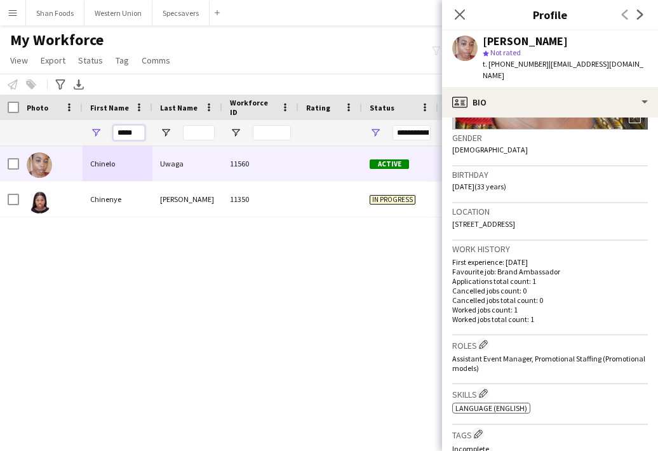
click at [135, 133] on input "*****" at bounding box center [129, 132] width 32 height 15
drag, startPoint x: 142, startPoint y: 133, endPoint x: 88, endPoint y: 133, distance: 53.4
click at [88, 133] on div "*****" at bounding box center [118, 132] width 70 height 25
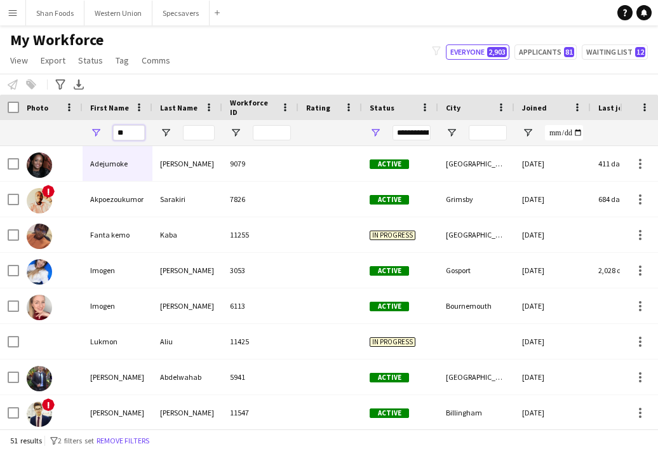
type input "*"
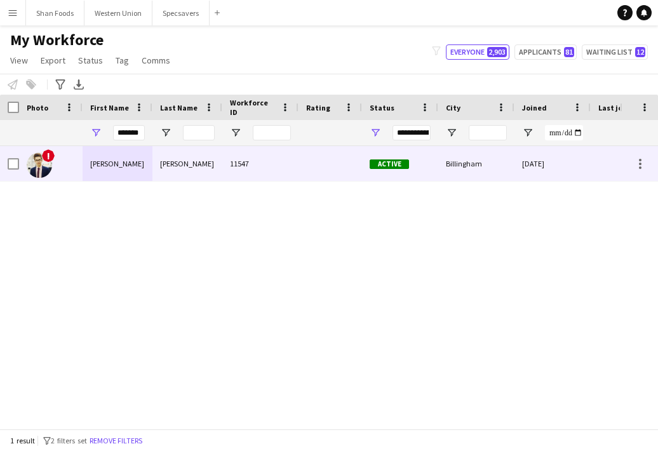
click at [93, 170] on div "Mohamad Khairul" at bounding box center [118, 163] width 70 height 35
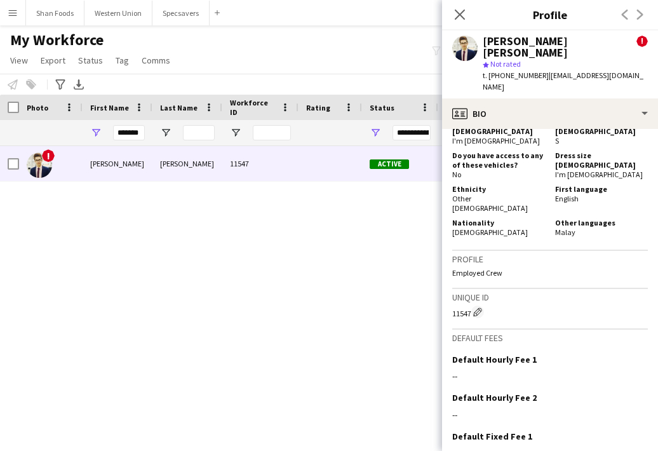
scroll to position [770, 0]
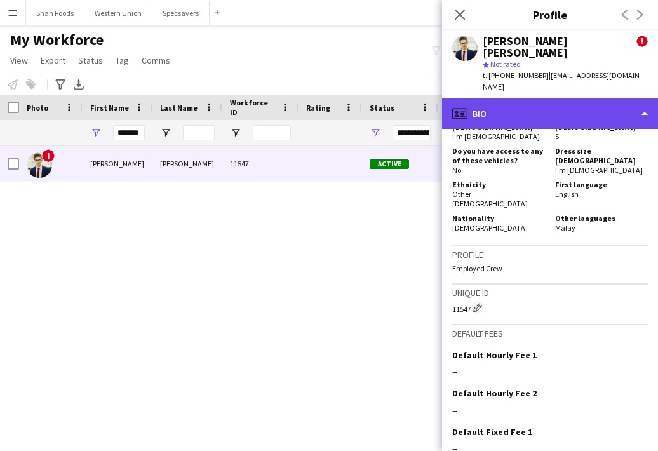
click at [499, 98] on div "profile Bio" at bounding box center [550, 113] width 216 height 30
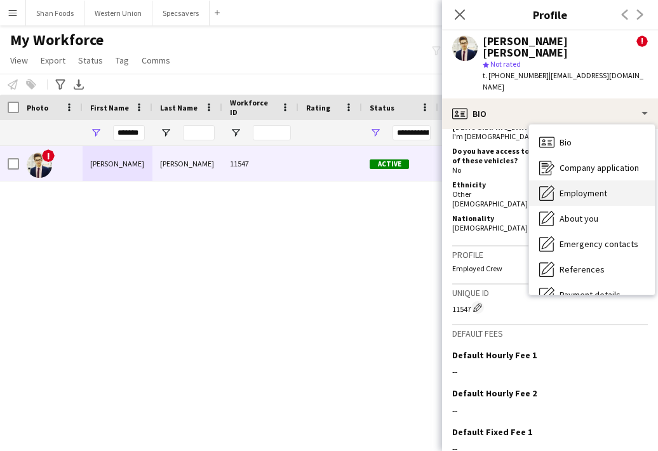
click at [555, 180] on div "Employment Employment" at bounding box center [592, 192] width 126 height 25
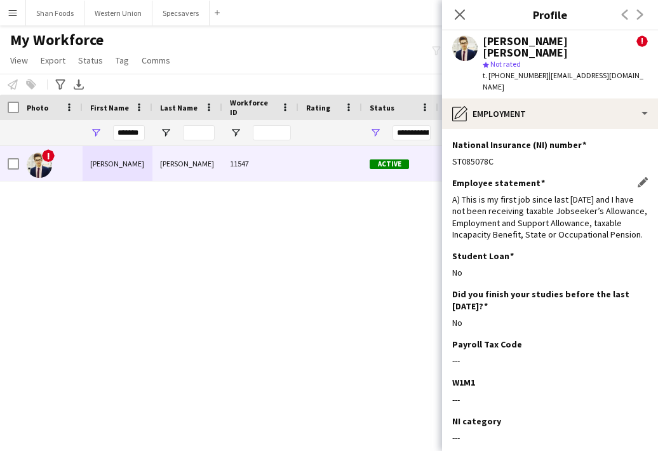
scroll to position [0, 0]
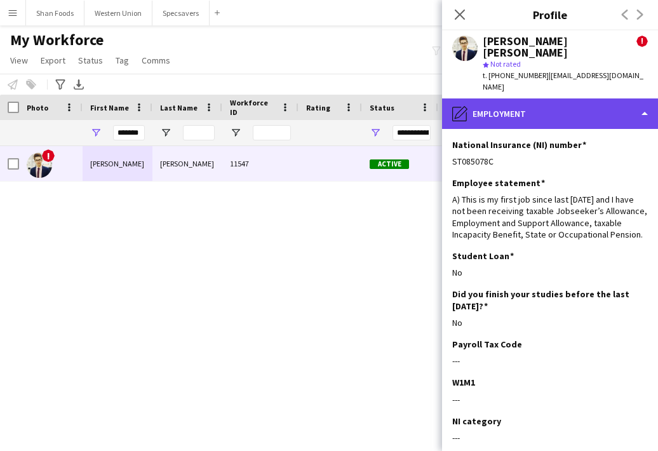
click at [514, 100] on div "pencil4 Employment" at bounding box center [550, 113] width 216 height 30
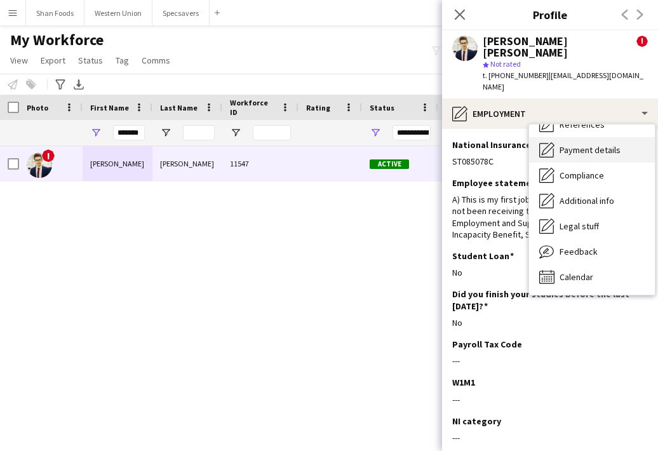
click at [577, 144] on span "Payment details" at bounding box center [590, 149] width 61 height 11
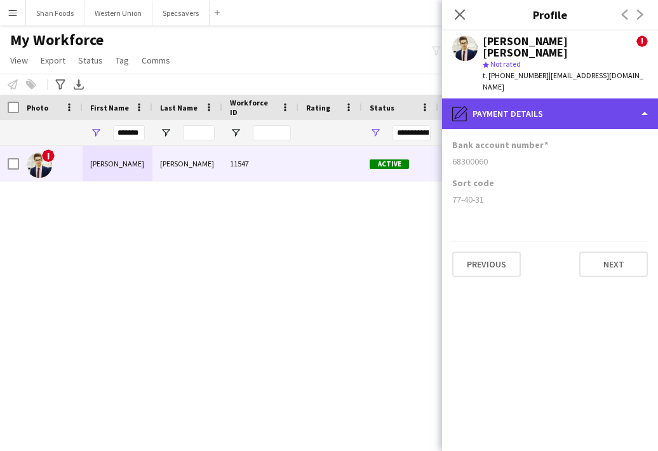
click at [499, 105] on div "pencil4 Payment details" at bounding box center [550, 113] width 216 height 30
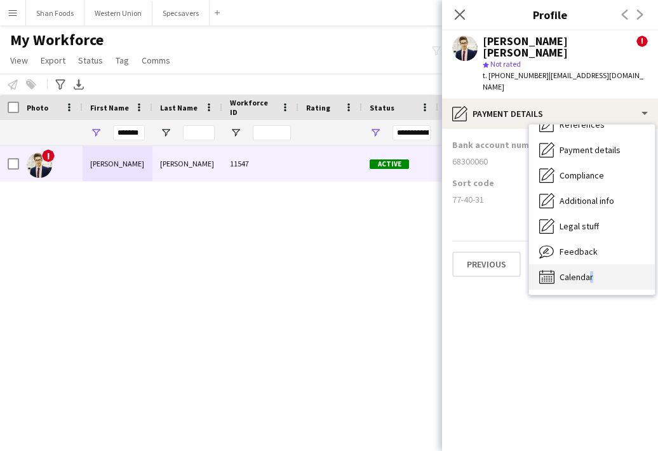
click at [588, 271] on span "Calendar" at bounding box center [577, 276] width 34 height 11
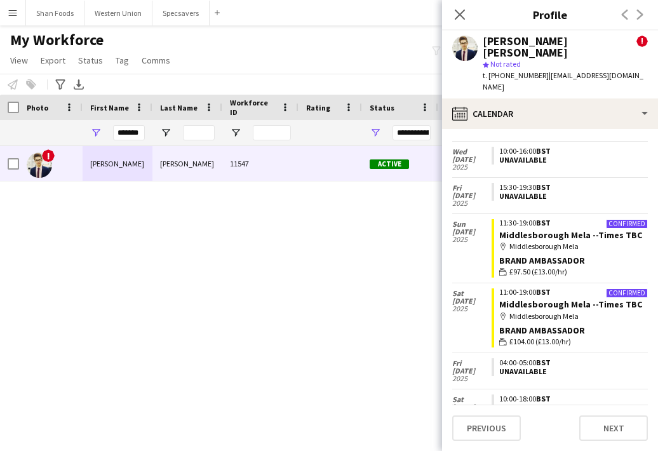
scroll to position [165, 0]
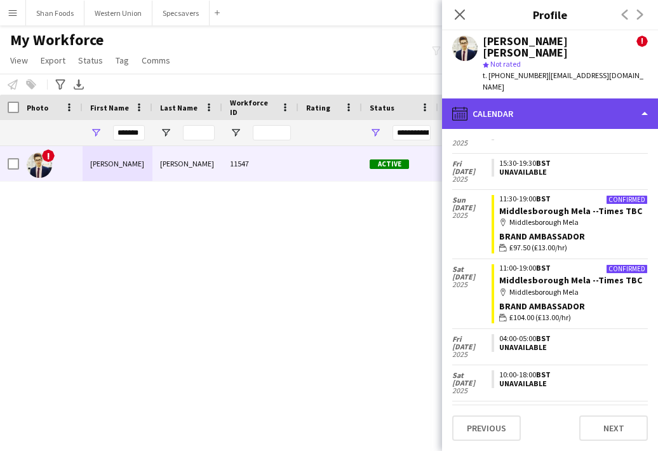
click at [581, 110] on div "calendar-full Calendar" at bounding box center [550, 113] width 216 height 30
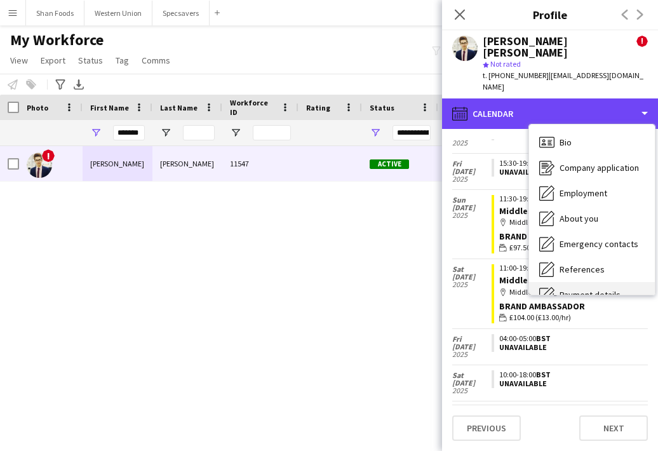
scroll to position [0, 0]
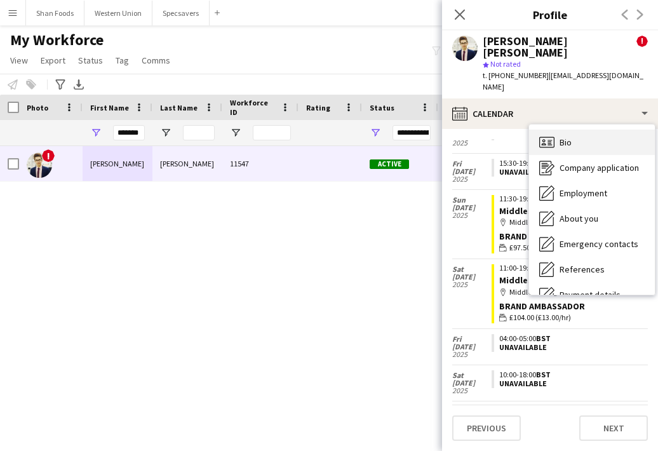
click at [575, 135] on div "Bio Bio" at bounding box center [592, 142] width 126 height 25
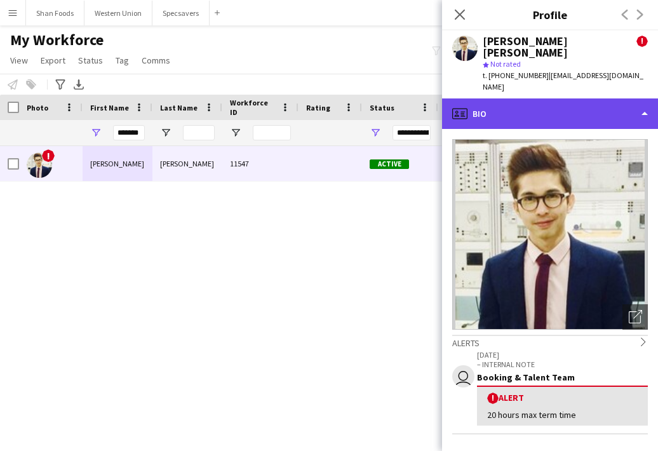
click at [540, 98] on div "profile Bio" at bounding box center [550, 113] width 216 height 30
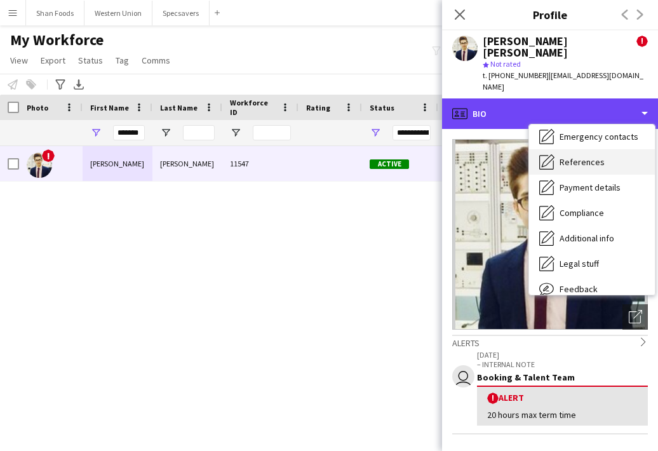
scroll to position [110, 0]
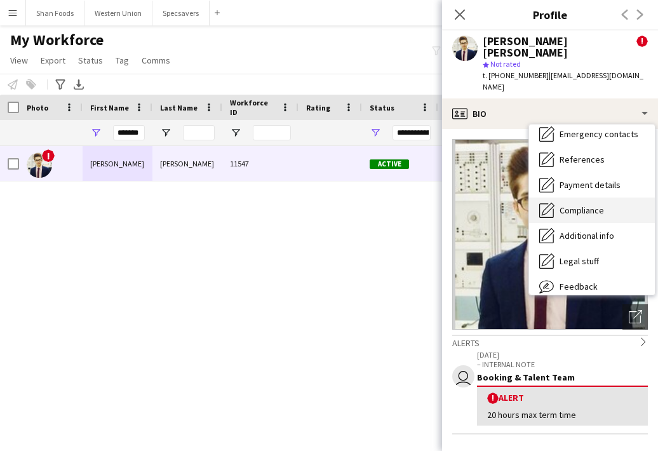
click at [563, 204] on div "Compliance Compliance" at bounding box center [592, 210] width 126 height 25
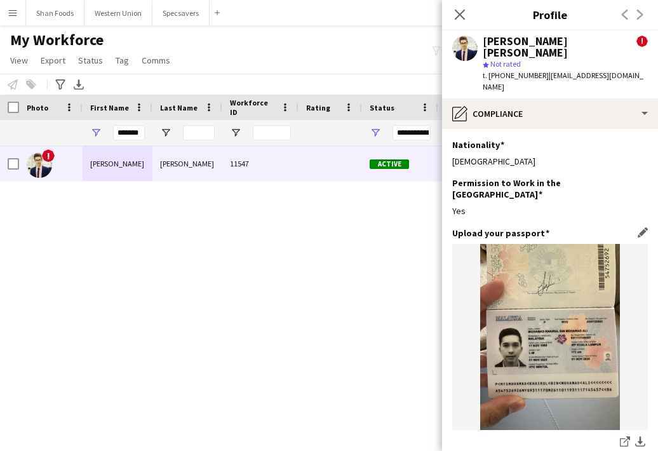
scroll to position [36, 0]
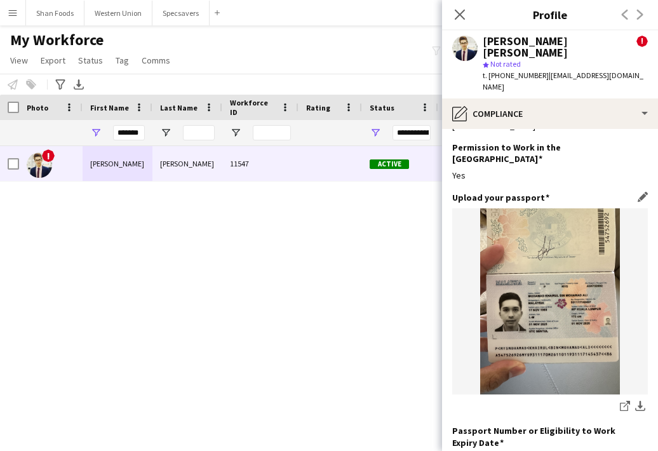
click at [540, 290] on img at bounding box center [550, 301] width 196 height 186
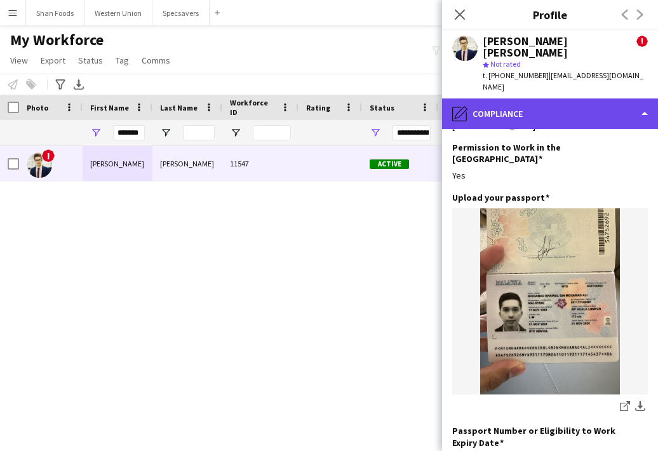
click at [605, 106] on div "pencil4 Compliance" at bounding box center [550, 113] width 216 height 30
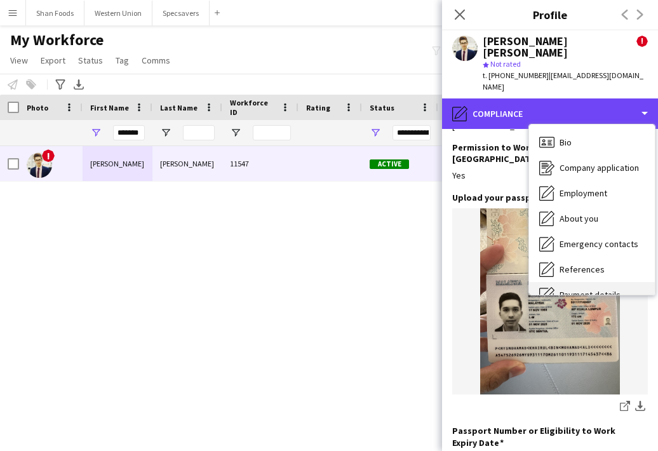
scroll to position [0, 0]
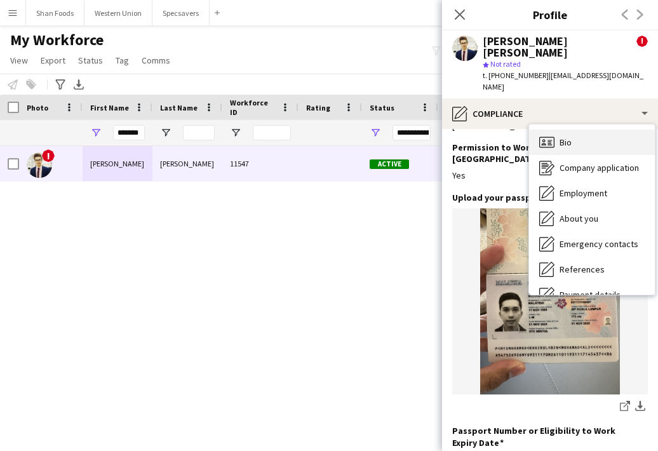
click at [596, 132] on div "Bio Bio" at bounding box center [592, 142] width 126 height 25
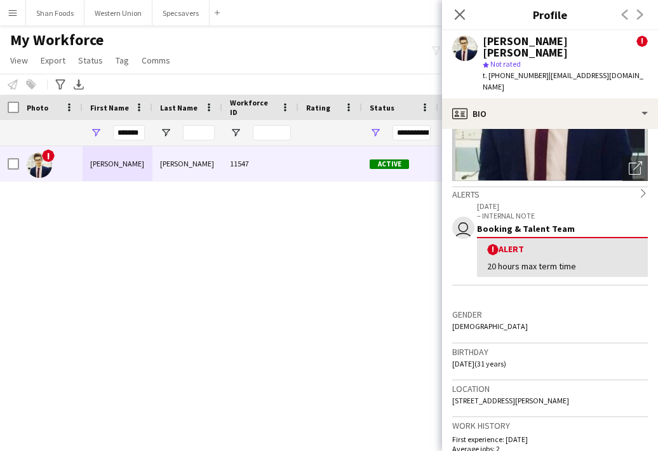
scroll to position [220, 0]
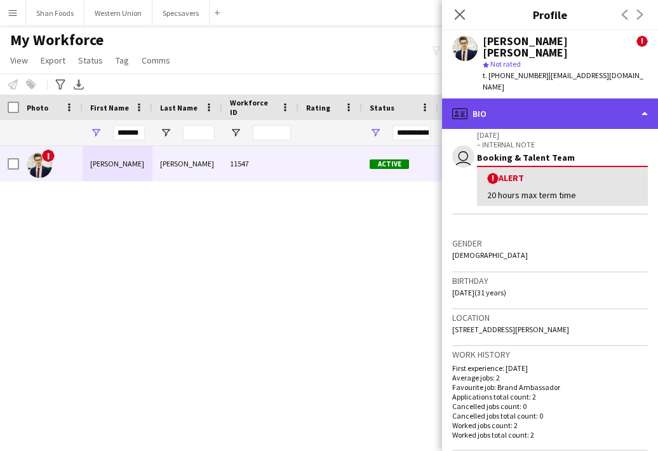
click at [572, 98] on div "profile Bio" at bounding box center [550, 113] width 216 height 30
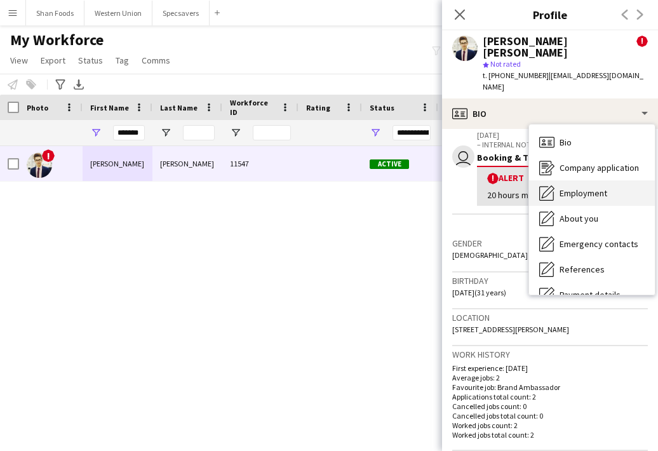
click at [565, 187] on span "Employment" at bounding box center [584, 192] width 48 height 11
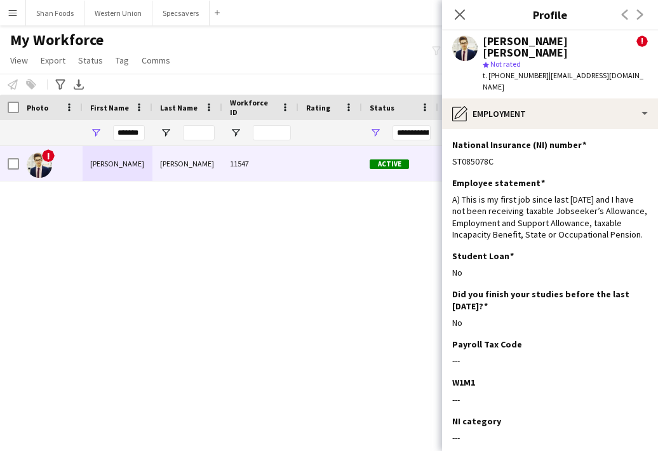
click at [639, 74] on div "t. +447918114797 | mohdkhairul93@yahoo.com" at bounding box center [565, 81] width 165 height 23
drag, startPoint x: 654, startPoint y: 137, endPoint x: 570, endPoint y: 74, distance: 105.7
click at [570, 74] on div "t. +447918114797 | mohdkhairul93@yahoo.com" at bounding box center [565, 81] width 165 height 23
click at [577, 61] on div "star Not rated" at bounding box center [565, 63] width 165 height 11
drag, startPoint x: 636, startPoint y: 74, endPoint x: 544, endPoint y: 77, distance: 92.1
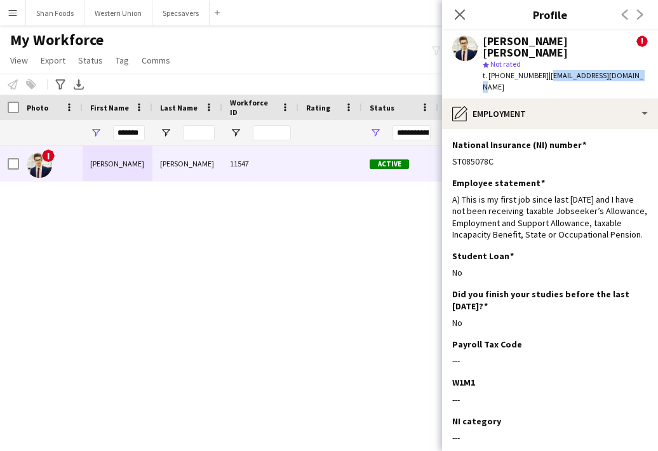
click at [544, 77] on div "t. +447918114797 | mohdkhairul93@yahoo.com" at bounding box center [565, 81] width 165 height 23
copy span "mohdkhairul93@yahoo.com"
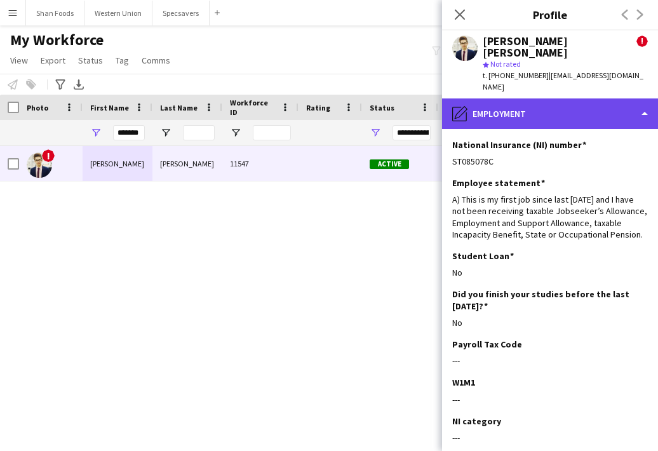
drag, startPoint x: 641, startPoint y: 298, endPoint x: 579, endPoint y: 107, distance: 200.2
click at [579, 107] on div "pencil4 Employment" at bounding box center [550, 113] width 216 height 30
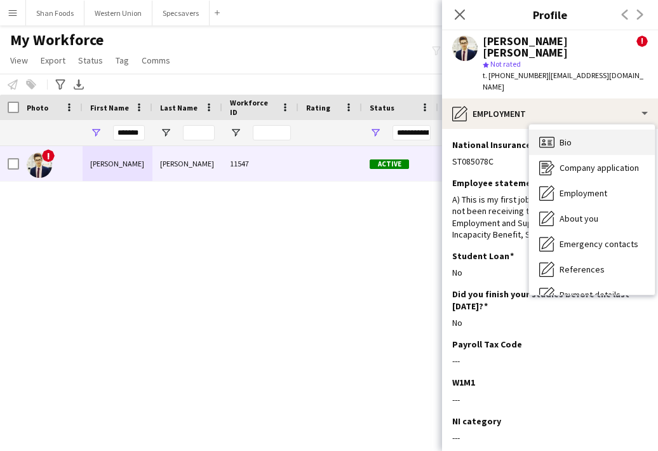
click at [586, 138] on div "Bio Bio" at bounding box center [592, 142] width 126 height 25
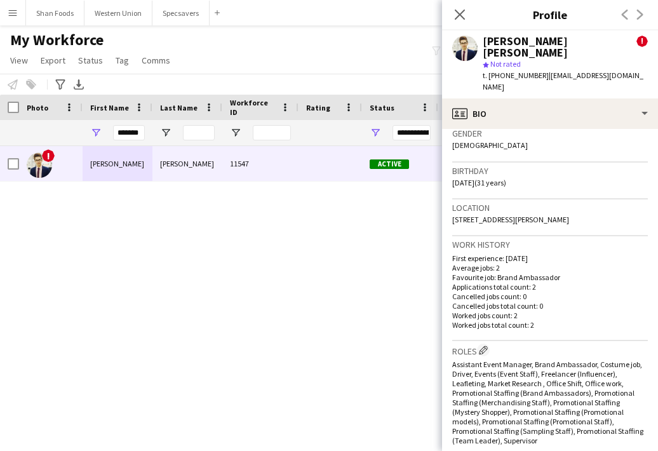
scroll to position [328, 0]
drag, startPoint x: 116, startPoint y: 135, endPoint x: 187, endPoint y: 128, distance: 70.8
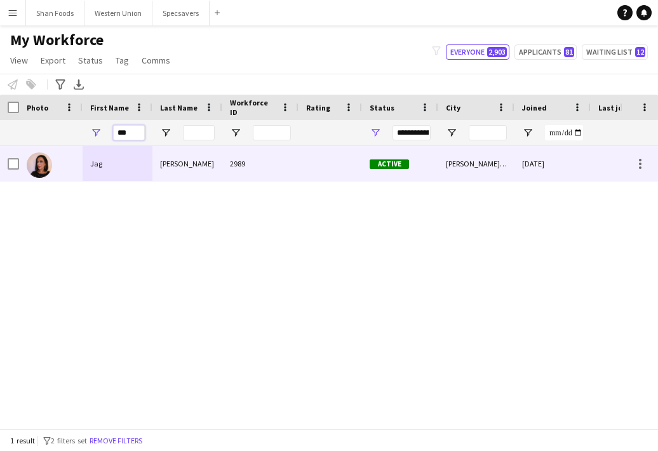
type input "***"
click at [132, 159] on div "Jag" at bounding box center [118, 163] width 70 height 35
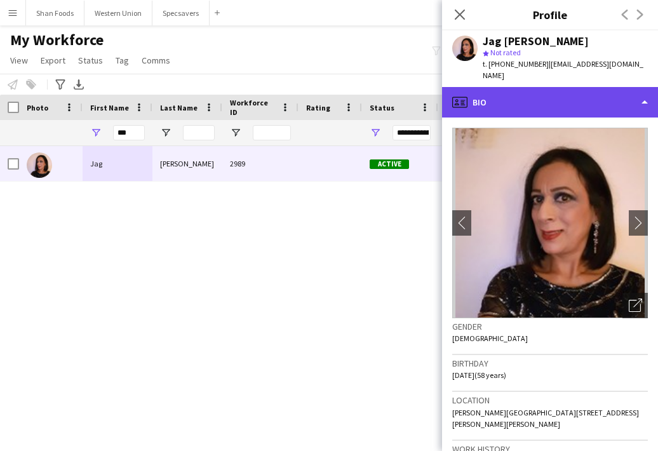
click at [533, 91] on div "profile Bio" at bounding box center [550, 102] width 216 height 30
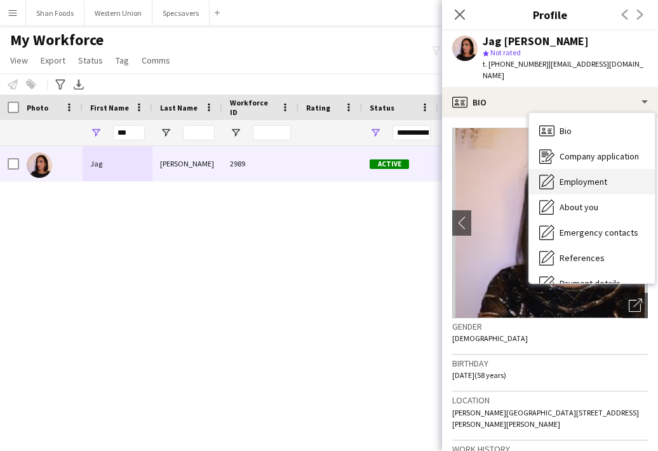
click at [548, 174] on icon "Employment" at bounding box center [546, 181] width 15 height 15
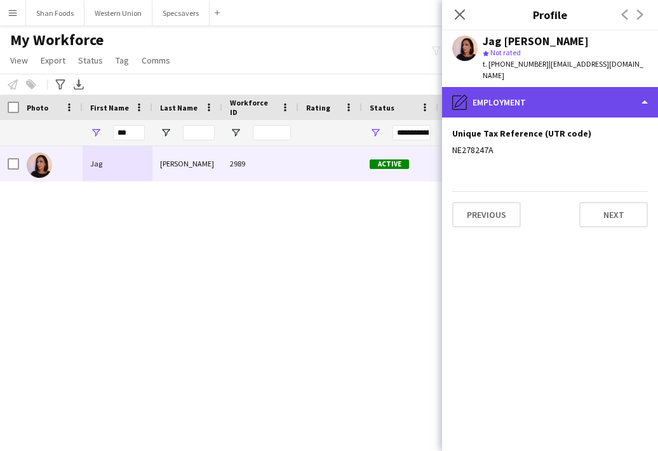
click at [525, 92] on div "pencil4 Employment" at bounding box center [550, 102] width 216 height 30
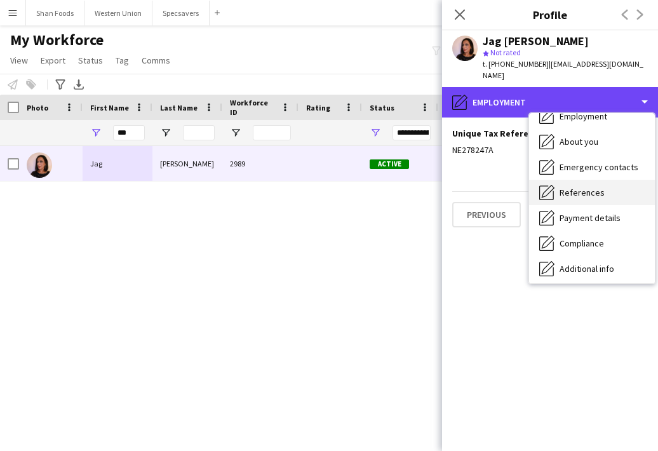
scroll to position [100, 0]
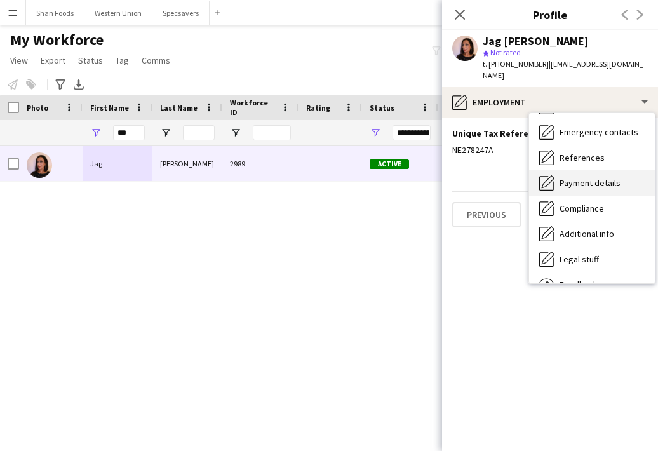
click at [599, 177] on span "Payment details" at bounding box center [590, 182] width 61 height 11
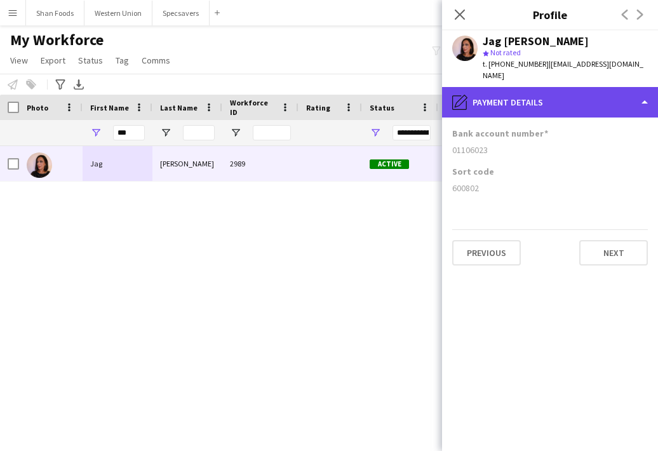
click at [531, 87] on div "pencil4 Payment details" at bounding box center [550, 102] width 216 height 30
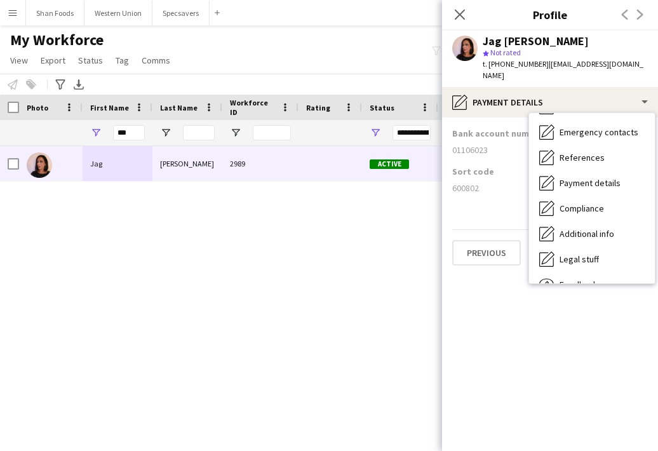
click at [629, 65] on app-profile-header "Jag Lagah star Not rated t. +447500947219 | jag6964@hotmail.co.uk" at bounding box center [550, 58] width 216 height 57
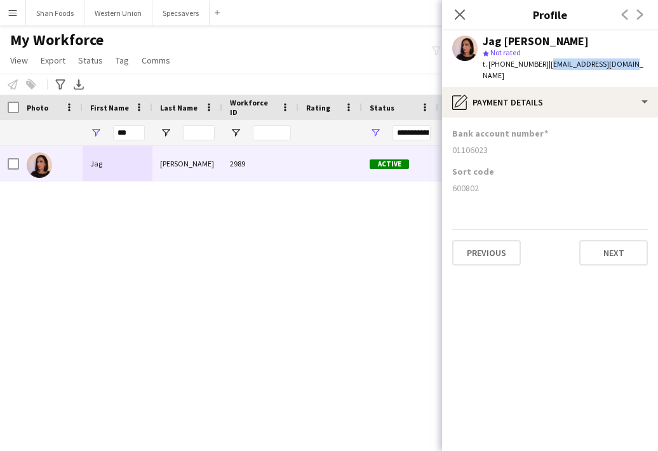
drag, startPoint x: 628, startPoint y: 65, endPoint x: 543, endPoint y: 63, distance: 85.1
click at [543, 63] on app-profile-header "Jag Lagah star Not rated t. +447500947219 | jag6964@hotmail.co.uk" at bounding box center [550, 58] width 216 height 57
copy span "jag6964@hotmail.co.uk"
click at [462, 16] on icon at bounding box center [459, 14] width 12 height 12
